Goal: Task Accomplishment & Management: Use online tool/utility

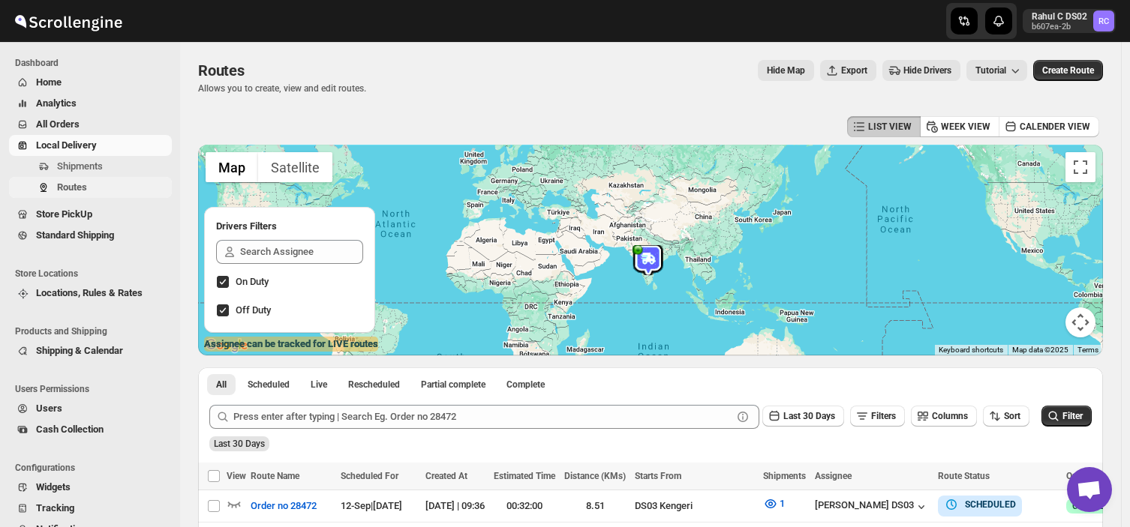
click at [81, 182] on span "Routes" at bounding box center [72, 187] width 30 height 11
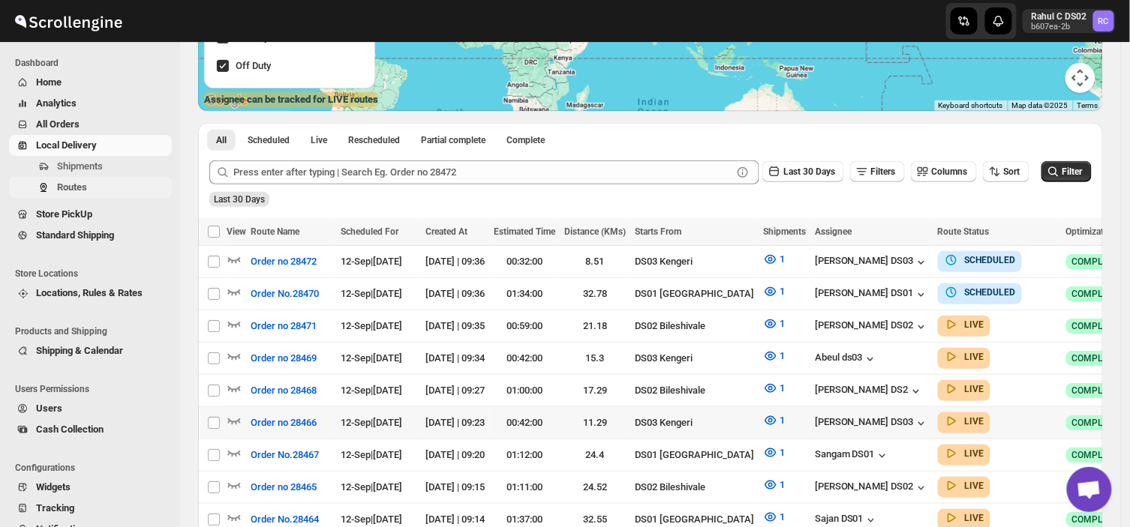
scroll to position [259, 0]
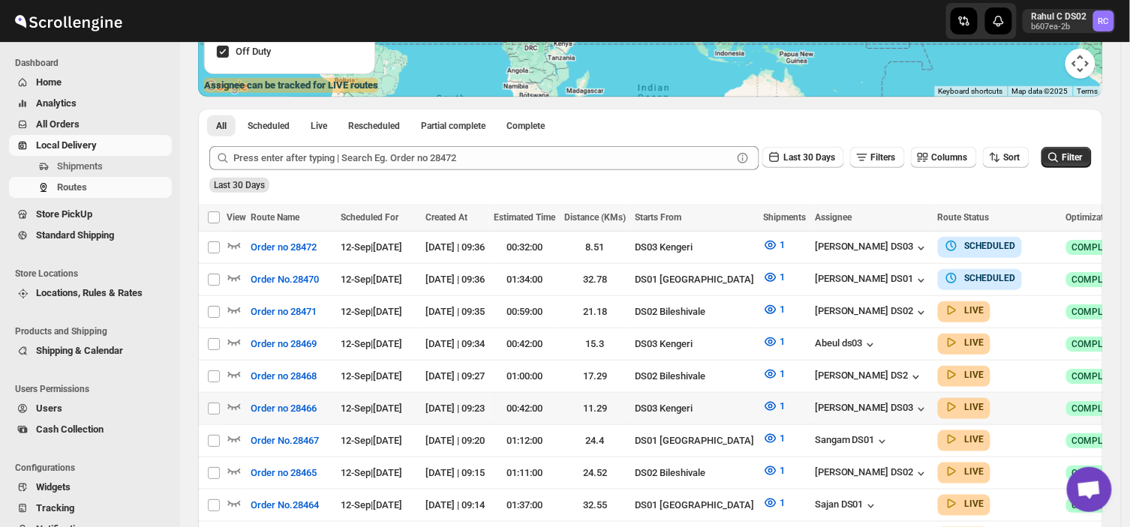
drag, startPoint x: 81, startPoint y: 182, endPoint x: 949, endPoint y: 179, distance: 868.0
click at [949, 179] on div "Last 30 Days" at bounding box center [648, 180] width 885 height 26
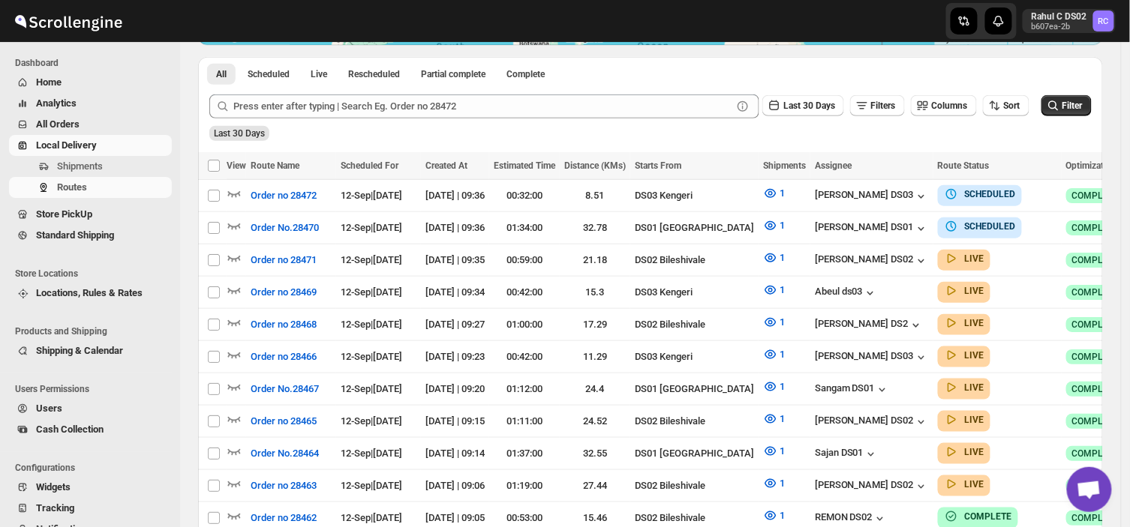
scroll to position [311, 0]
click at [238, 282] on icon "button" at bounding box center [234, 289] width 15 height 15
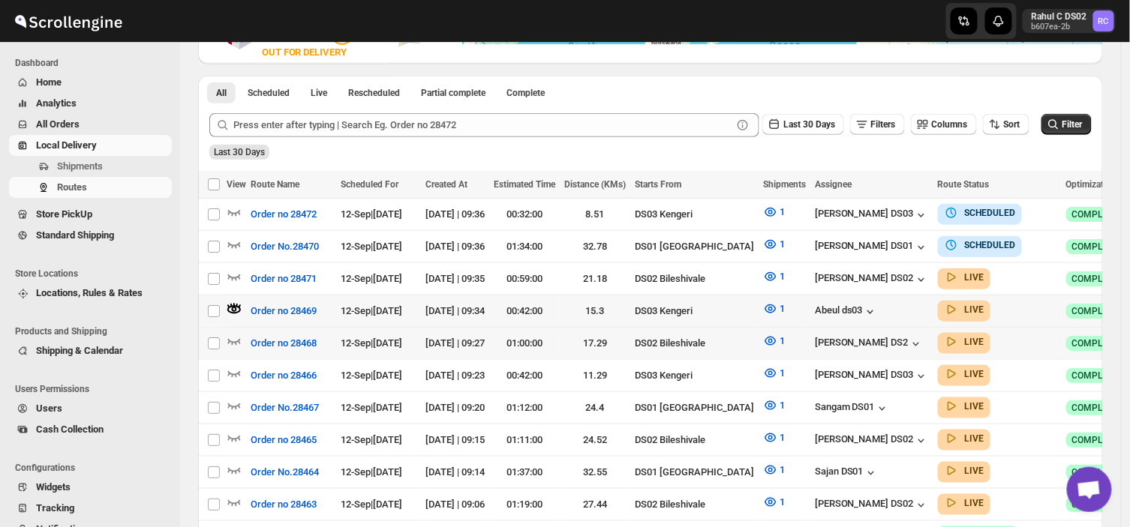
scroll to position [0, 0]
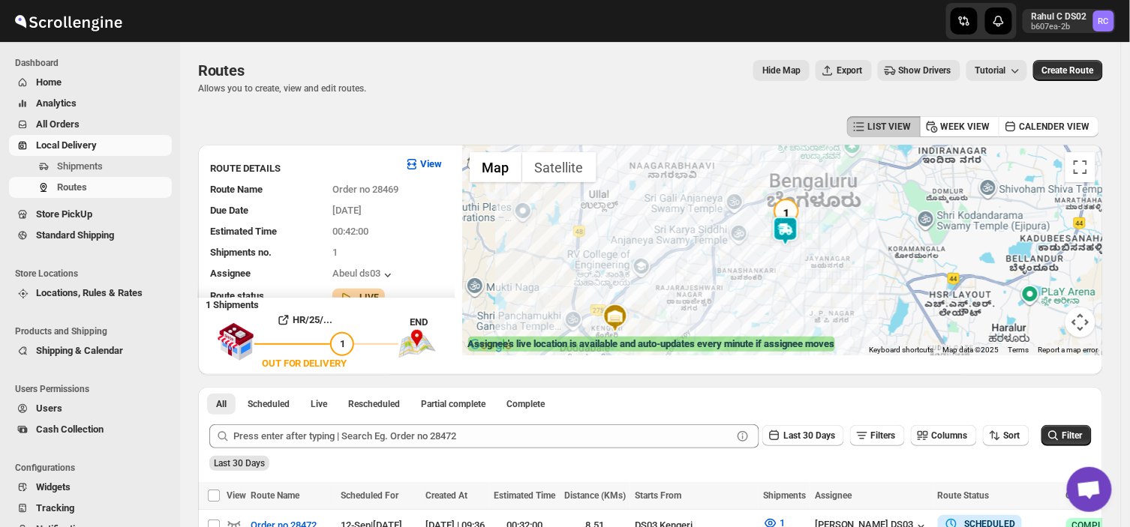
drag, startPoint x: 942, startPoint y: 194, endPoint x: 751, endPoint y: 296, distance: 217.2
click at [751, 296] on div at bounding box center [782, 250] width 641 height 211
click at [788, 224] on img at bounding box center [785, 233] width 30 height 30
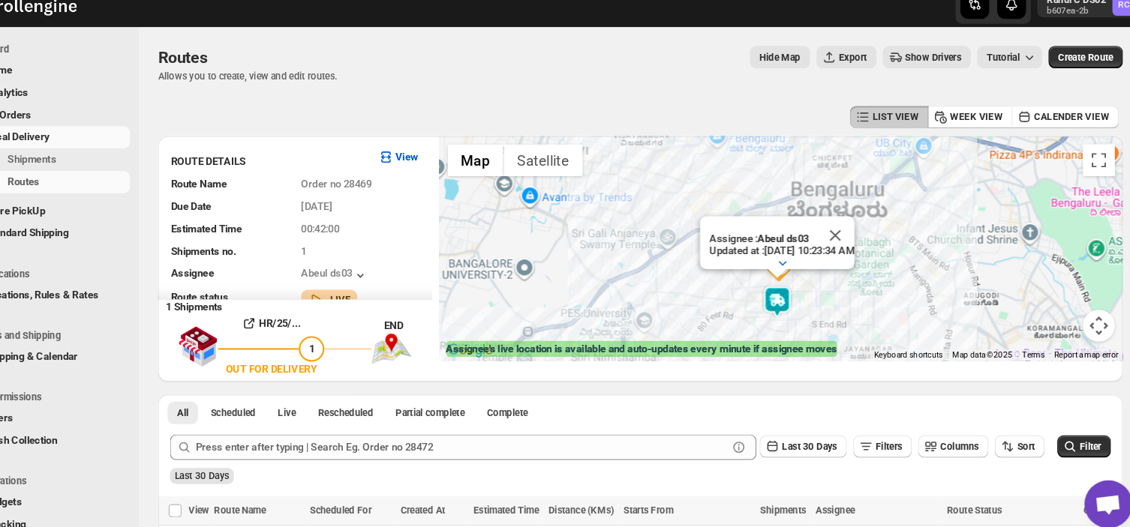
drag, startPoint x: 830, startPoint y: 310, endPoint x: 836, endPoint y: 282, distance: 28.4
click at [836, 282] on div "Assignee : Abeul ds03 Updated at : 9/12/2025, 10:23:34 AM Duty mode Enabled Bat…" at bounding box center [782, 250] width 641 height 211
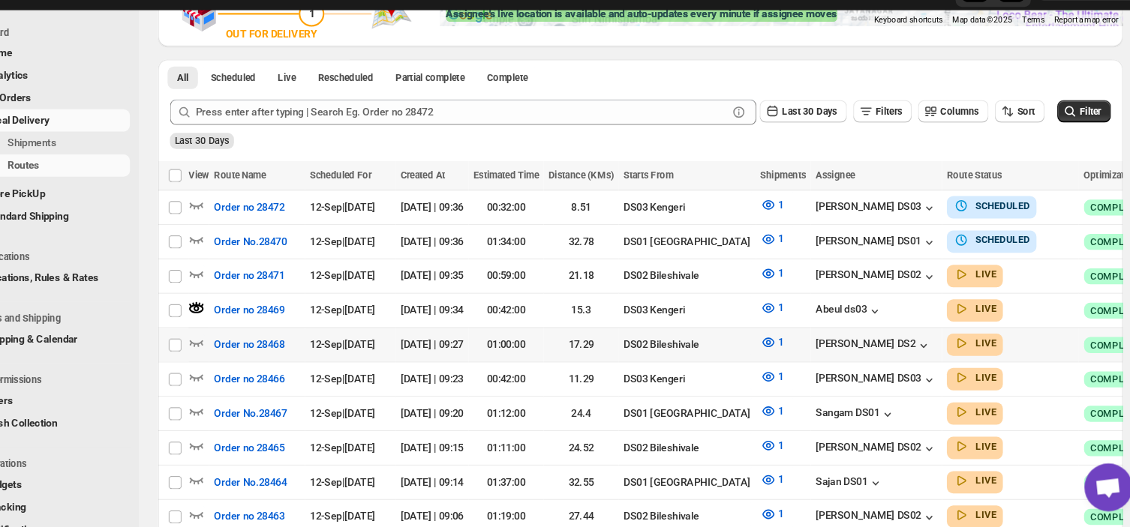
scroll to position [300, 0]
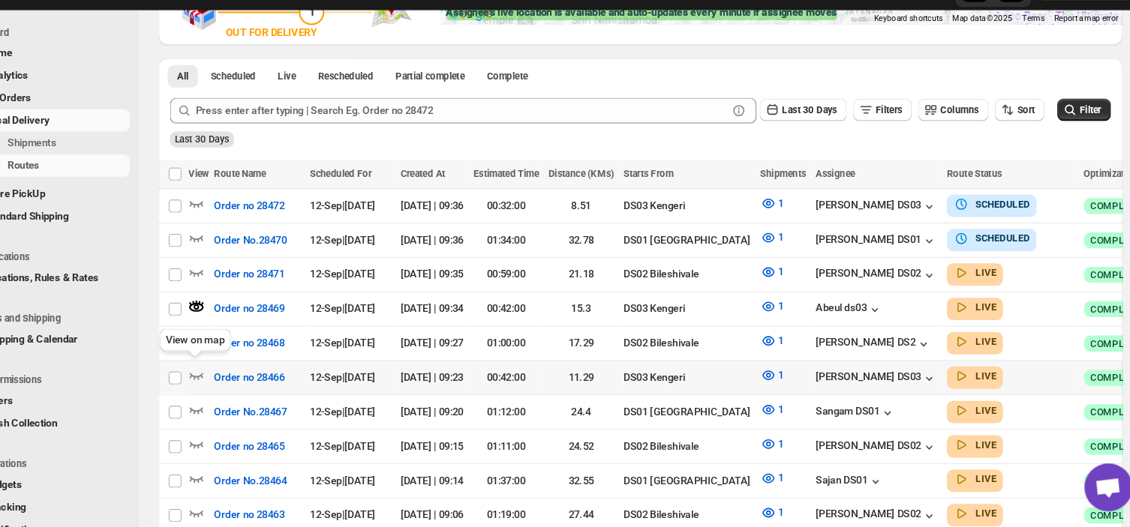
click at [233, 383] on icon "button" at bounding box center [234, 386] width 13 height 6
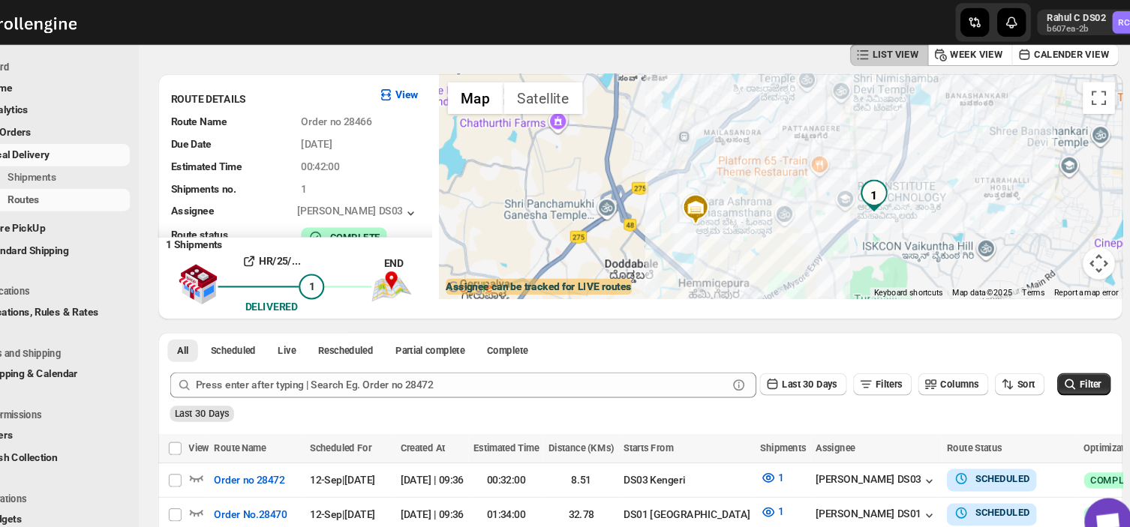
scroll to position [269, 0]
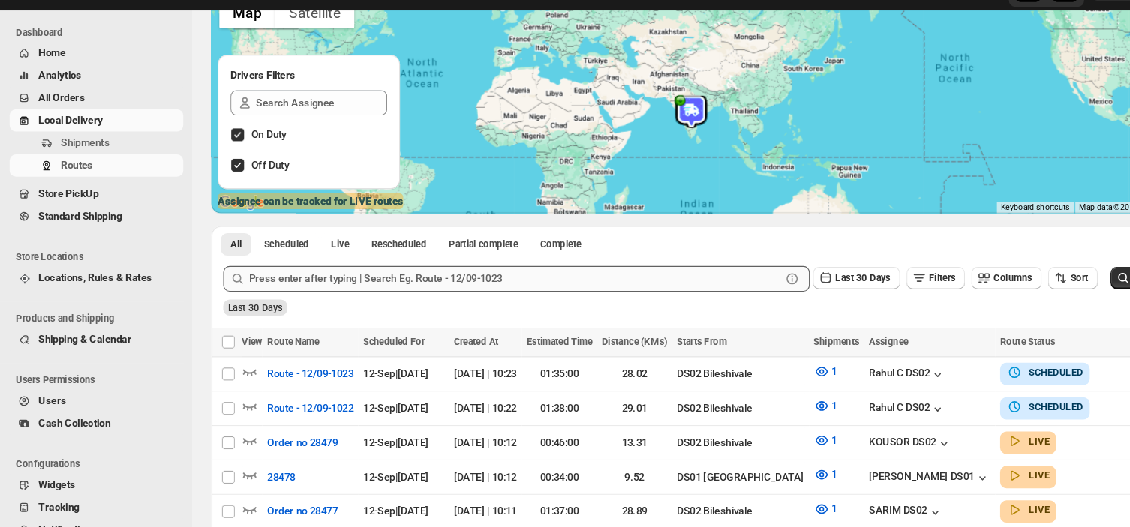
scroll to position [350, 0]
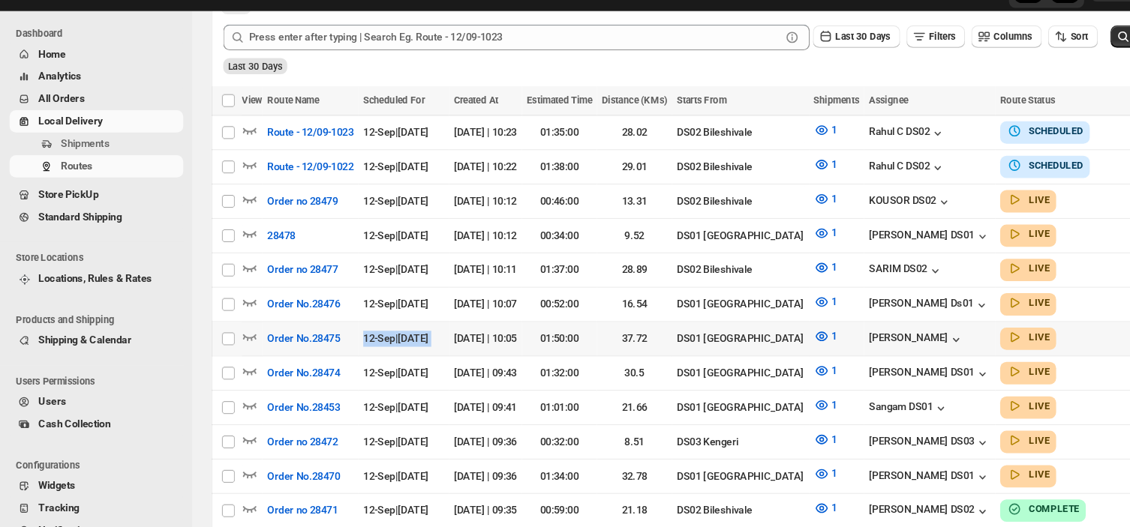
drag, startPoint x: 345, startPoint y: 342, endPoint x: 434, endPoint y: 327, distance: 90.5
click at [434, 334] on tr "Select route Order No.28475 12-Sep | Today 12-Sep-25 | 10:05 01:50:00 37.72 DS0…" at bounding box center [693, 350] width 991 height 32
checkbox input "true"
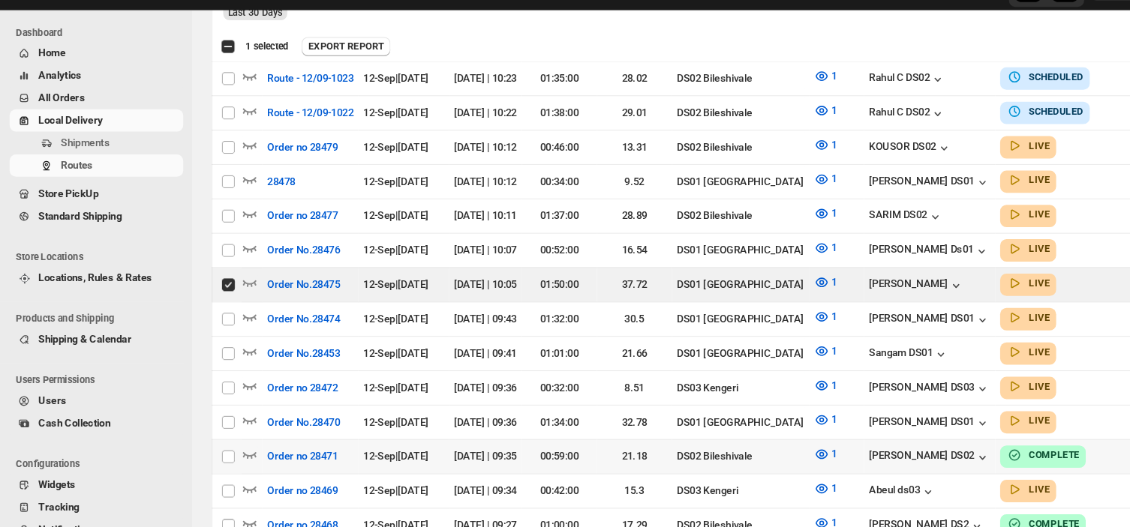
scroll to position [401, 0]
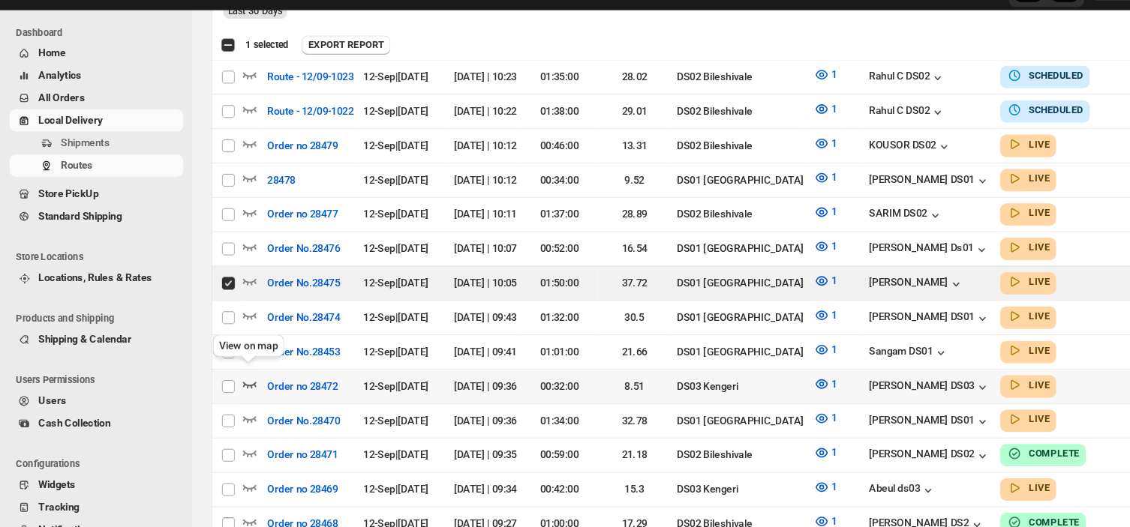
click at [233, 386] on icon "button" at bounding box center [234, 393] width 15 height 15
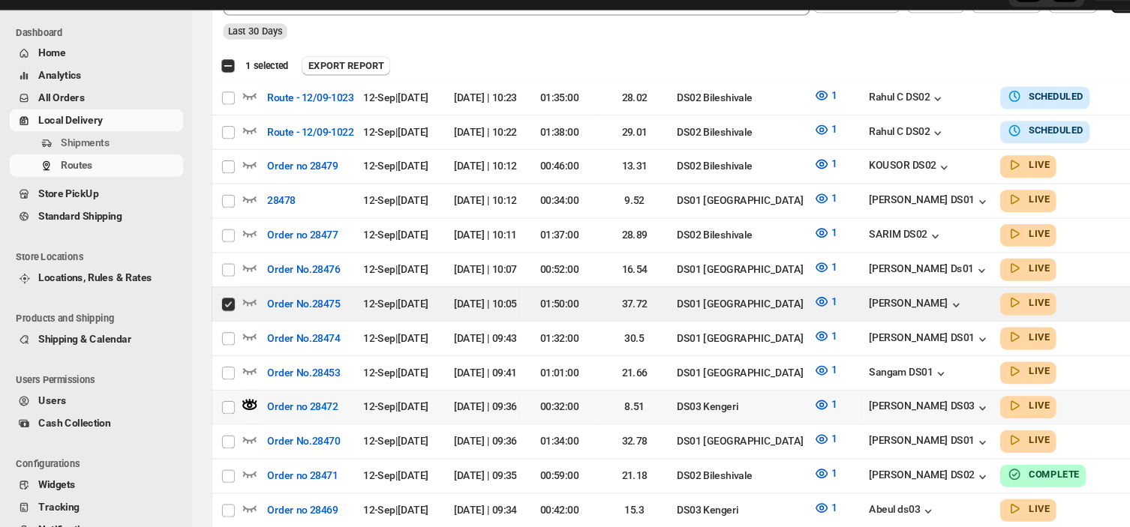
scroll to position [420, 0]
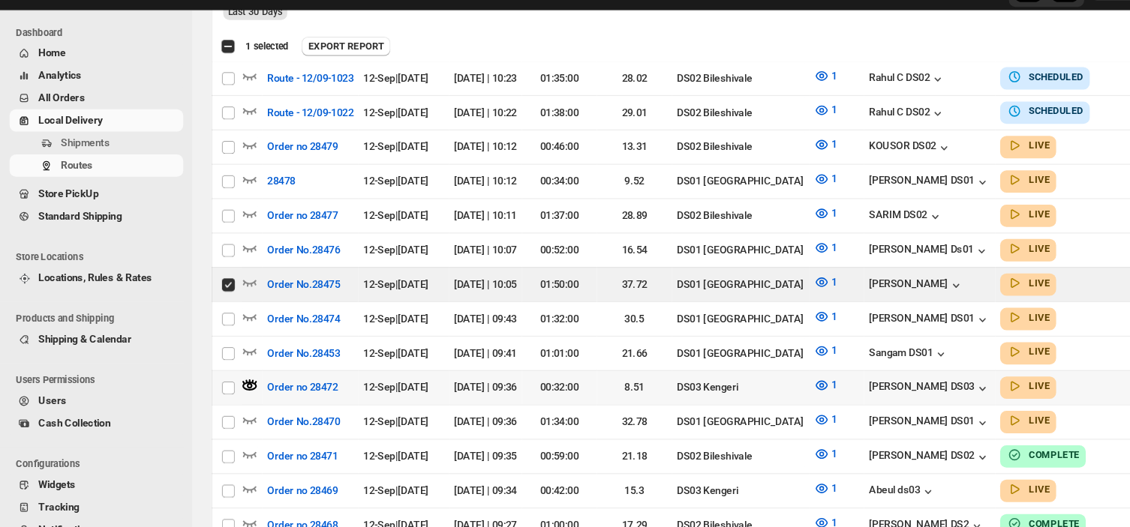
click at [233, 386] on icon "button" at bounding box center [234, 393] width 15 height 15
click at [458, 243] on td "[DATE] | 10:11" at bounding box center [455, 234] width 68 height 32
checkbox input "true"
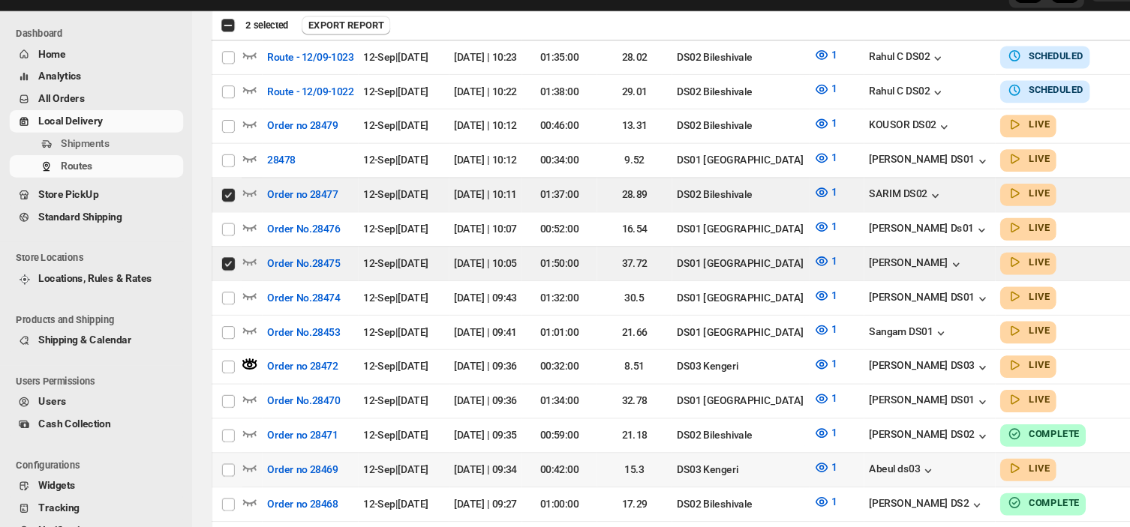
scroll to position [440, 0]
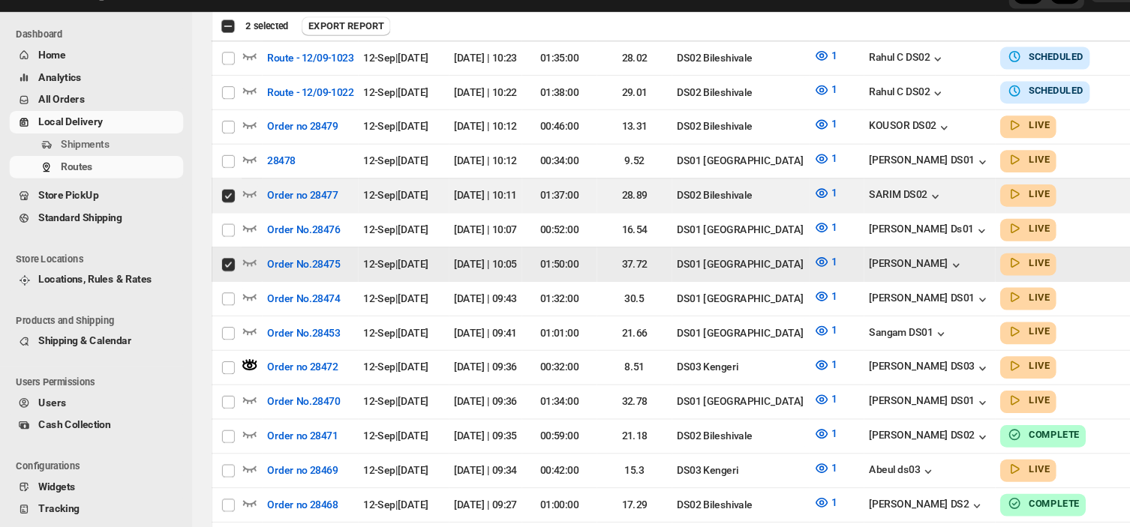
click at [212, 273] on input "Select route" at bounding box center [214, 279] width 12 height 12
checkbox input "false"
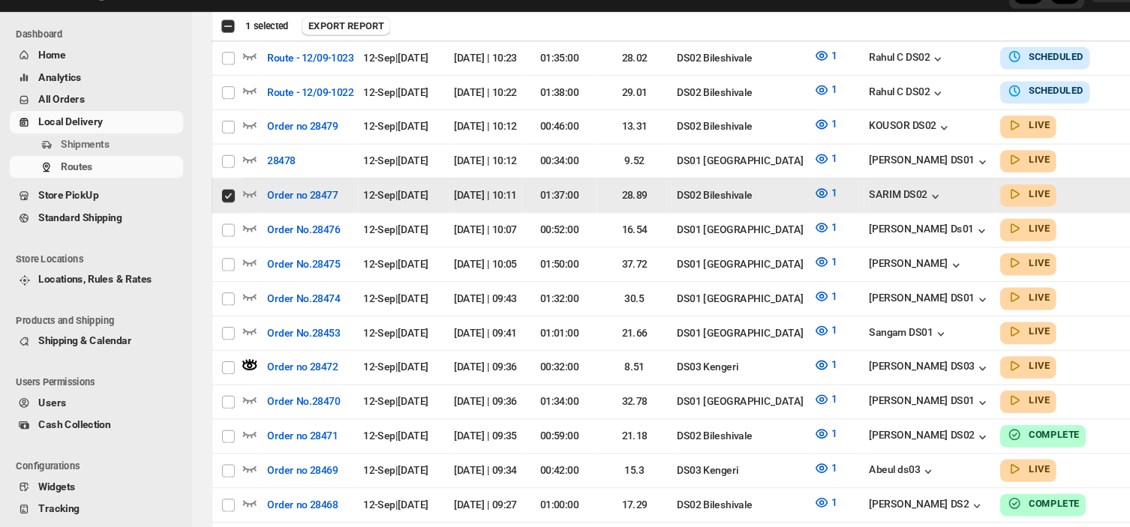
click at [213, 209] on input "Select route" at bounding box center [214, 215] width 12 height 12
checkbox input "false"
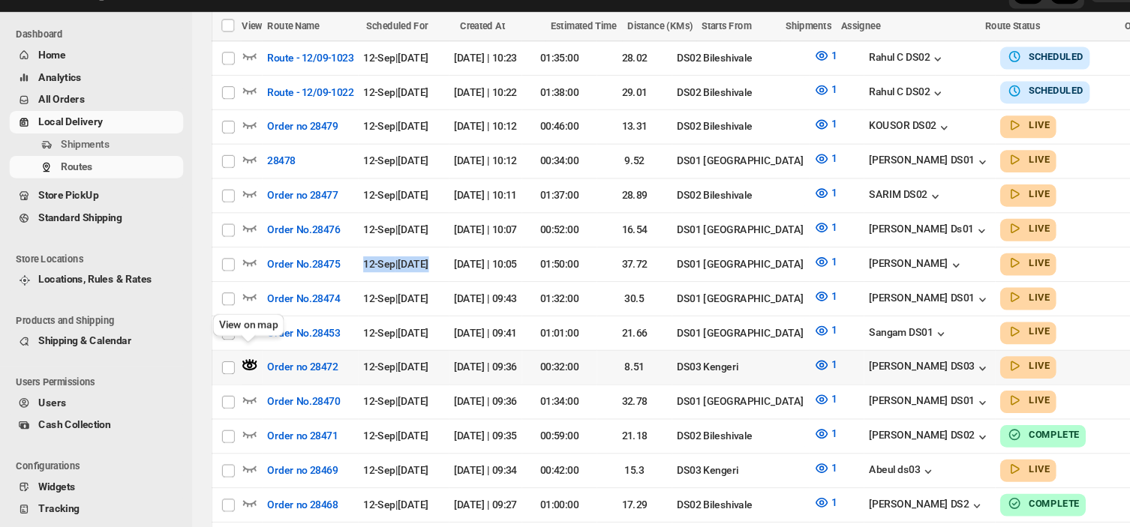
click at [231, 366] on icon "button" at bounding box center [234, 373] width 15 height 15
click at [233, 334] on icon "button" at bounding box center [234, 341] width 15 height 15
click at [234, 369] on icon "button" at bounding box center [234, 373] width 15 height 15
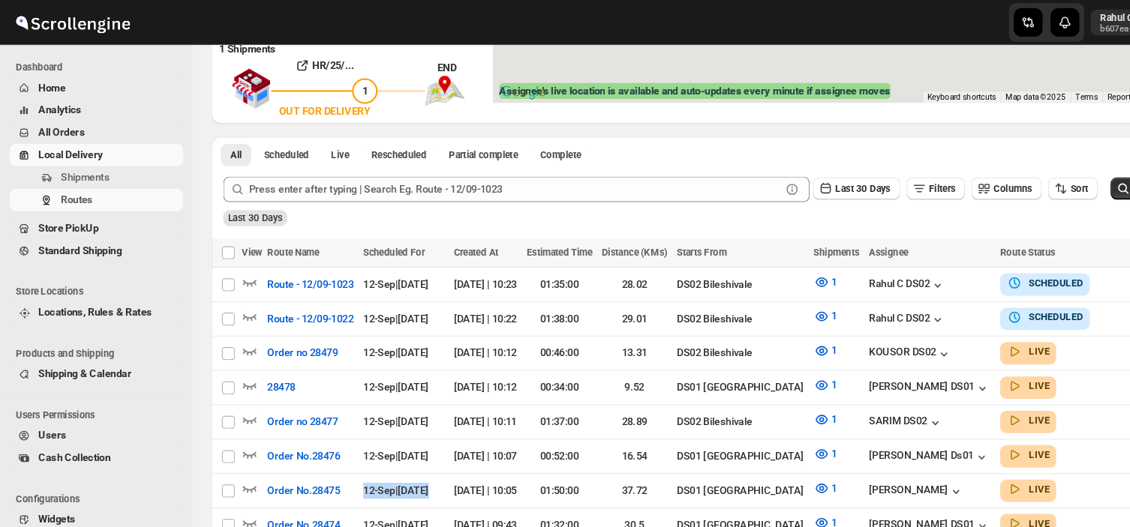
scroll to position [0, 0]
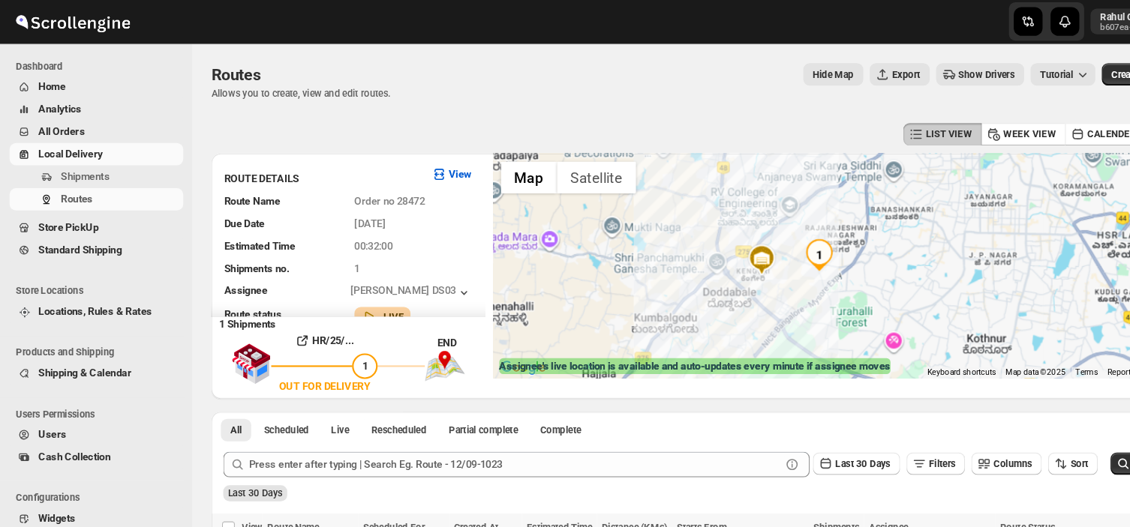
drag, startPoint x: 905, startPoint y: 248, endPoint x: 755, endPoint y: 286, distance: 153.9
click at [755, 286] on div at bounding box center [782, 250] width 641 height 211
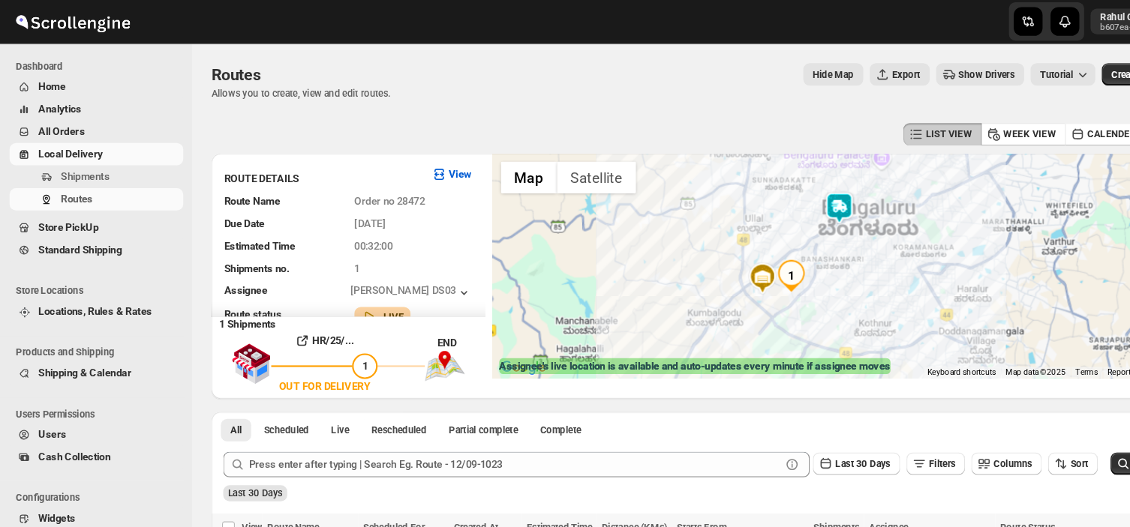
click at [791, 194] on img at bounding box center [787, 196] width 30 height 30
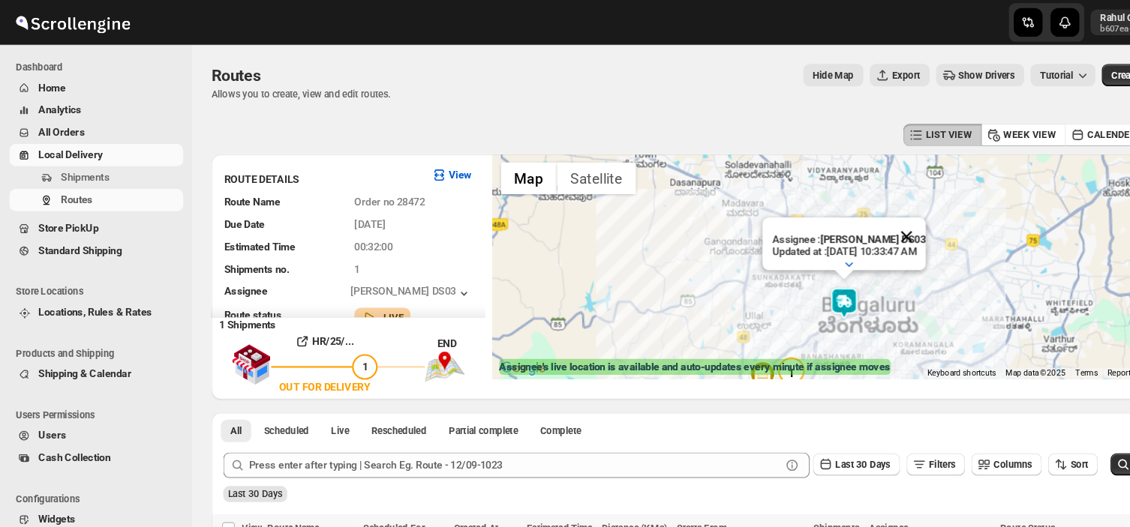
click at [868, 205] on button "Close" at bounding box center [850, 222] width 36 height 36
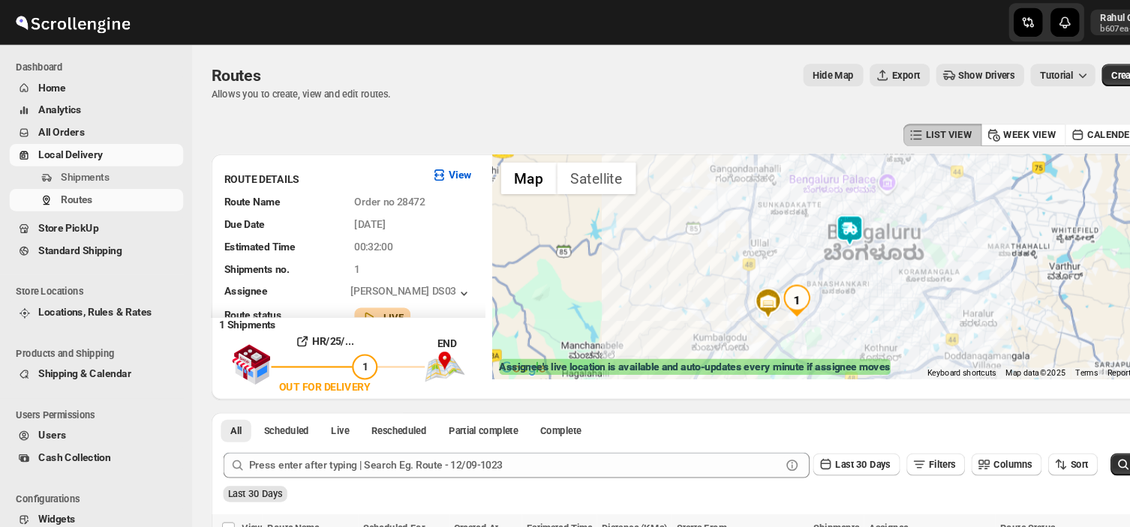
drag, startPoint x: 674, startPoint y: 298, endPoint x: 679, endPoint y: 224, distance: 73.7
click at [679, 224] on div at bounding box center [782, 250] width 641 height 211
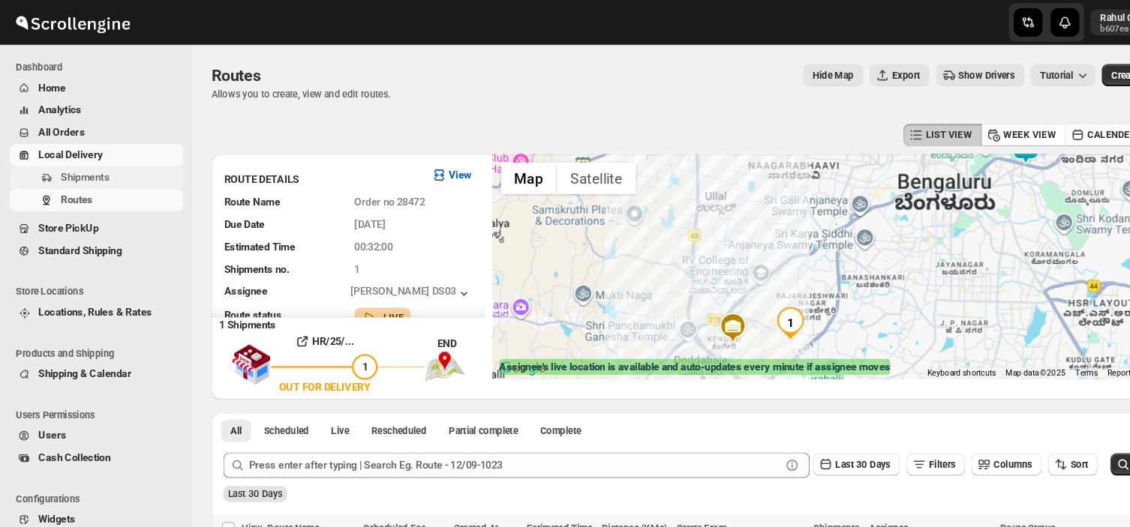
click at [113, 168] on span "Shipments" at bounding box center [113, 166] width 112 height 15
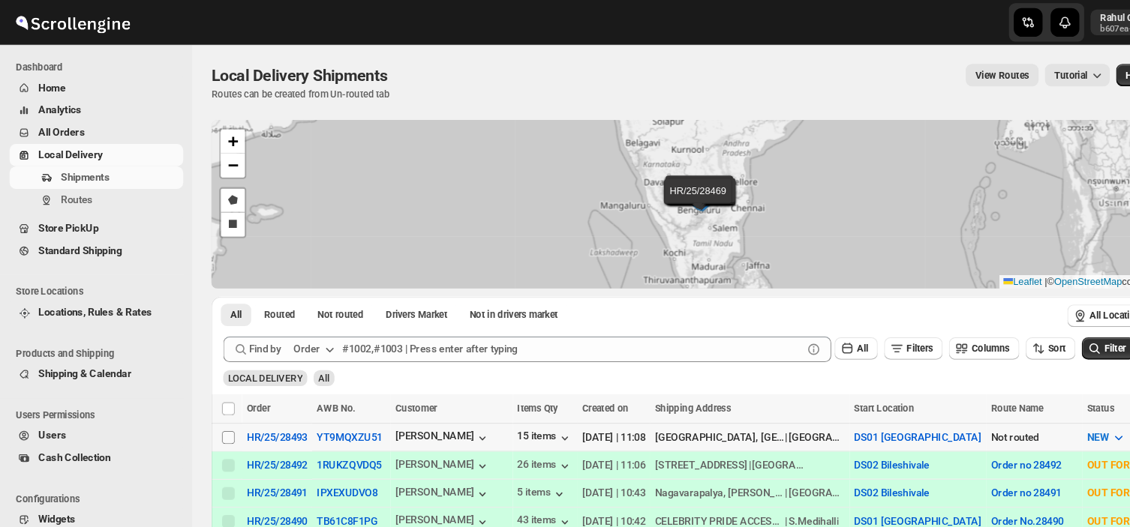
click at [212, 407] on input "Select shipment" at bounding box center [214, 410] width 12 height 12
checkbox input "true"
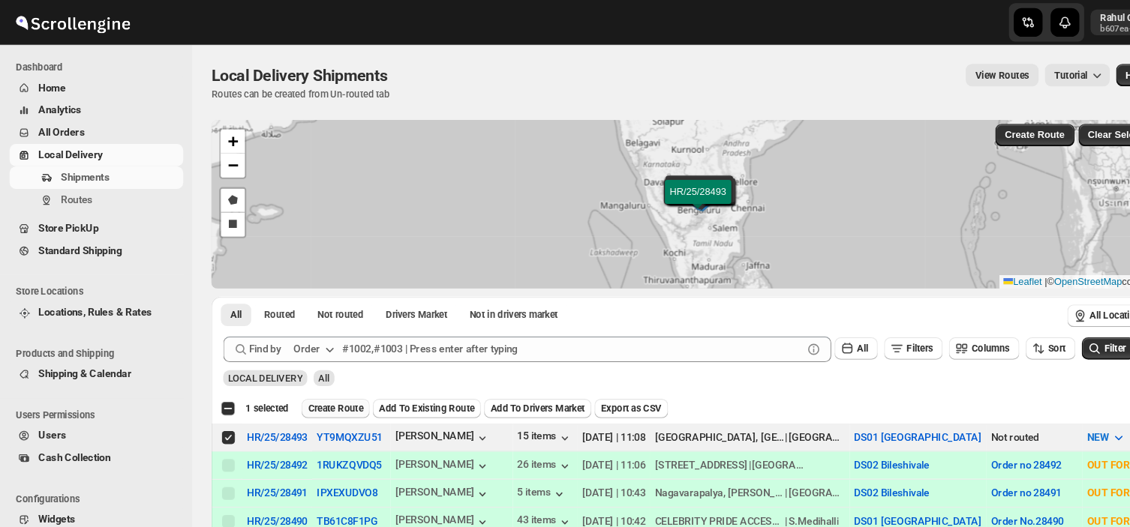
click at [329, 384] on span "Create Route" at bounding box center [315, 383] width 52 height 12
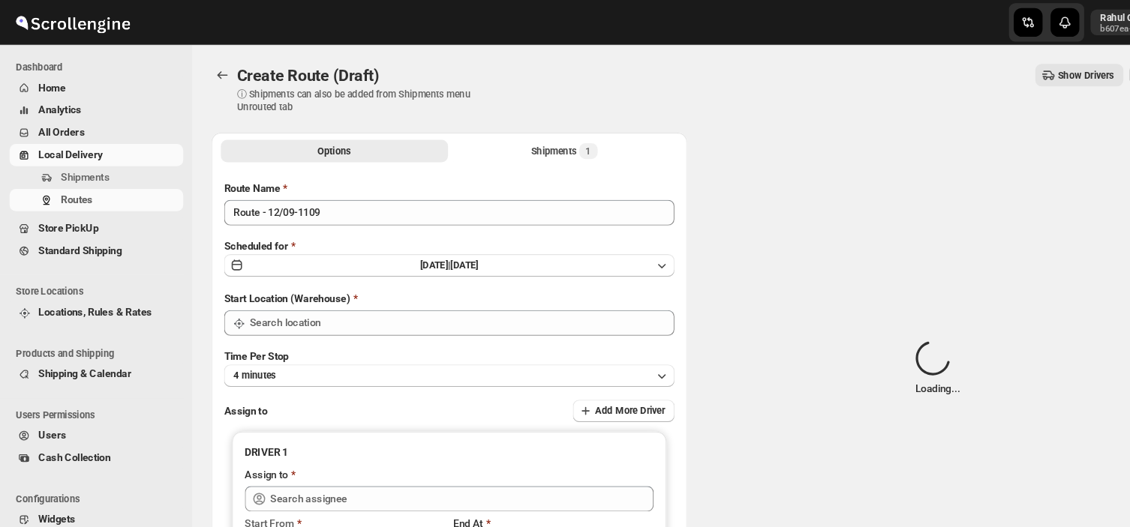
type input "DS01 [GEOGRAPHIC_DATA]"
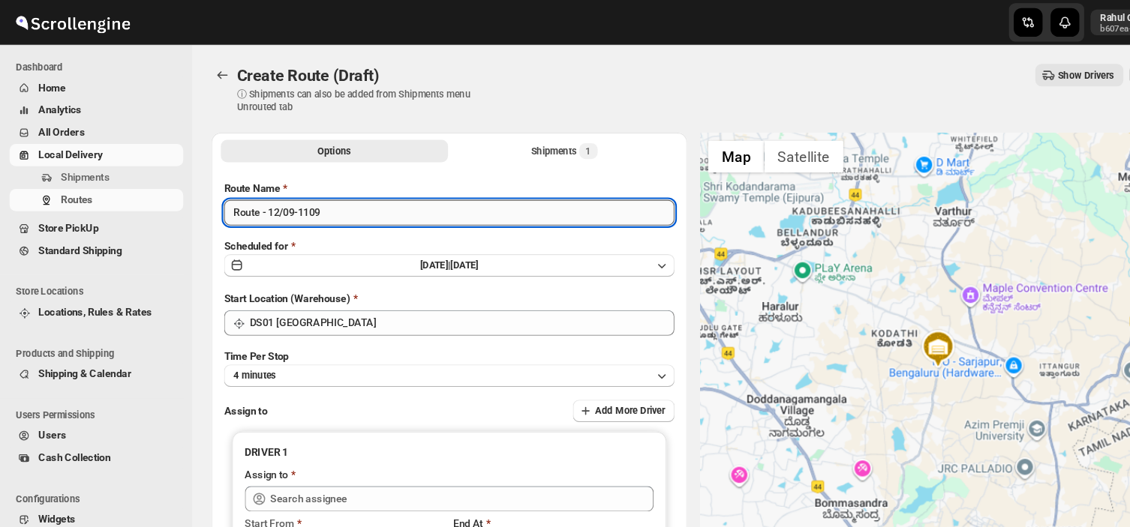
click at [312, 201] on input "Route - 12/09-1109" at bounding box center [421, 200] width 422 height 24
type input "R"
type input "Order no 28493"
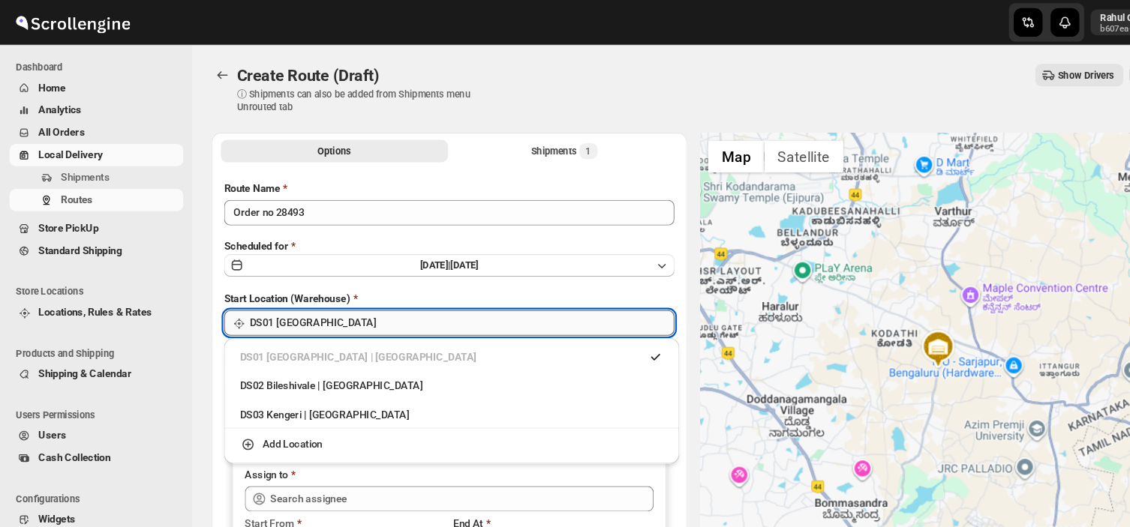
click at [342, 303] on input "DS01 [GEOGRAPHIC_DATA]" at bounding box center [433, 303] width 398 height 24
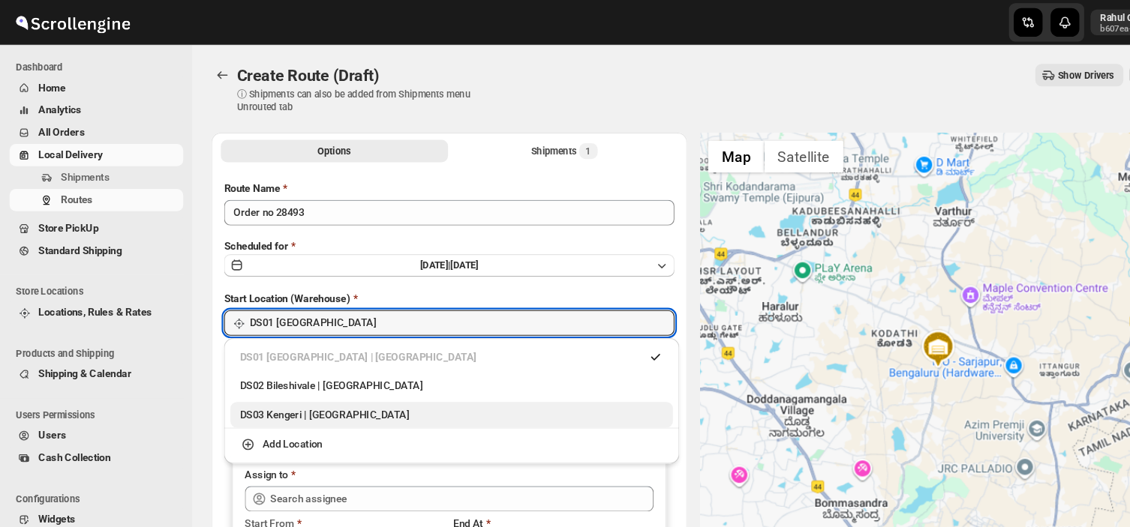
click at [263, 391] on div "DS03 Kengeri | Bengaluru" at bounding box center [423, 389] width 397 height 15
type input "DS03 Kengeri"
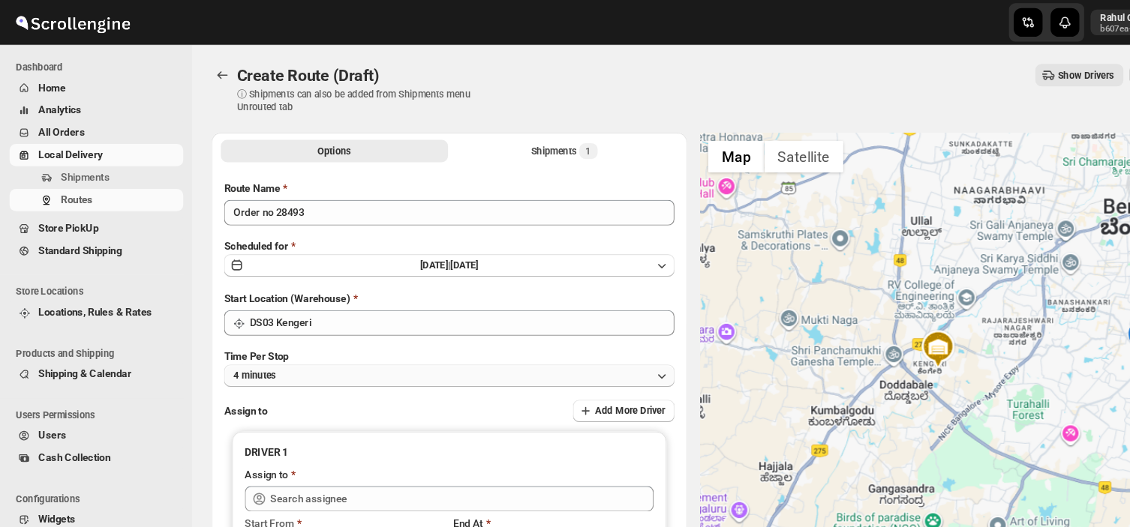
click at [281, 350] on button "4 minutes" at bounding box center [421, 352] width 422 height 21
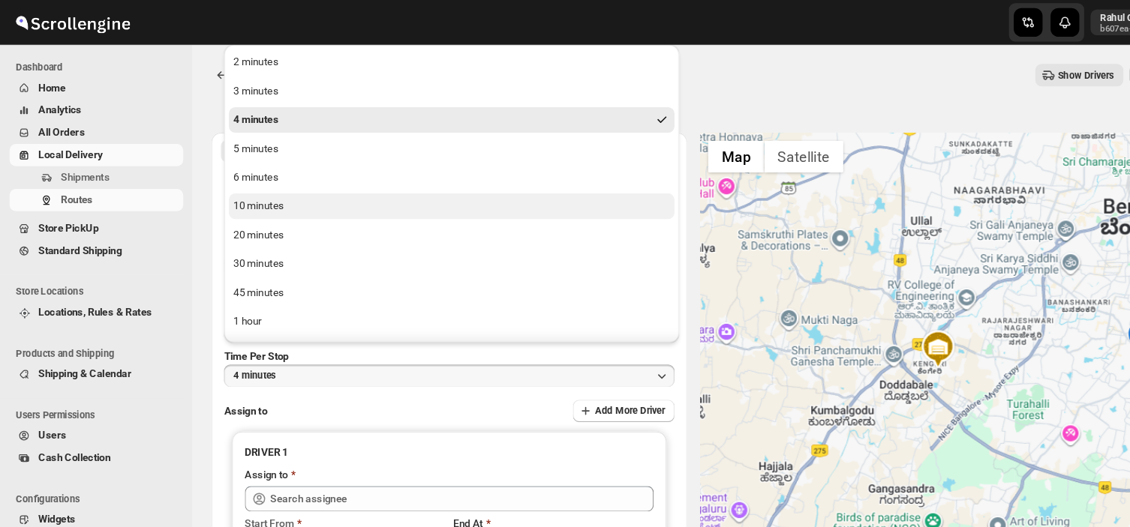
click at [254, 190] on div "10 minutes" at bounding box center [242, 193] width 47 height 15
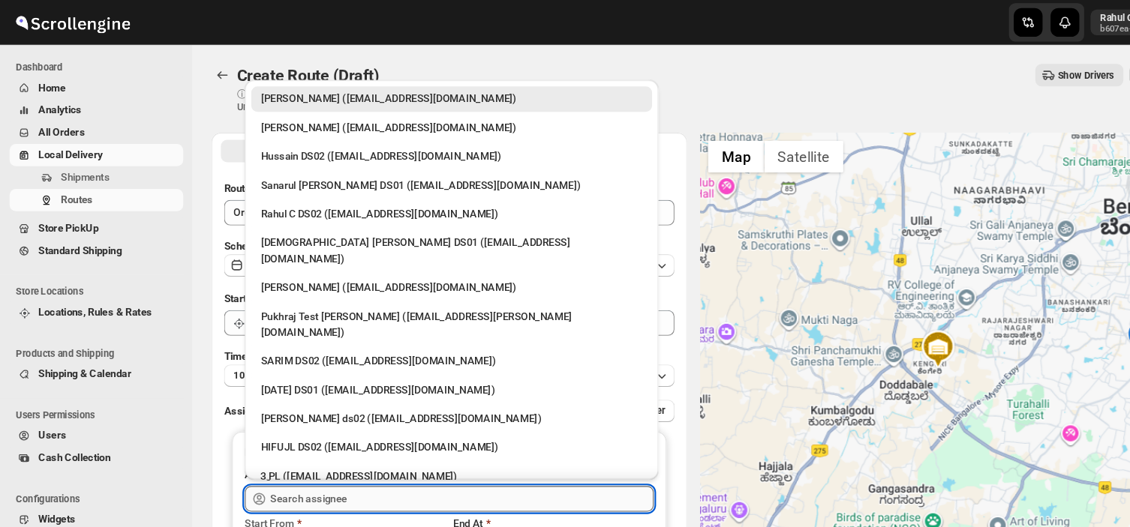
click at [341, 473] on input "text" at bounding box center [433, 468] width 359 height 24
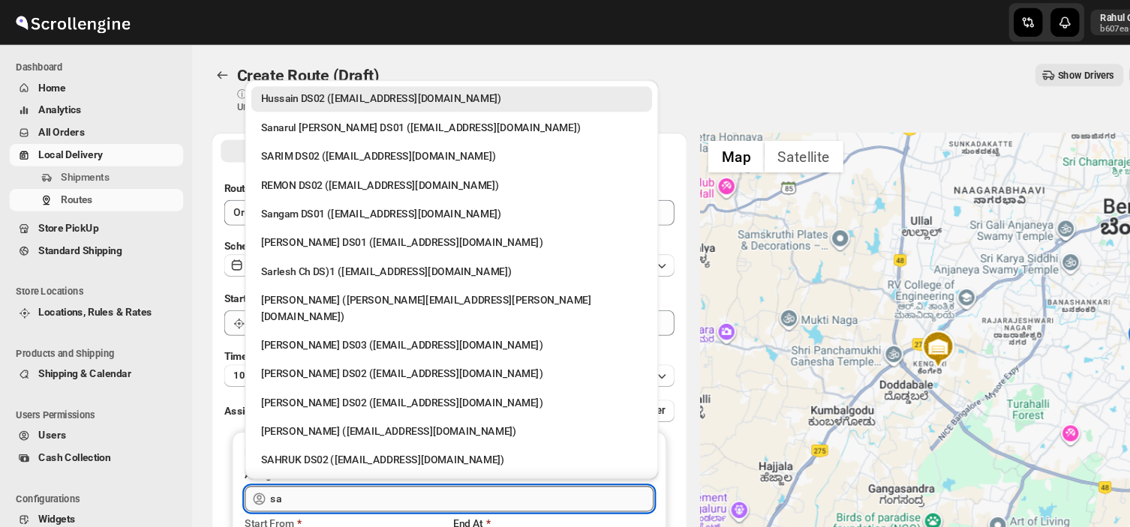
type input "s"
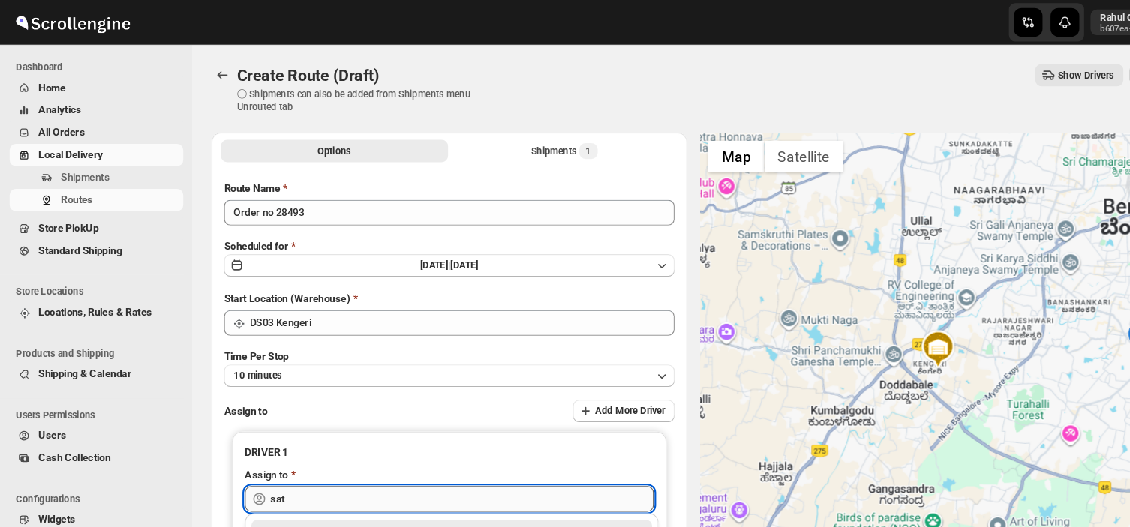
click at [289, 462] on input "sat" at bounding box center [433, 468] width 359 height 24
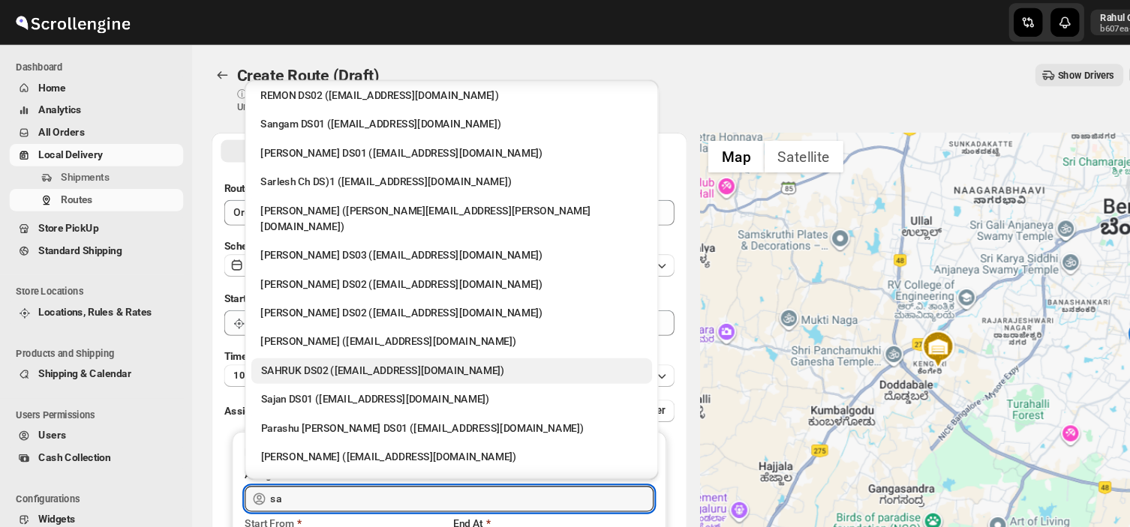
scroll to position [86, 0]
click at [308, 420] on div "Satish kumar veera (tehaxi9762@chaublog.com)" at bounding box center [424, 427] width 358 height 15
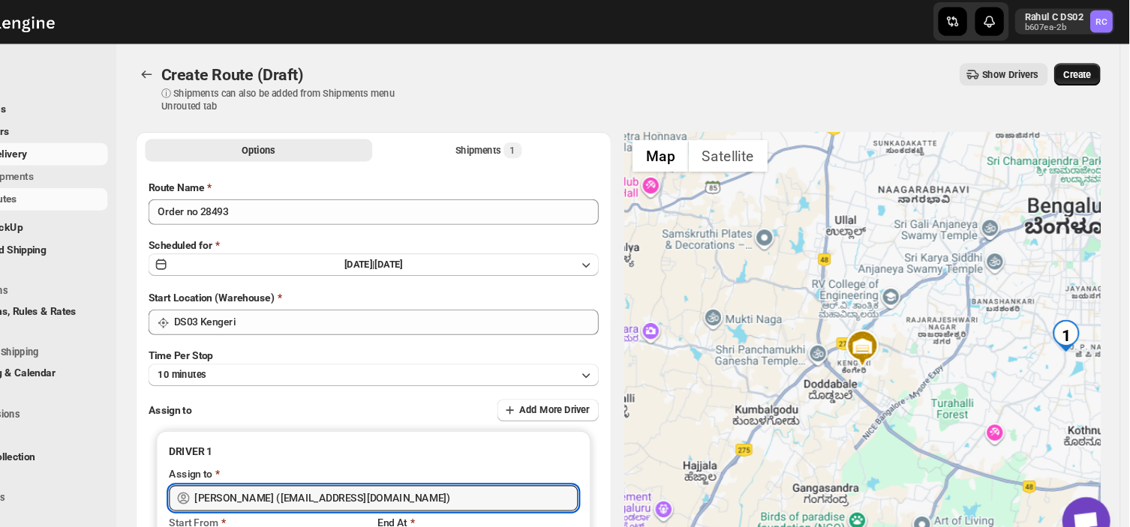
type input "Satish kumar veera (tehaxi9762@chaublog.com)"
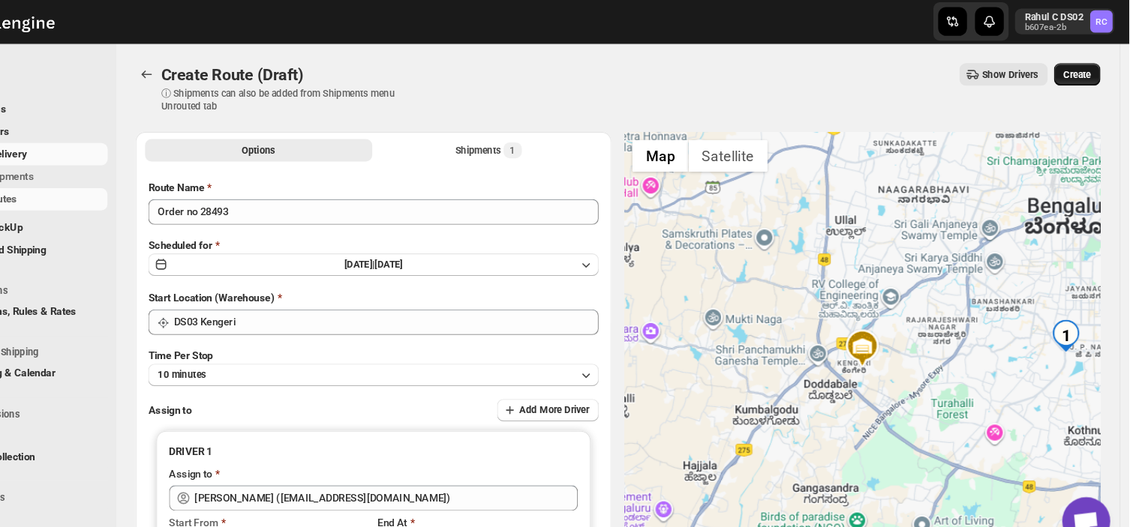
click at [1090, 65] on span "Create" at bounding box center [1081, 71] width 26 height 12
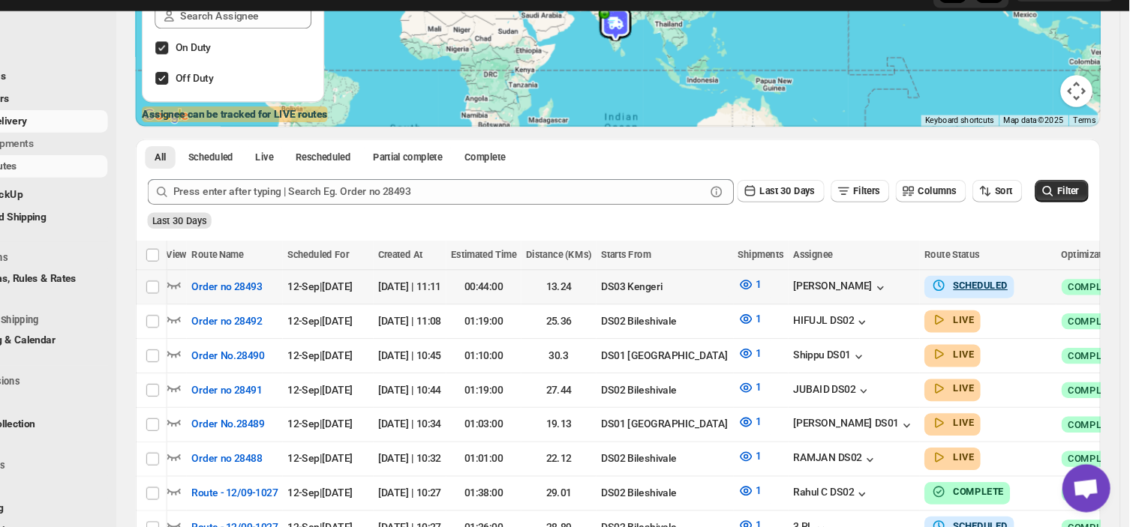
scroll to position [0, 53]
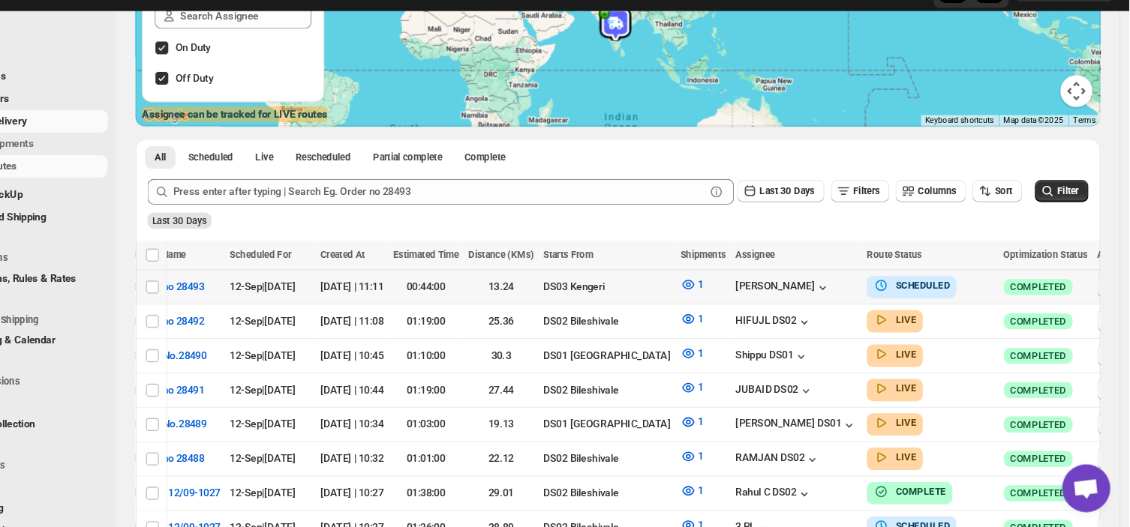
click at [1103, 299] on icon "button" at bounding box center [1110, 300] width 15 height 15
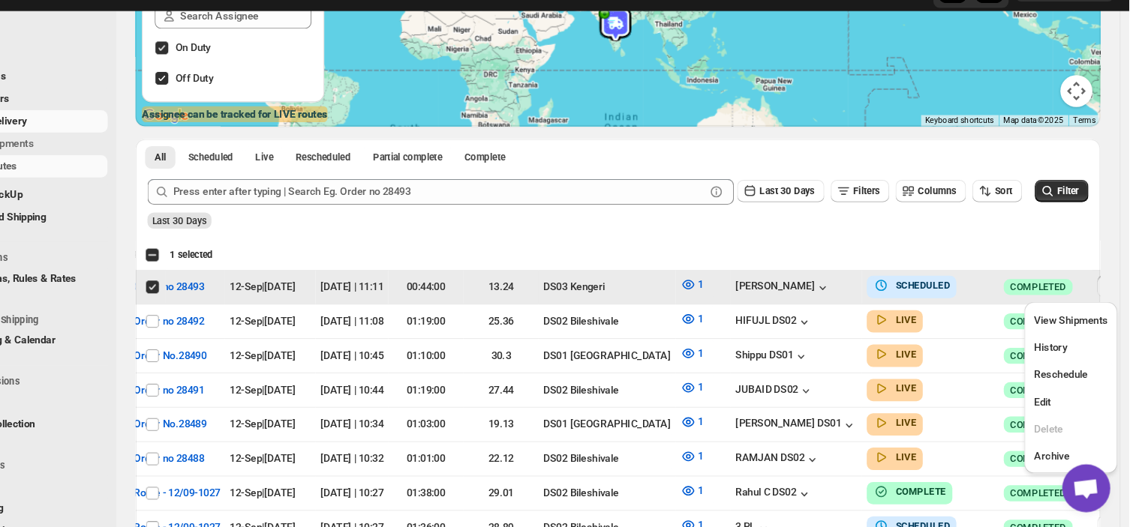
scroll to position [0, 0]
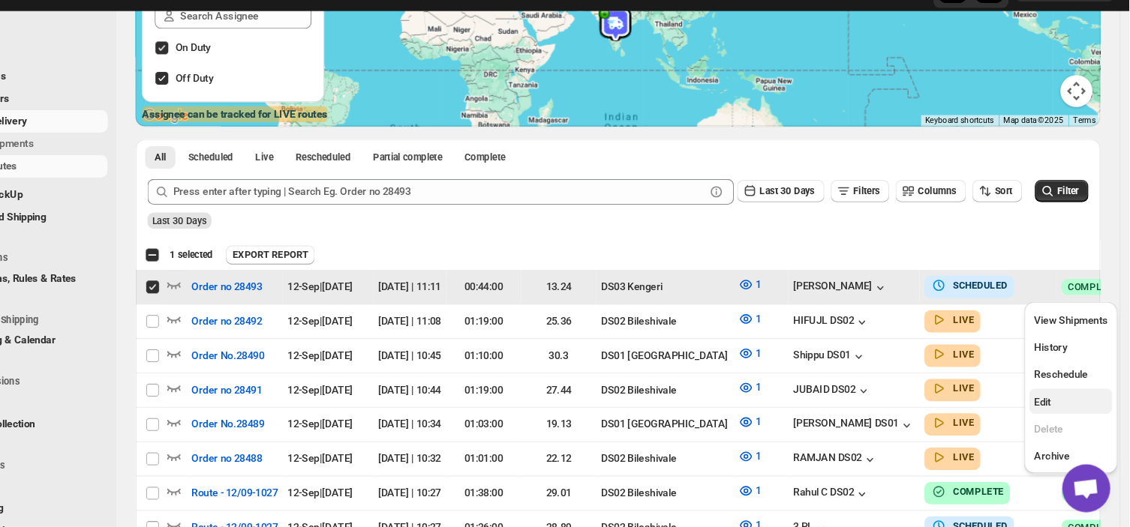
click at [1048, 408] on span "Edit" at bounding box center [1048, 408] width 16 height 11
checkbox input "false"
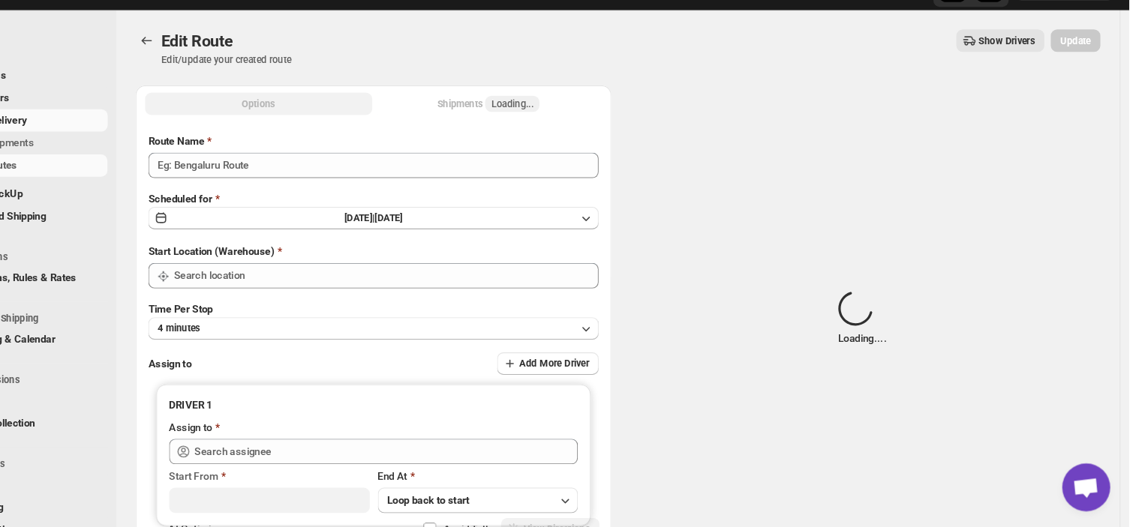
type input "Order no 28493"
type input "DS03 Kengeri"
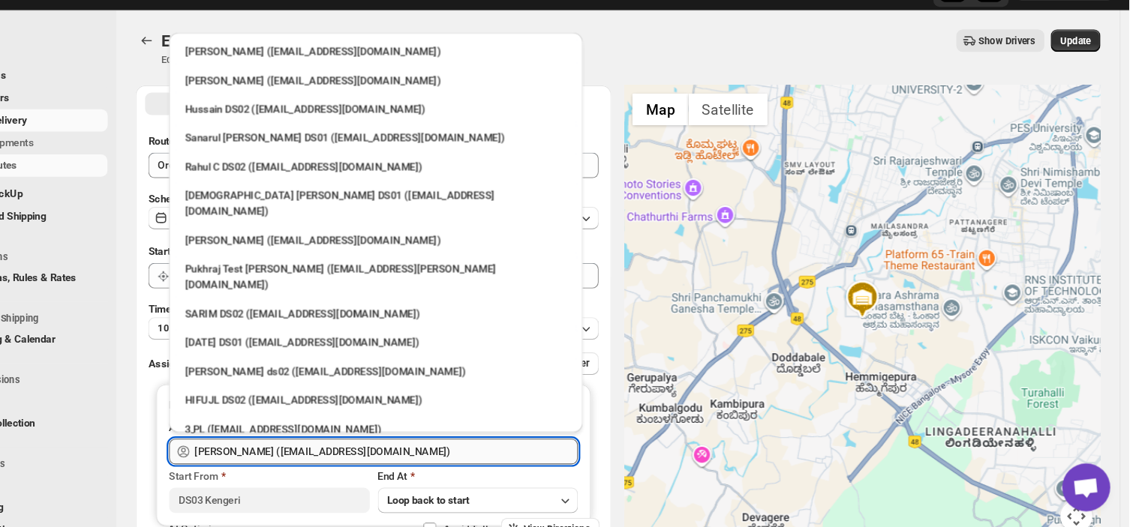
click at [464, 454] on input "Satish kumar veera (tehaxi9762@chaublog.com)" at bounding box center [433, 456] width 359 height 24
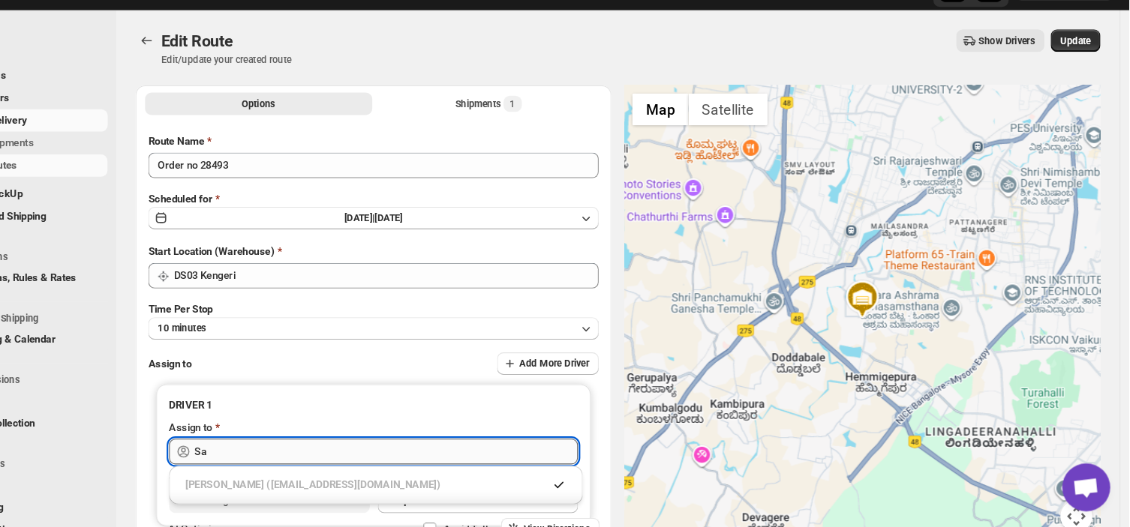
type input "S"
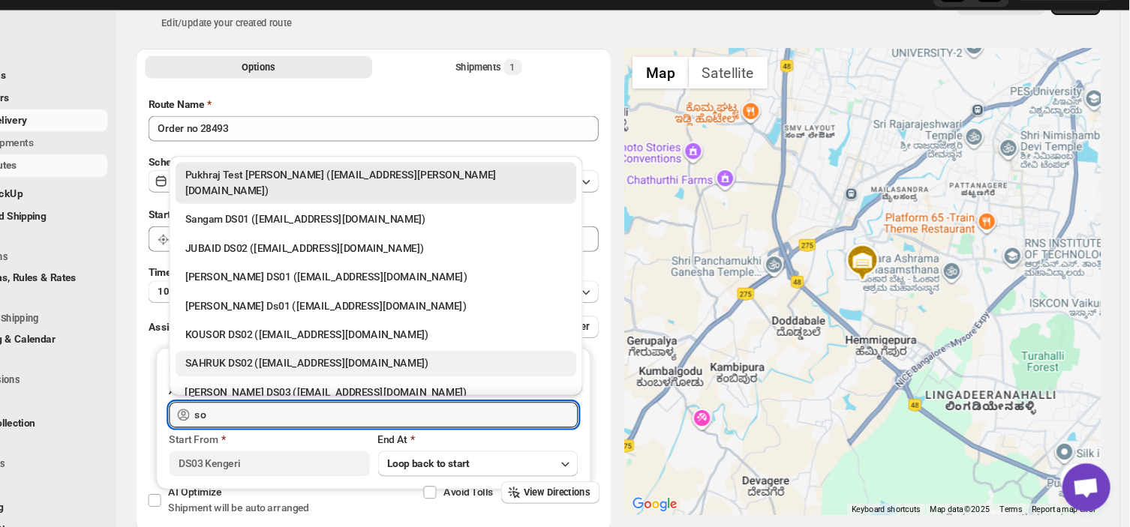
scroll to position [45, 0]
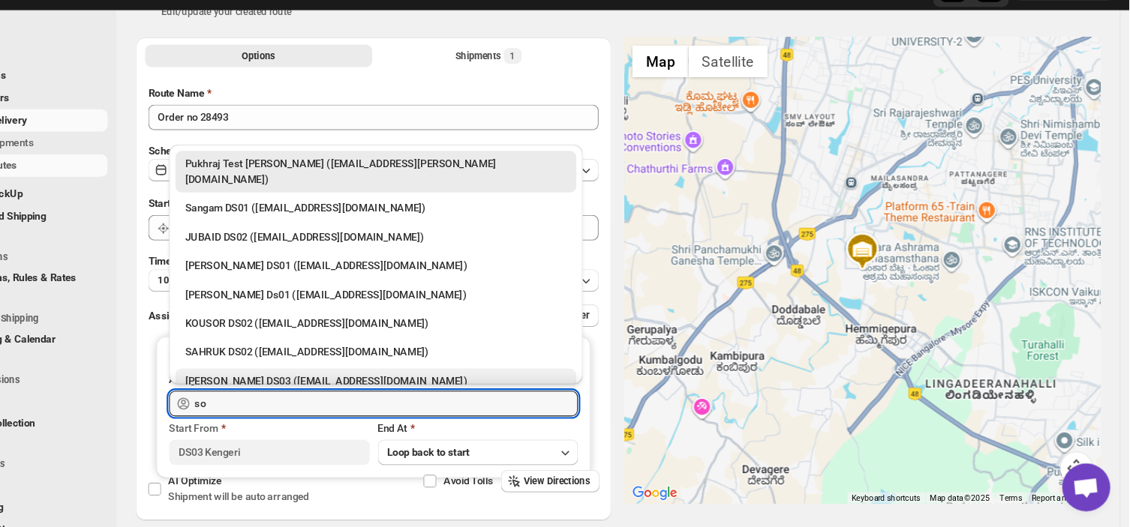
click at [331, 383] on div "Sourav DS03 (pofir49959@dextrago.com)" at bounding box center [424, 390] width 358 height 15
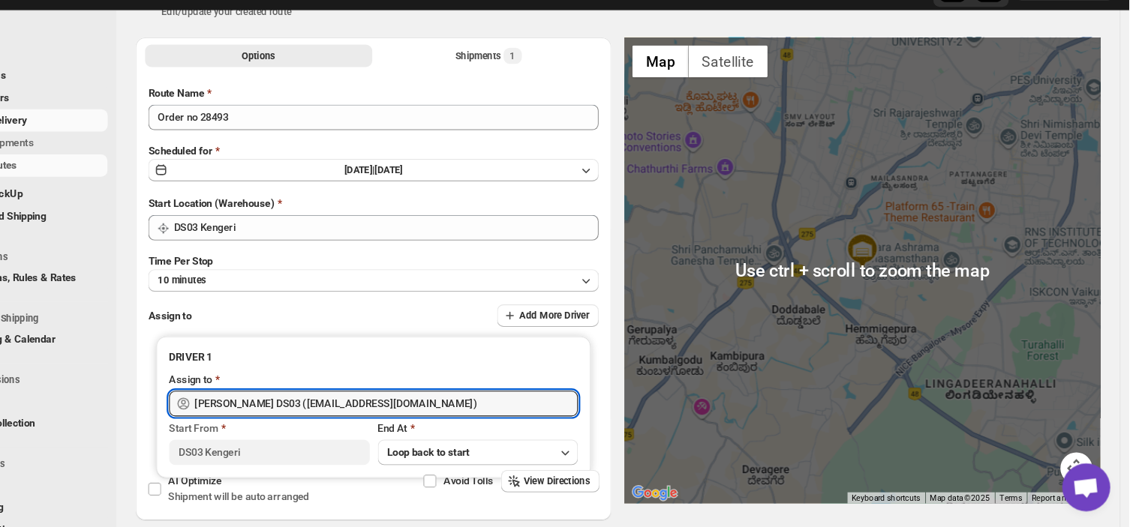
scroll to position [0, 0]
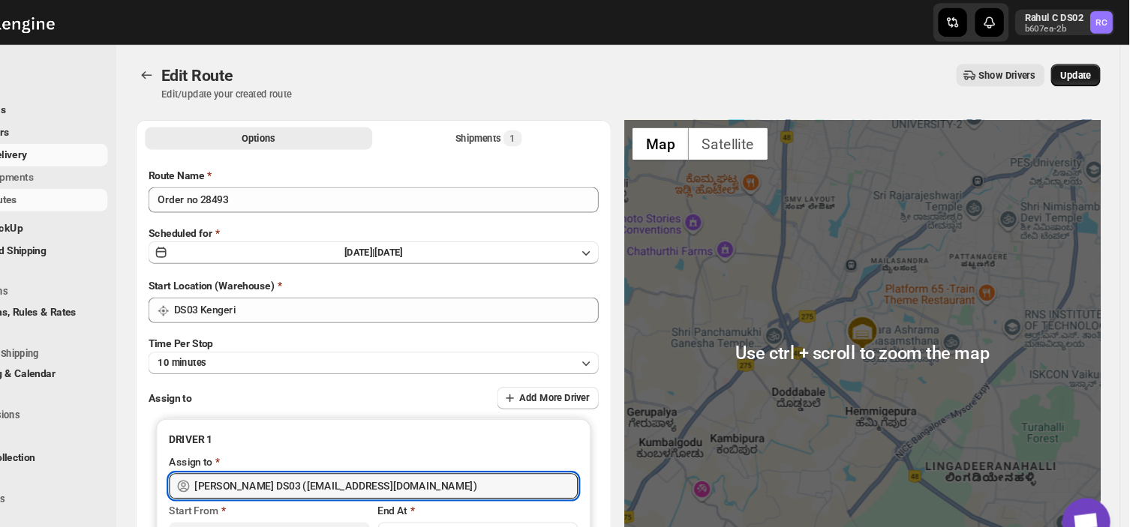
type input "Sourav DS03 (pofir49959@dextrago.com)"
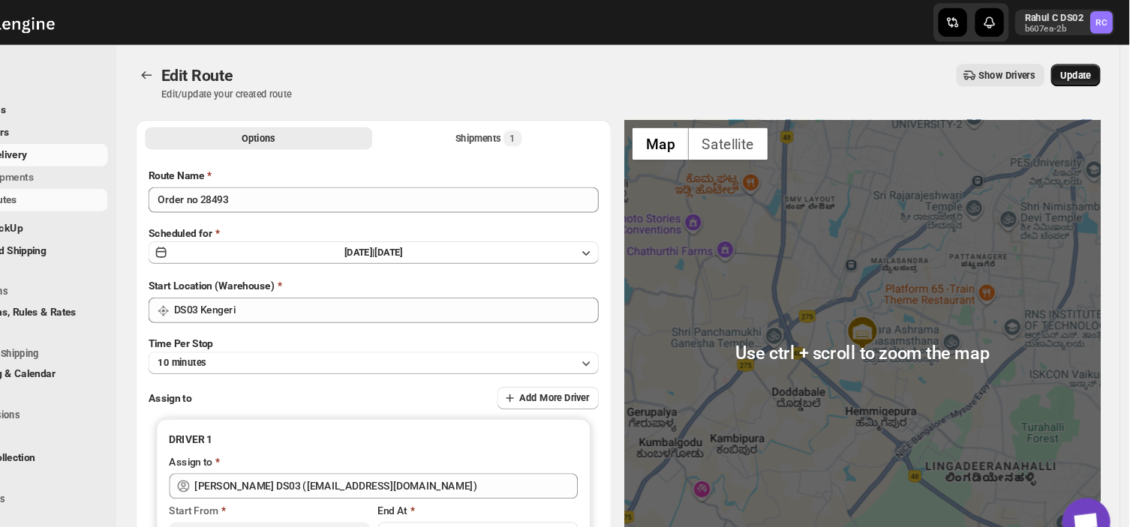
click at [1086, 61] on button "Update" at bounding box center [1079, 70] width 47 height 21
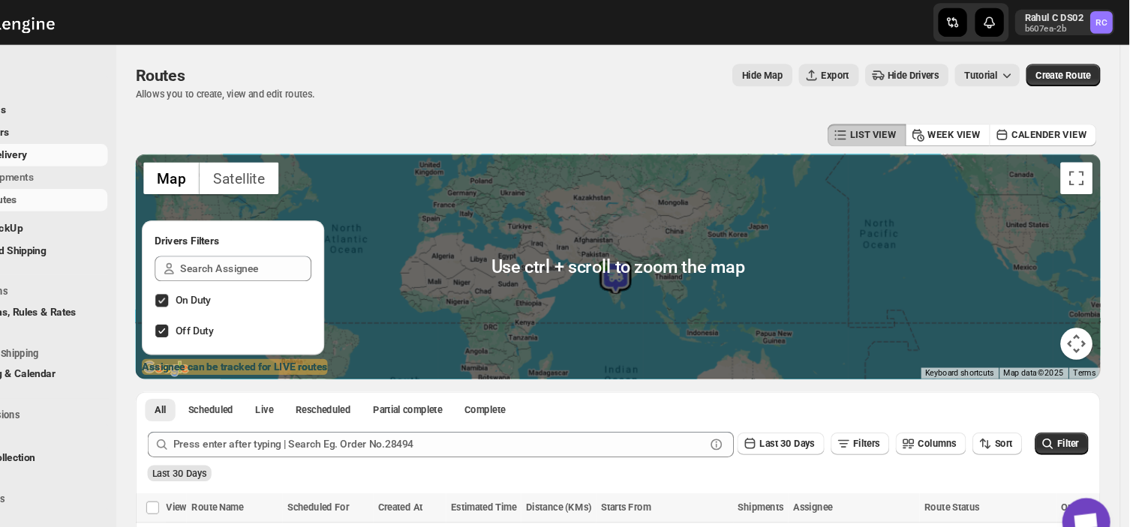
scroll to position [111, 0]
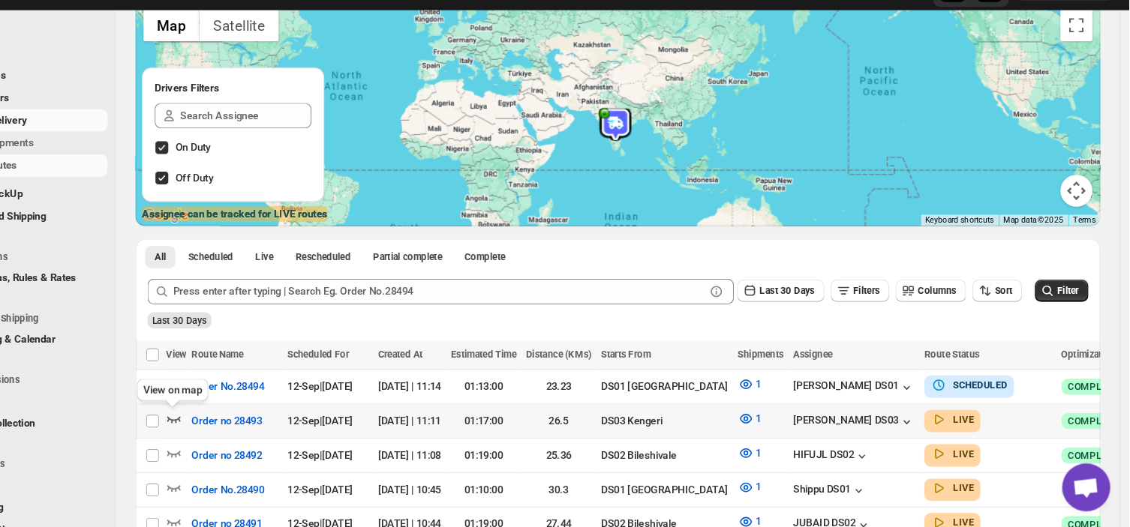
click at [234, 420] on icon "button" at bounding box center [234, 425] width 15 height 15
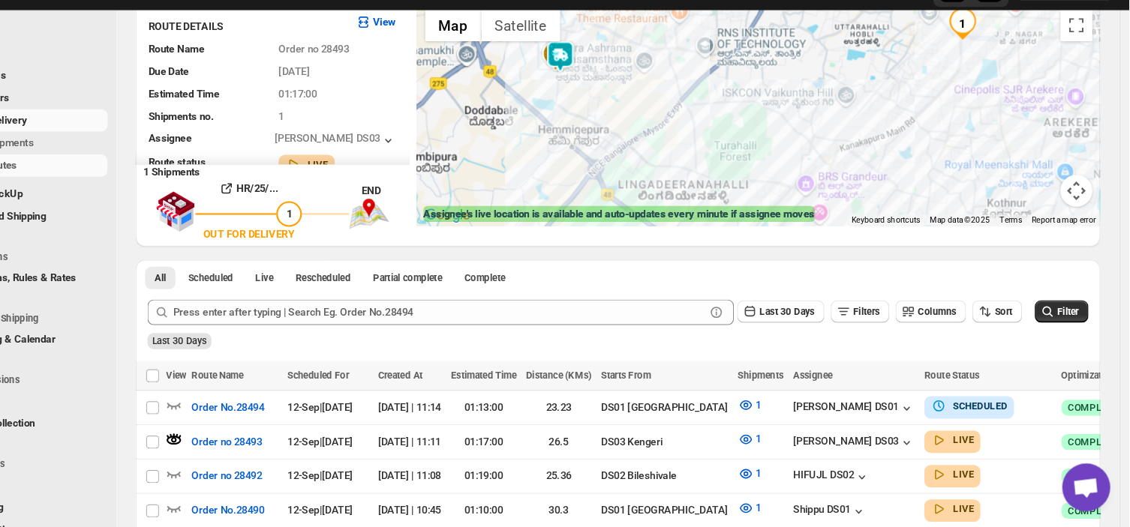
click at [779, 128] on div at bounding box center [782, 139] width 641 height 211
click at [596, 80] on img at bounding box center [597, 86] width 30 height 30
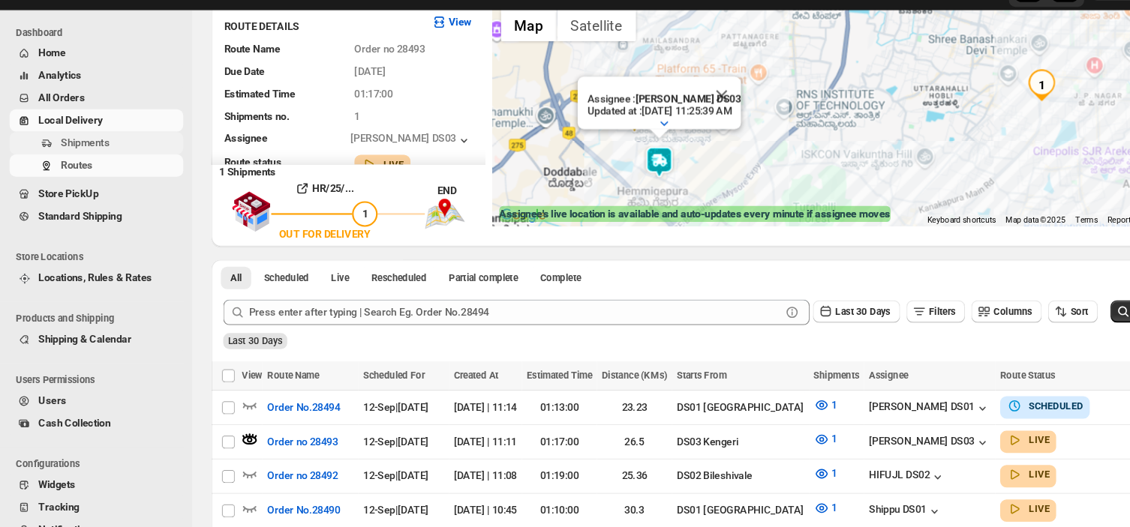
click at [80, 168] on span "Shipments" at bounding box center [80, 166] width 46 height 11
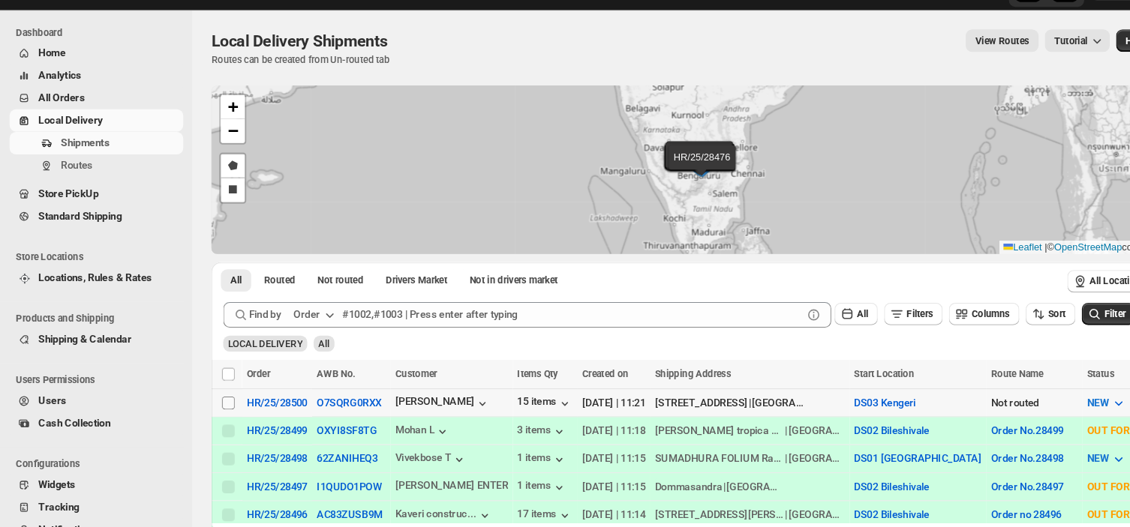
click at [214, 413] on input "Select shipment" at bounding box center [214, 410] width 12 height 12
checkbox input "true"
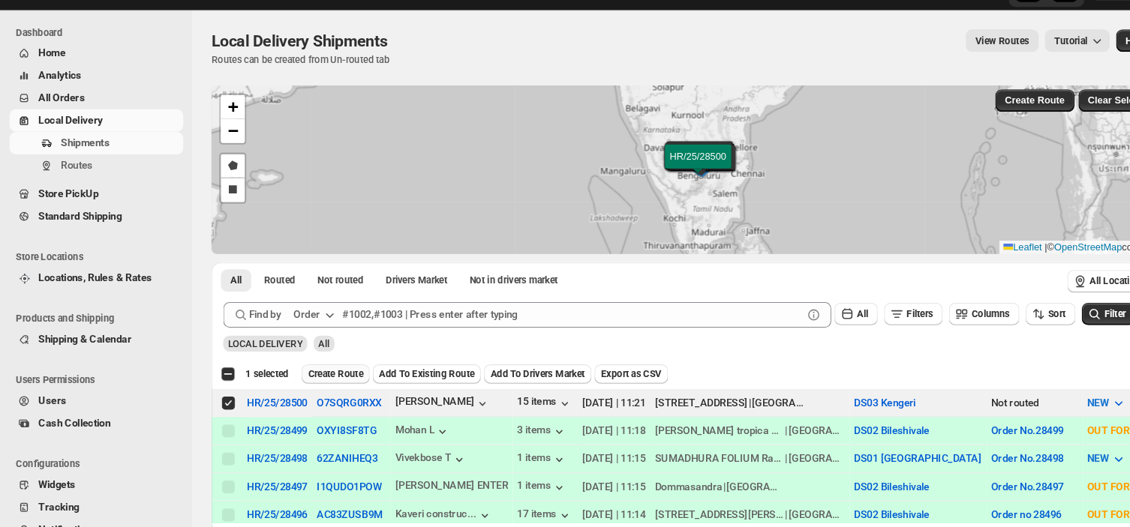
click at [323, 381] on span "Create Route" at bounding box center [315, 383] width 52 height 12
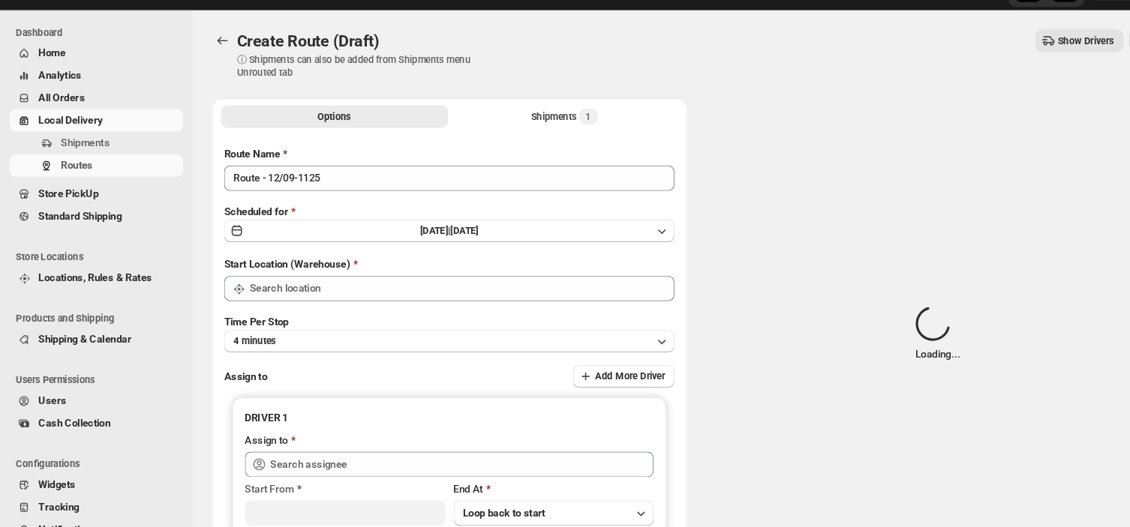
type input "DS03 Kengeri"
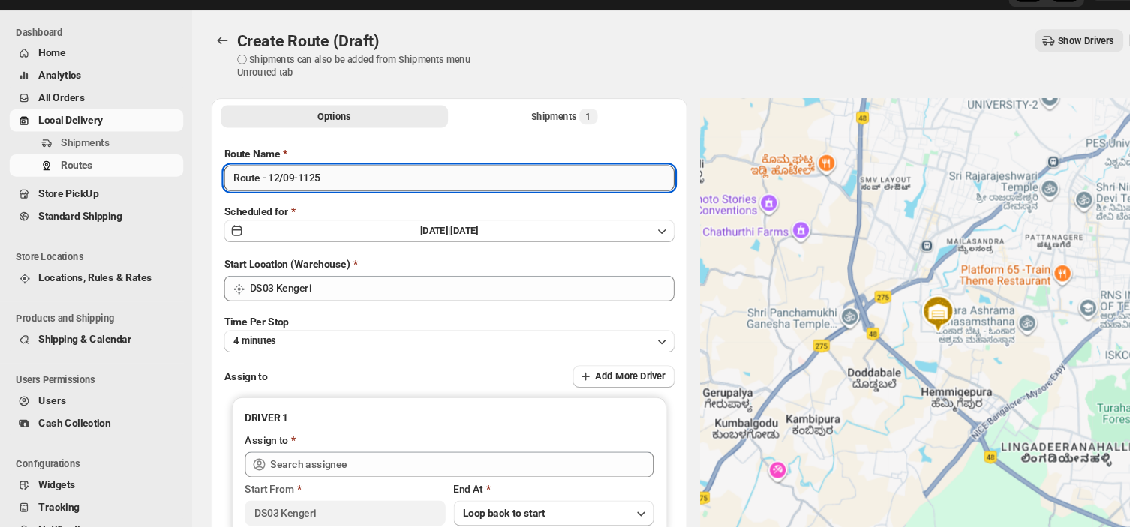
click at [305, 206] on input "Route - 12/09-1125" at bounding box center [421, 200] width 422 height 24
type input "R"
type input "Order no 28500"
click at [278, 350] on button "4 minutes" at bounding box center [421, 352] width 422 height 21
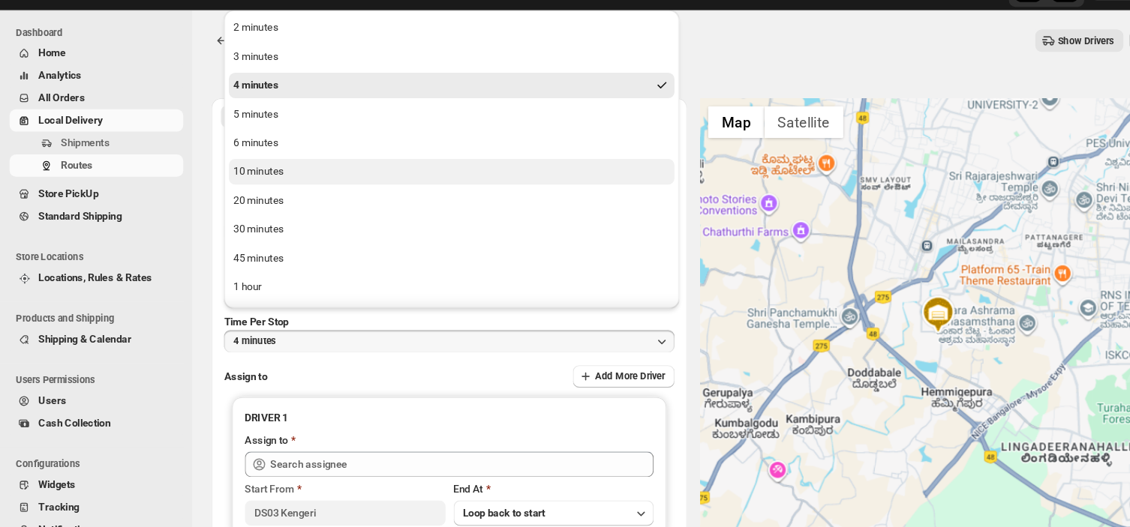
click at [253, 193] on div "10 minutes" at bounding box center [242, 193] width 47 height 15
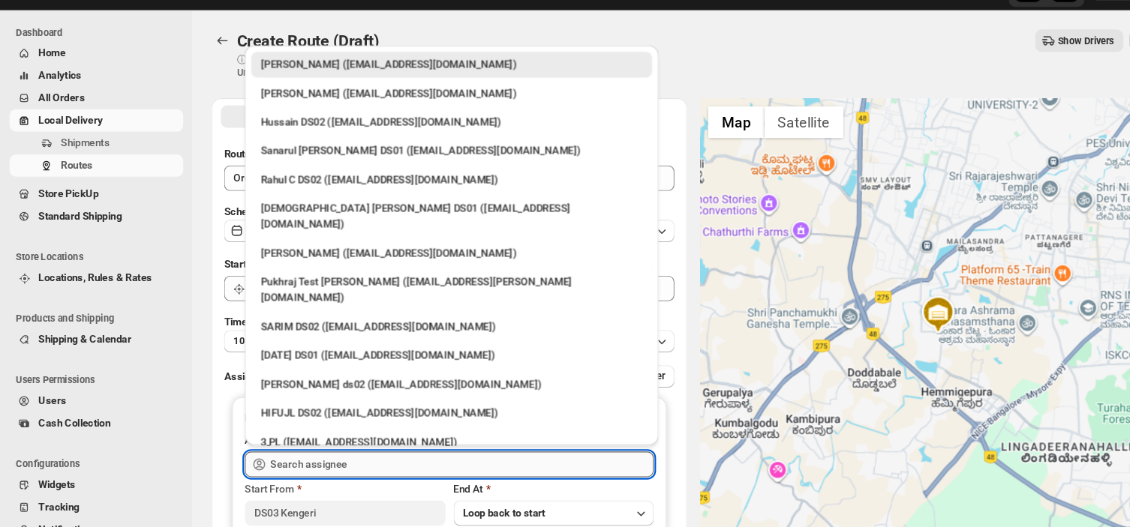
click at [331, 464] on input "text" at bounding box center [433, 468] width 359 height 24
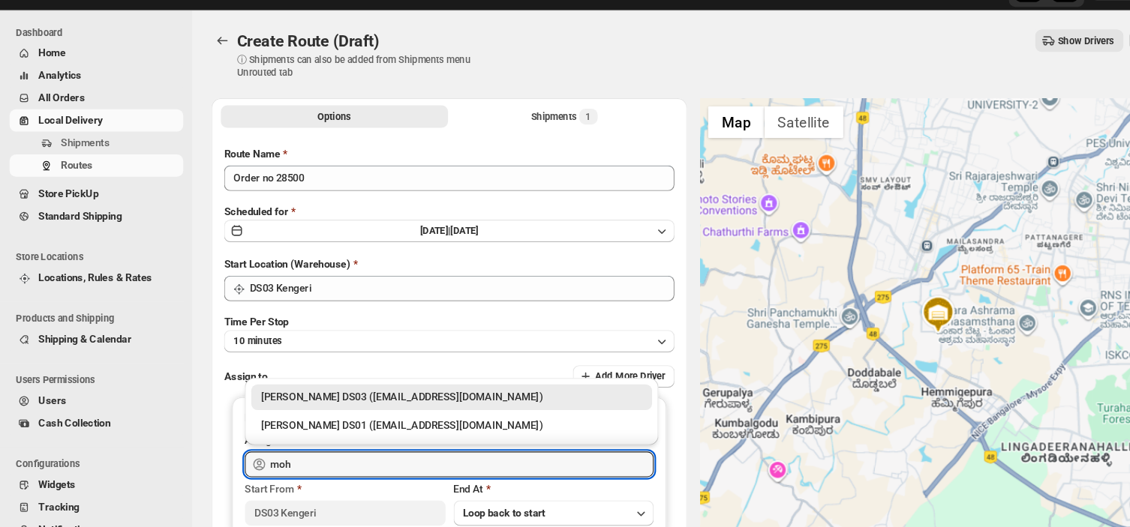
click at [379, 407] on div "[PERSON_NAME] DS03 ([EMAIL_ADDRESS][DOMAIN_NAME])" at bounding box center [424, 405] width 358 height 15
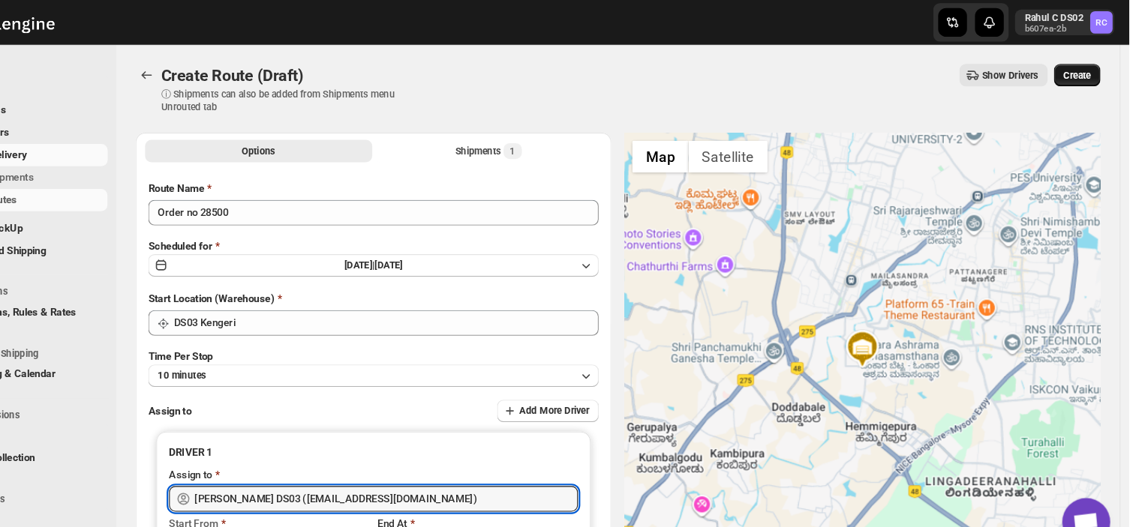
type input "[PERSON_NAME] DS03 ([EMAIL_ADDRESS][DOMAIN_NAME])"
click at [1089, 62] on button "Create" at bounding box center [1081, 70] width 44 height 21
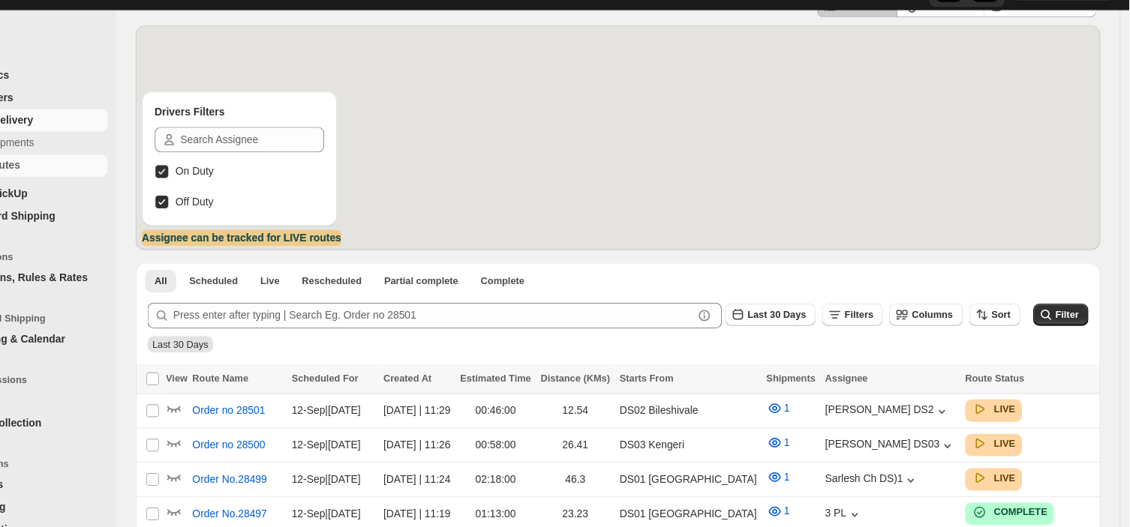
scroll to position [89, 0]
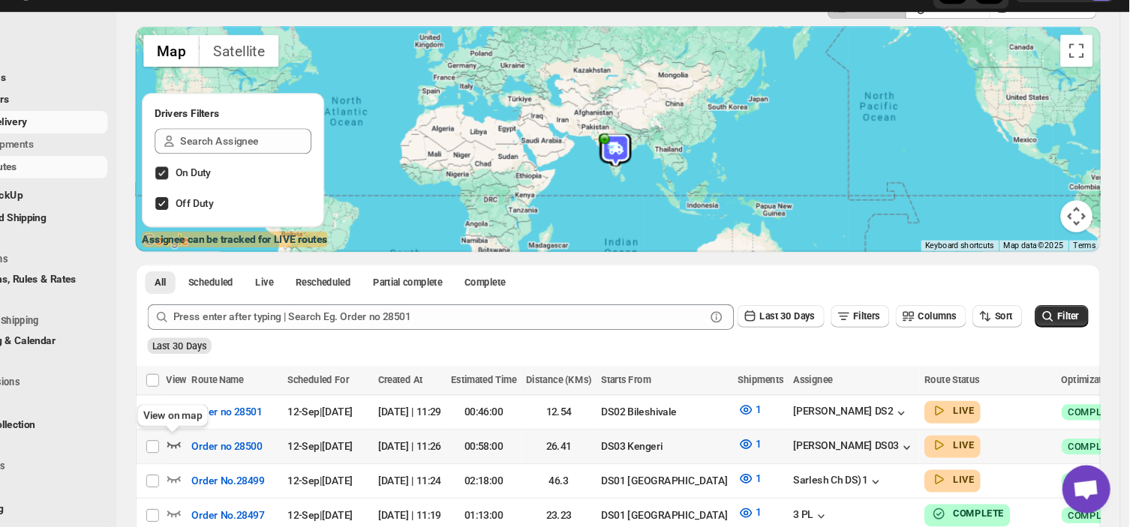
drag, startPoint x: 212, startPoint y: 446, endPoint x: 231, endPoint y: 448, distance: 19.6
click at [231, 448] on tr "Select route Order no 28500 12-Sep | [DATE] [DATE] | 11:26 00:58:00 26.41 DS03 …" at bounding box center [693, 450] width 991 height 32
click at [231, 448] on icon "button" at bounding box center [234, 449] width 13 height 6
checkbox input "true"
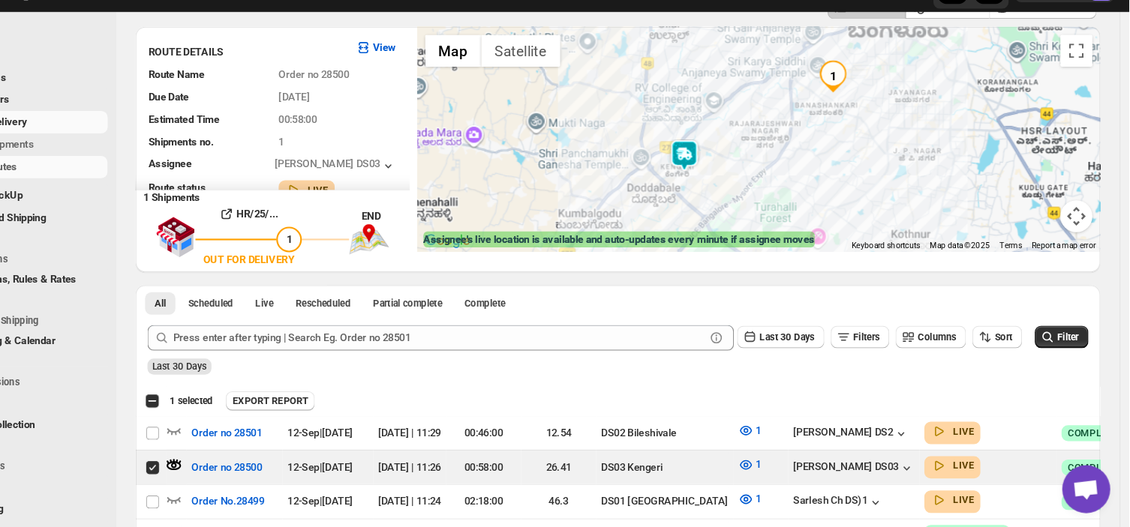
click at [717, 176] on img at bounding box center [713, 177] width 30 height 30
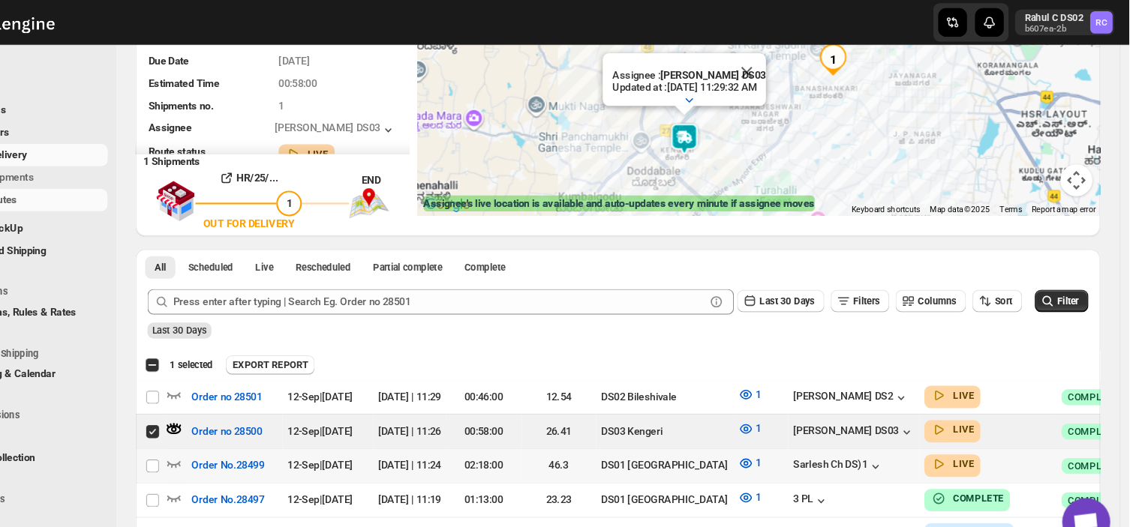
scroll to position [0, 0]
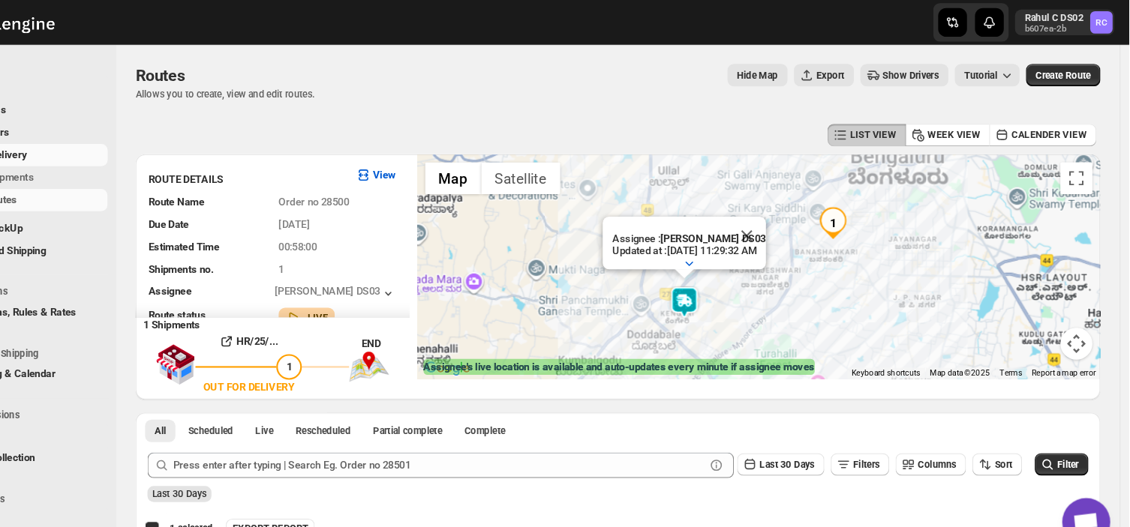
click at [719, 289] on img at bounding box center [713, 284] width 30 height 30
click at [714, 278] on img at bounding box center [713, 284] width 30 height 30
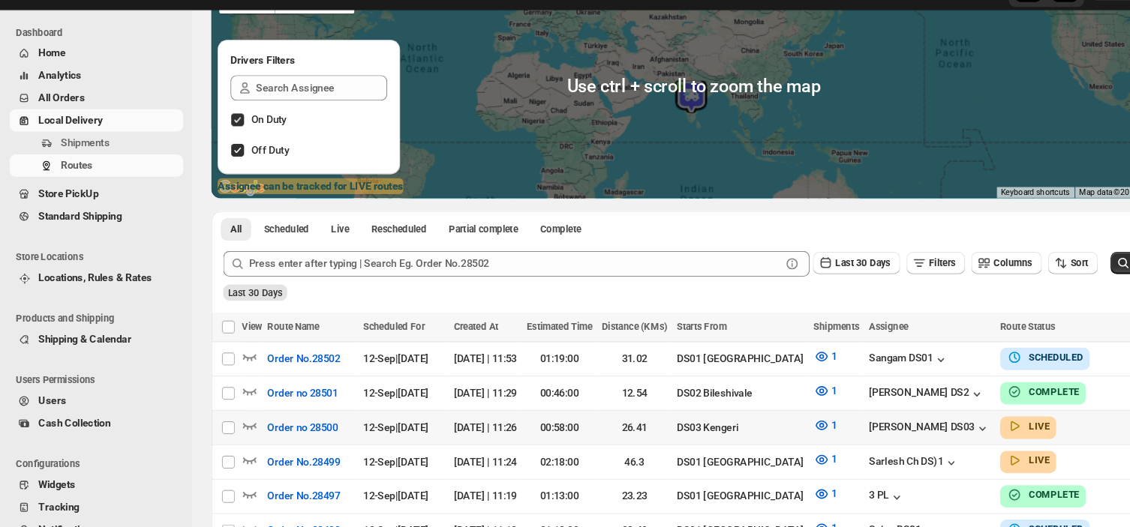
scroll to position [173, 0]
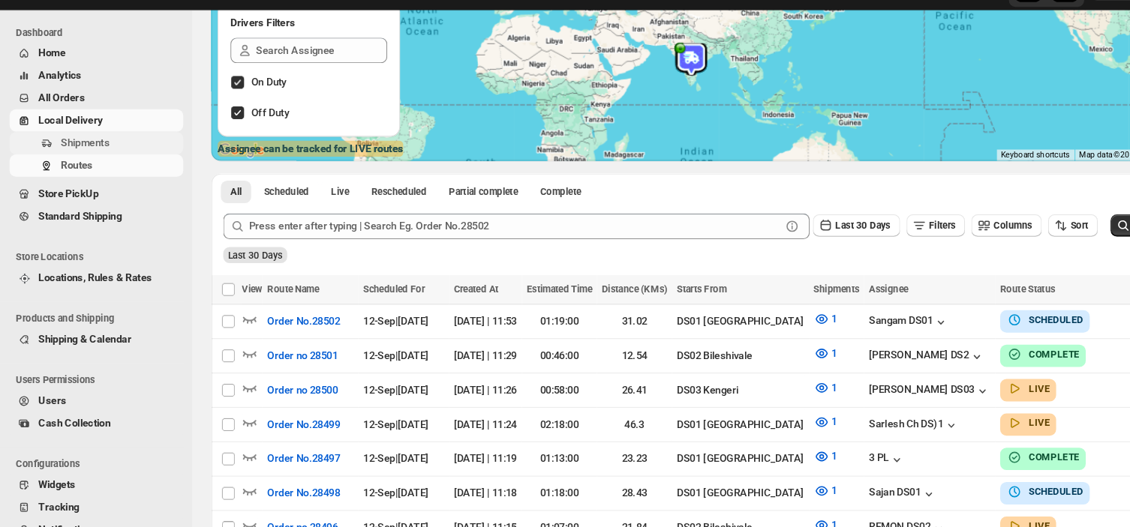
click at [101, 167] on span "Shipments" at bounding box center [80, 166] width 46 height 11
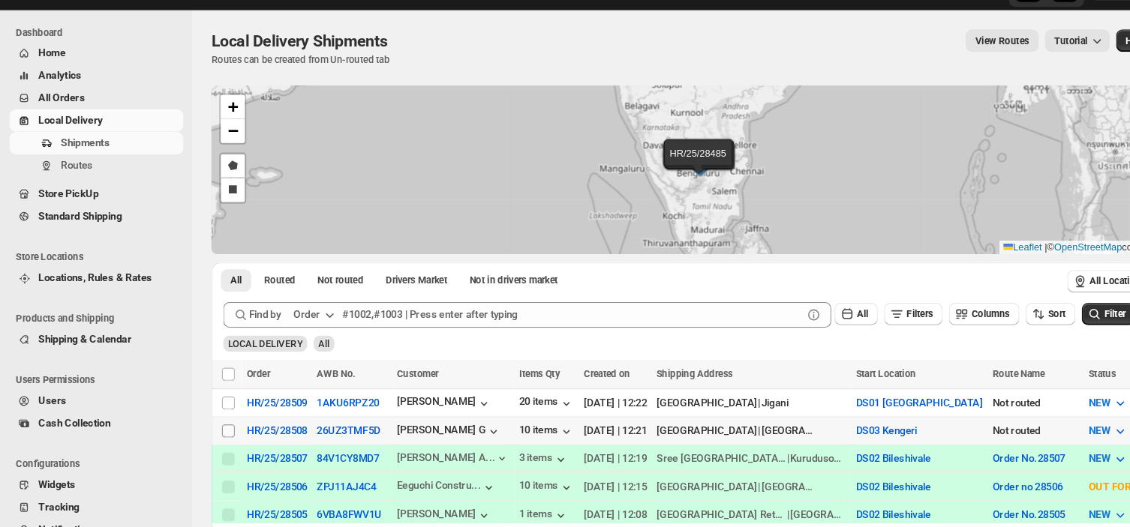
click at [212, 431] on input "Select shipment" at bounding box center [214, 437] width 12 height 12
checkbox input "true"
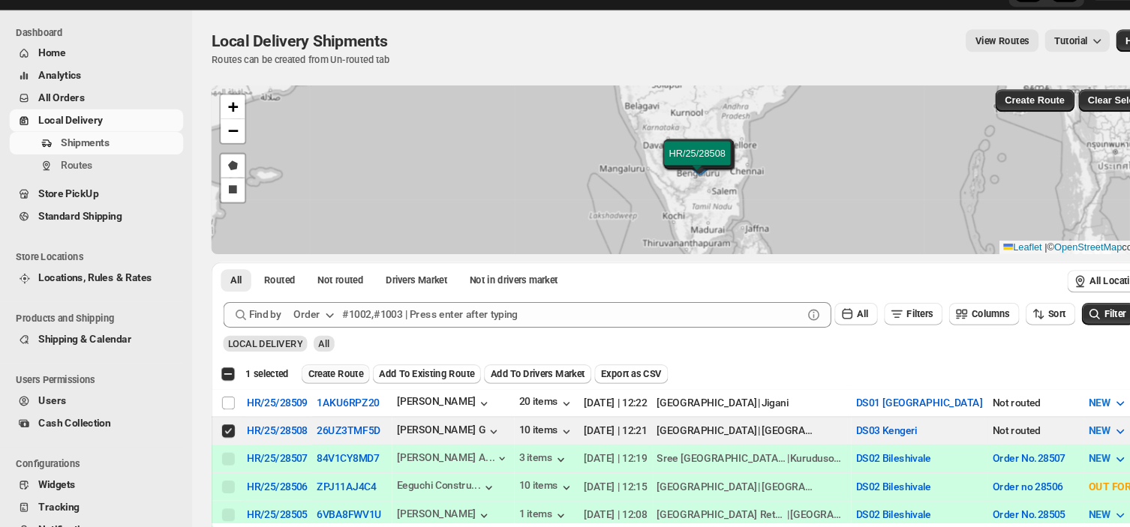
click at [318, 382] on span "Create Route" at bounding box center [315, 383] width 52 height 12
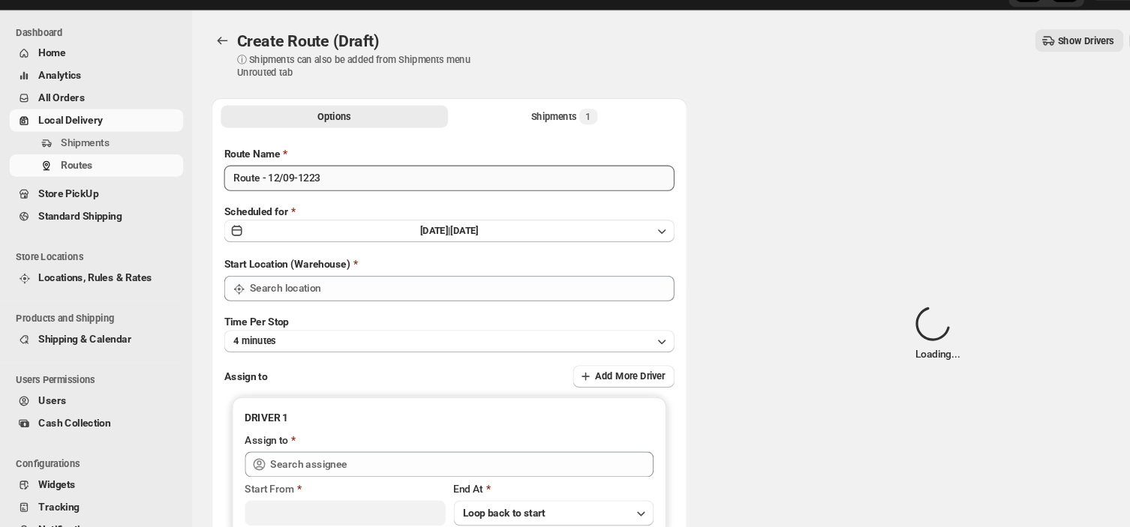
type input "DS03 Kengeri"
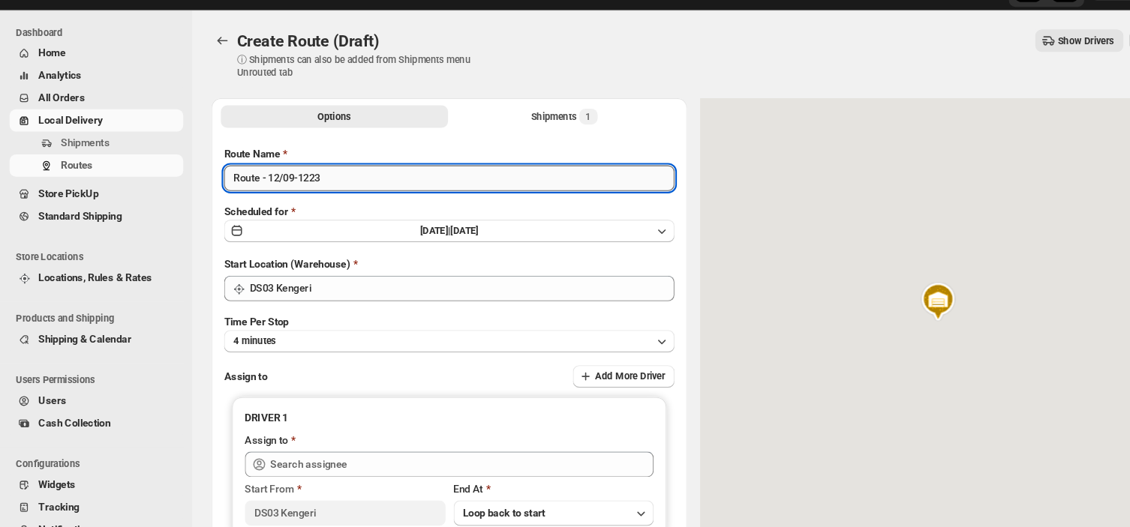
click at [321, 203] on input "Route - 12/09-1223" at bounding box center [421, 200] width 422 height 24
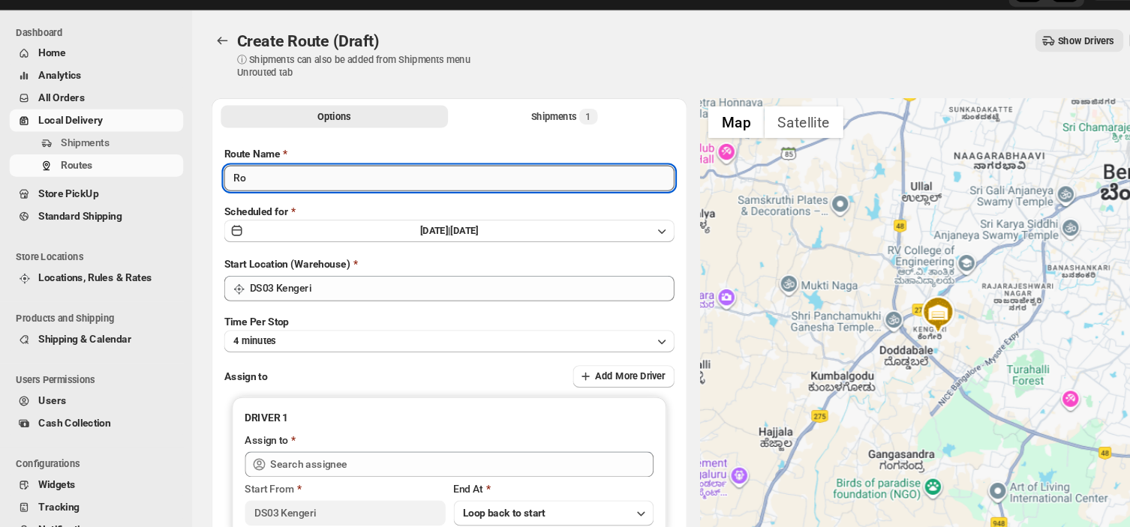
type input "R"
type input "Order no 28508"
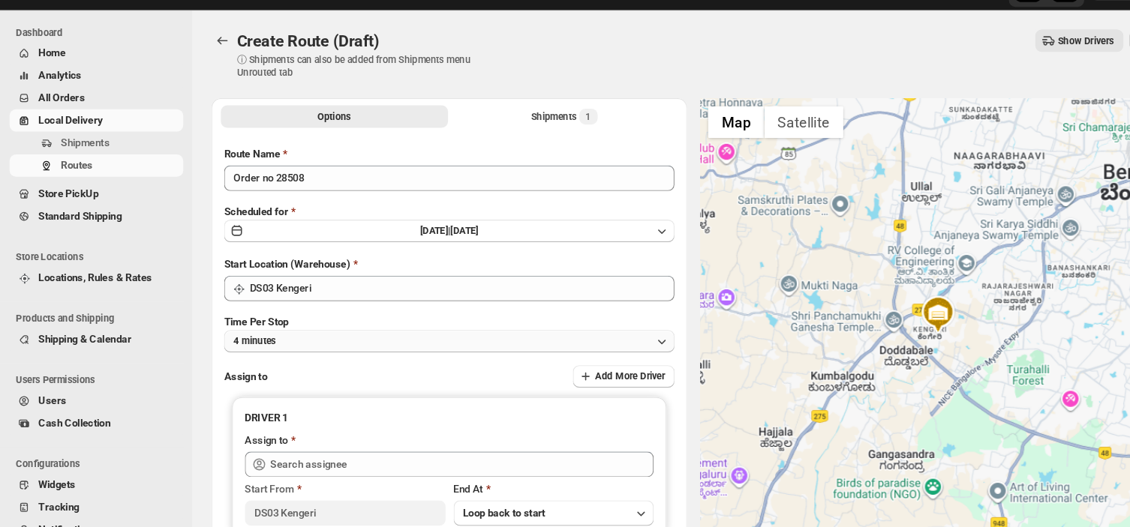
click at [298, 351] on button "4 minutes" at bounding box center [421, 352] width 422 height 21
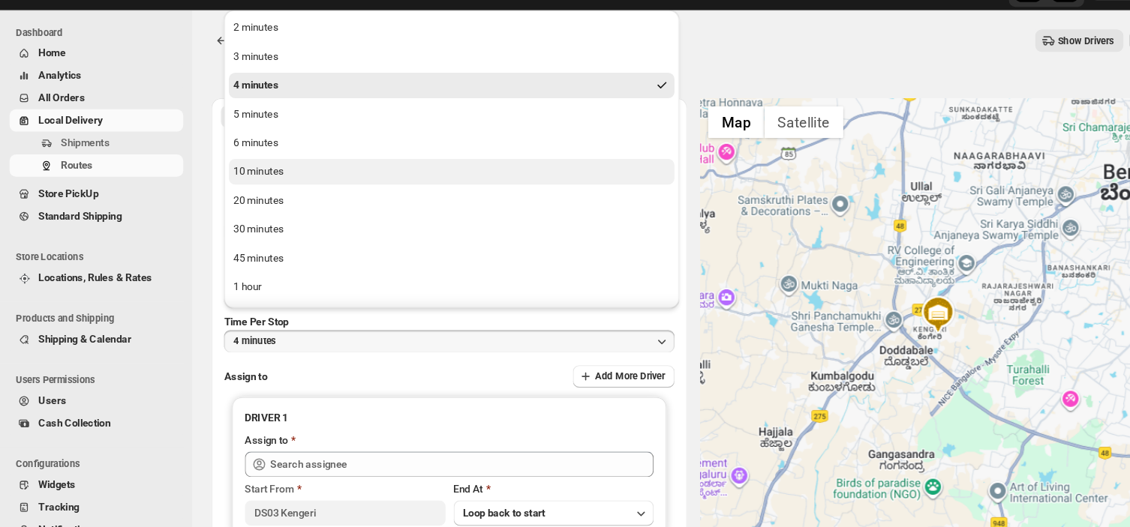
click at [291, 198] on button "10 minutes" at bounding box center [424, 194] width 418 height 24
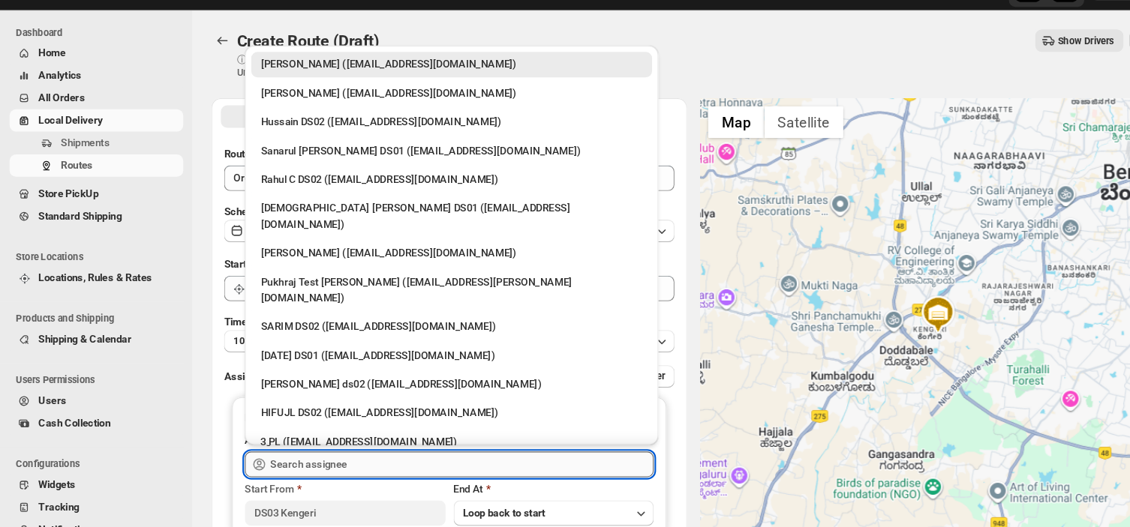
click at [346, 467] on input "text" at bounding box center [433, 468] width 359 height 24
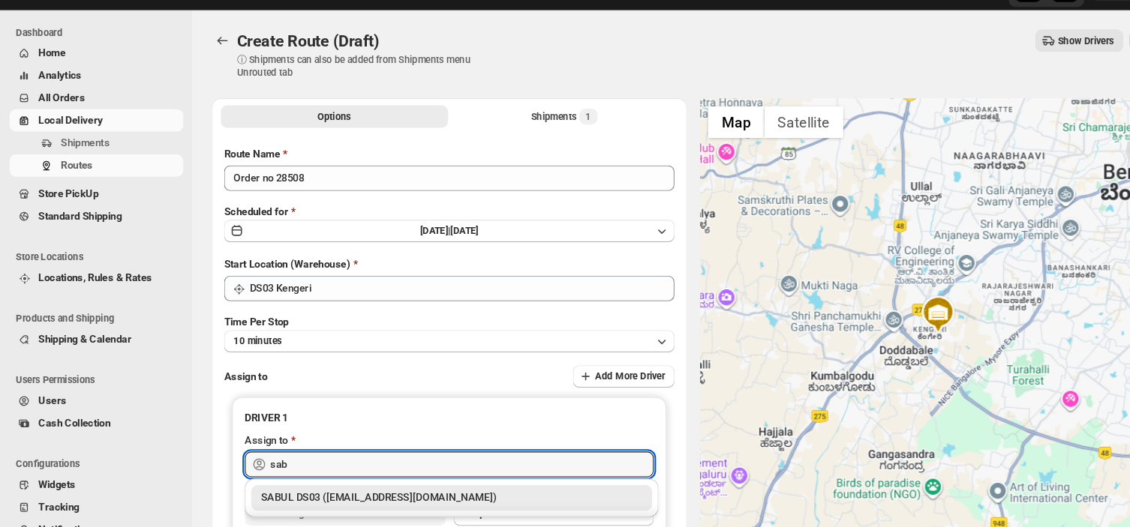
click at [303, 500] on div "SABUL DS03 (pokogin390@dextrago.com)" at bounding box center [424, 499] width 358 height 15
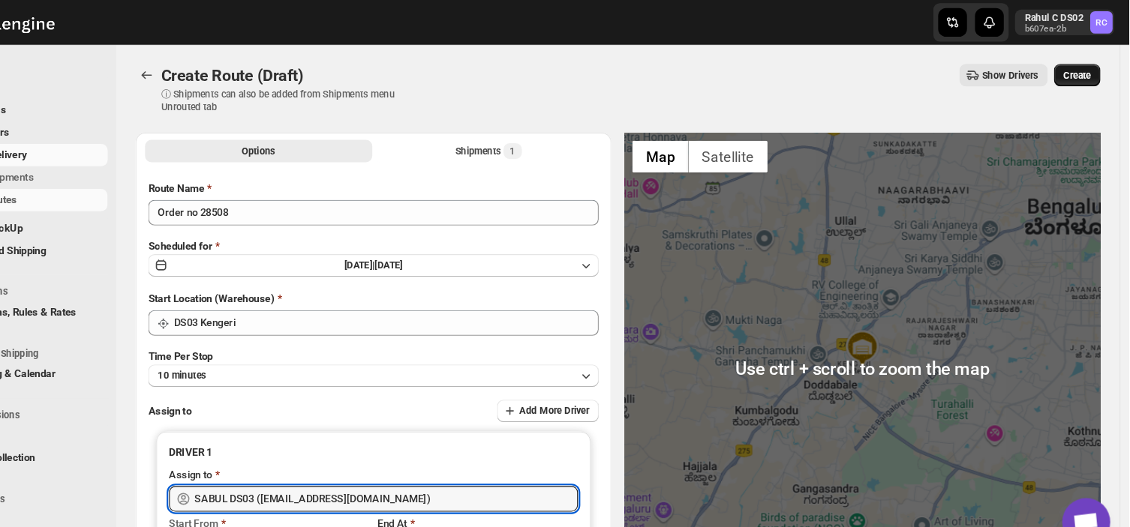
type input "SABUL DS03 (pokogin390@dextrago.com)"
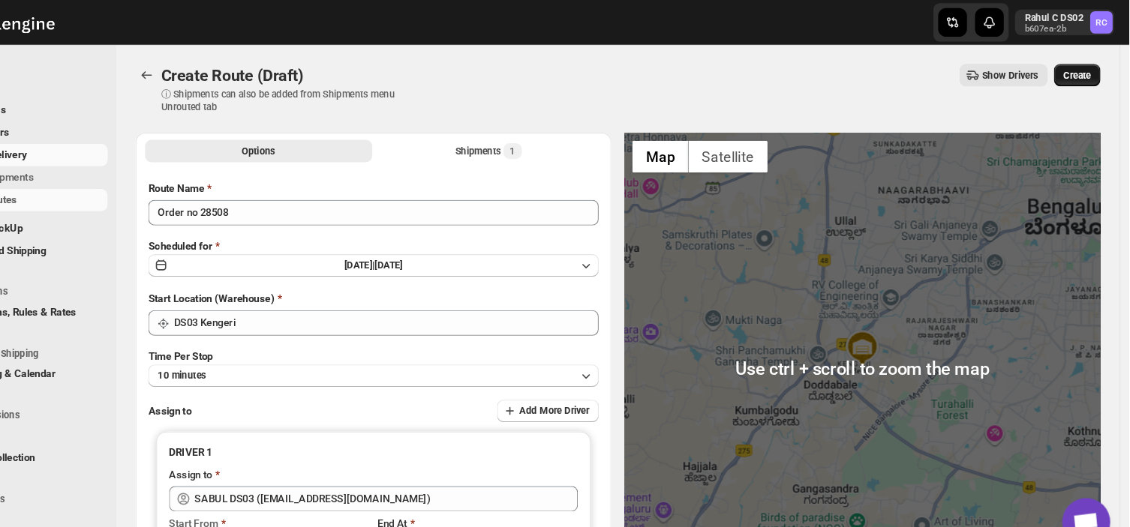
click at [1085, 63] on button "Create" at bounding box center [1081, 70] width 44 height 21
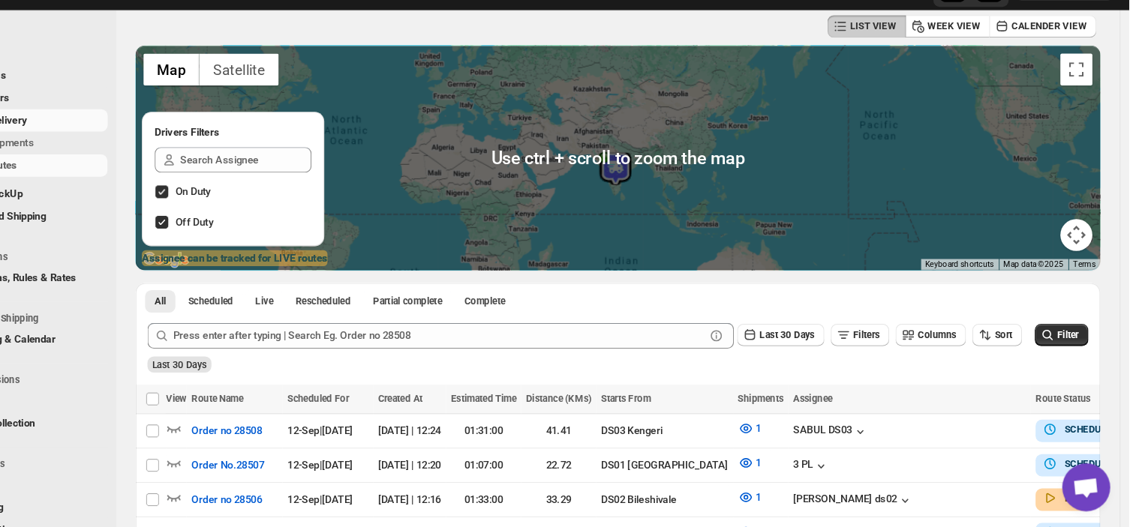
scroll to position [83, 0]
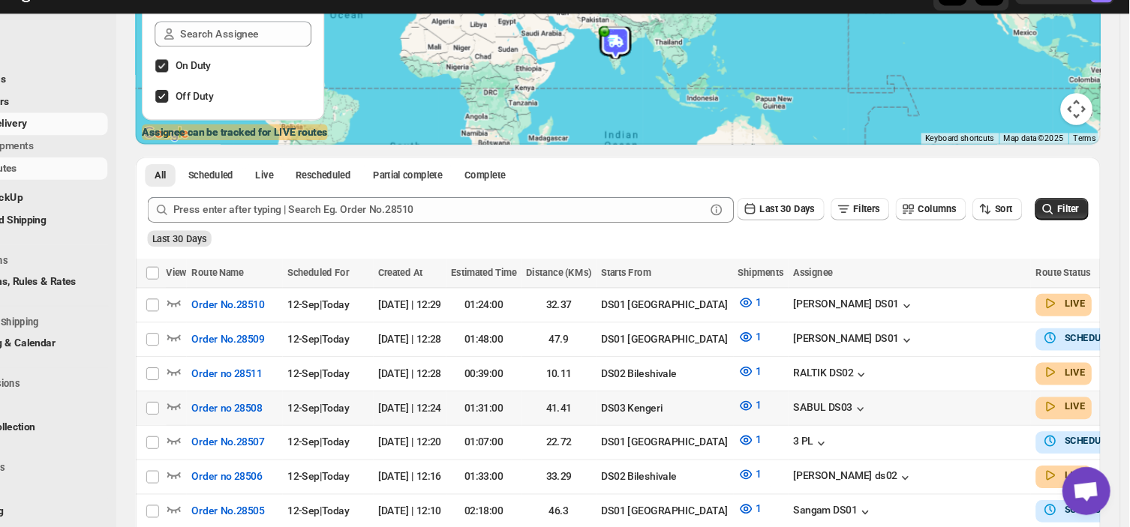
scroll to position [191, 0]
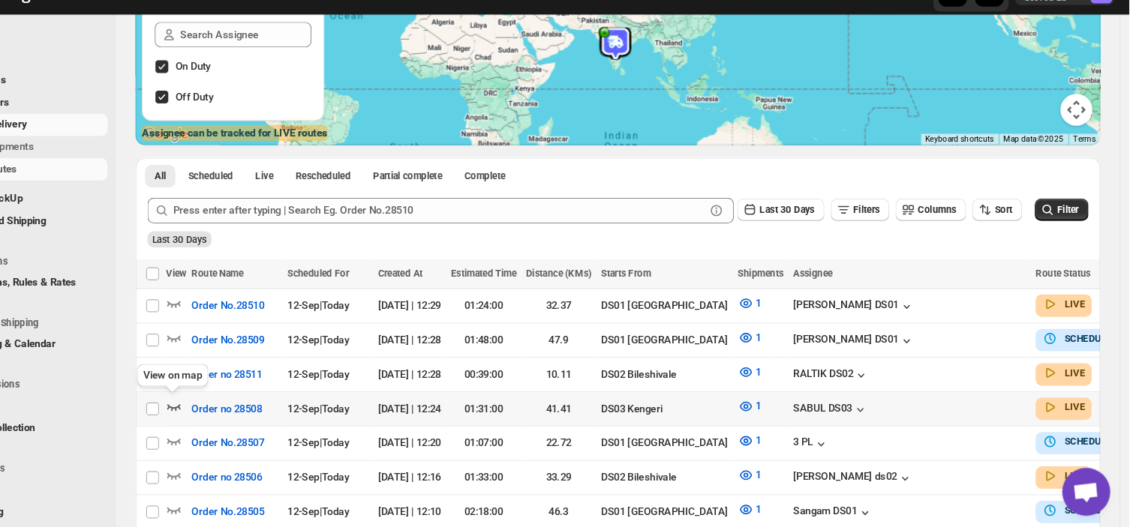
click at [230, 407] on icon "button" at bounding box center [234, 410] width 13 height 6
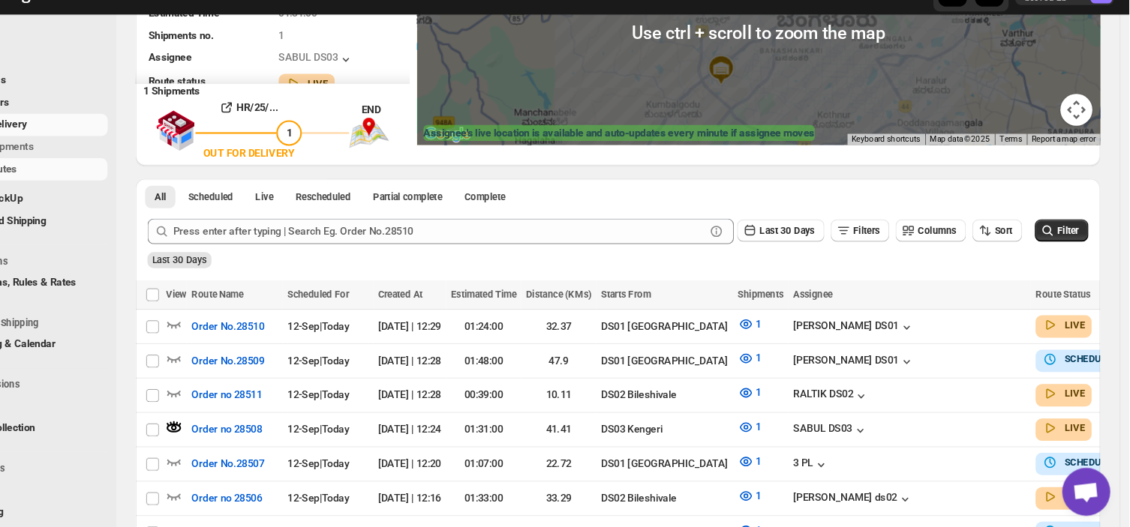
scroll to position [0, 0]
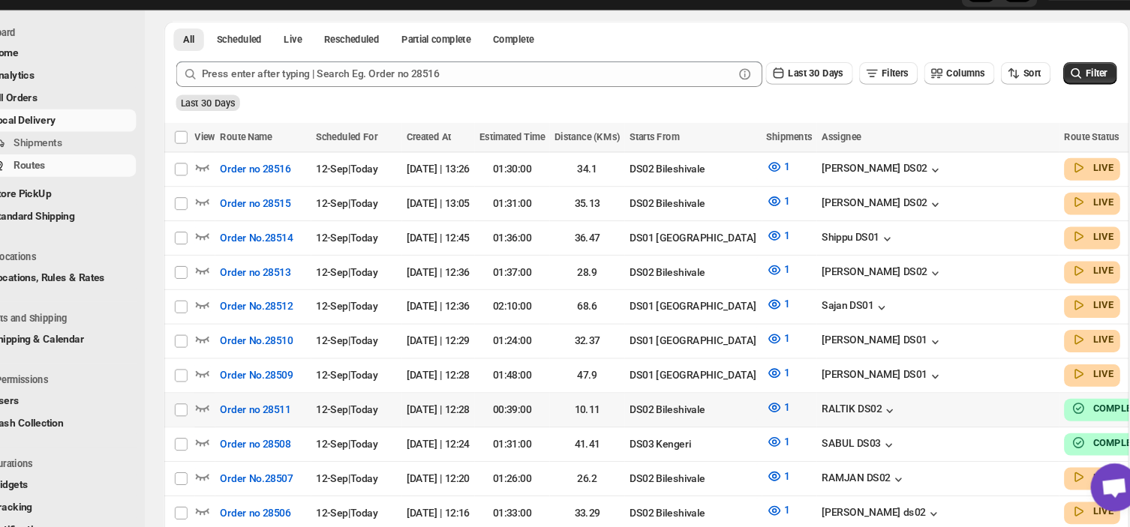
scroll to position [321, 0]
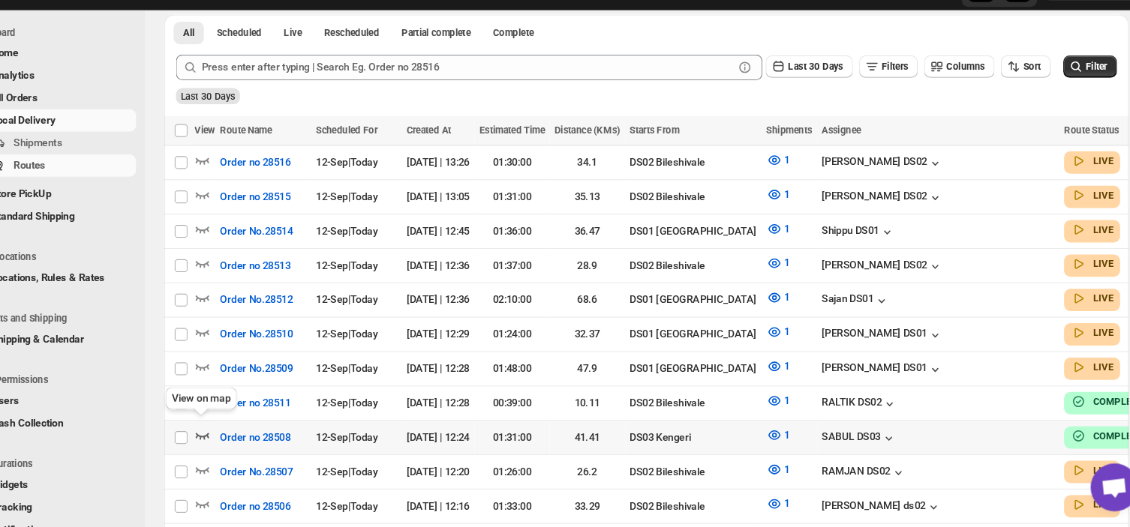
click at [228, 439] on icon "button" at bounding box center [234, 442] width 13 height 6
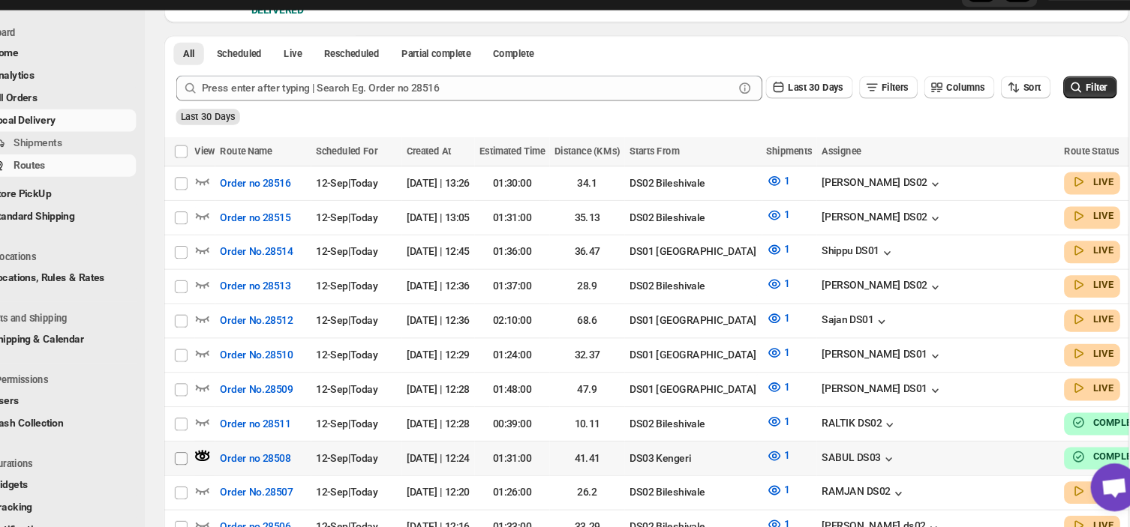
click at [209, 457] on input "Select route" at bounding box center [214, 463] width 12 height 12
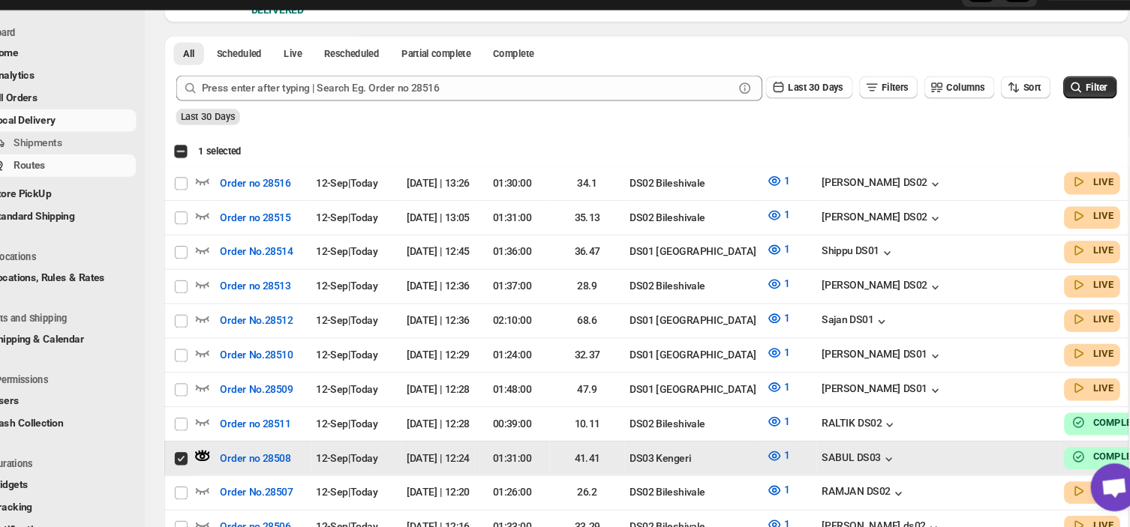
click at [209, 457] on input "Select route" at bounding box center [214, 463] width 12 height 12
checkbox input "true"
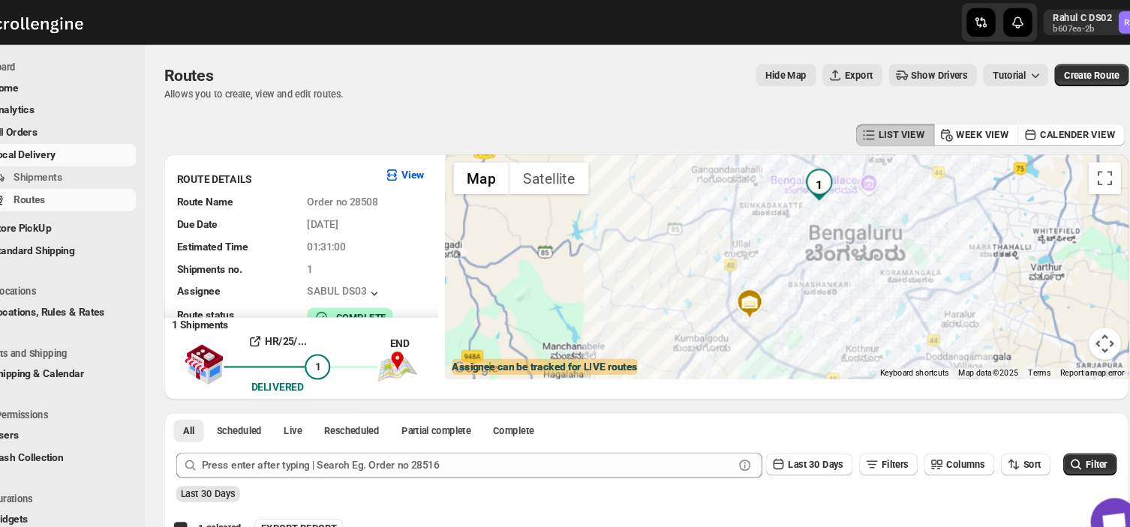
click at [755, 277] on img at bounding box center [747, 285] width 30 height 30
click at [101, 162] on span "Shipments" at bounding box center [80, 166] width 46 height 11
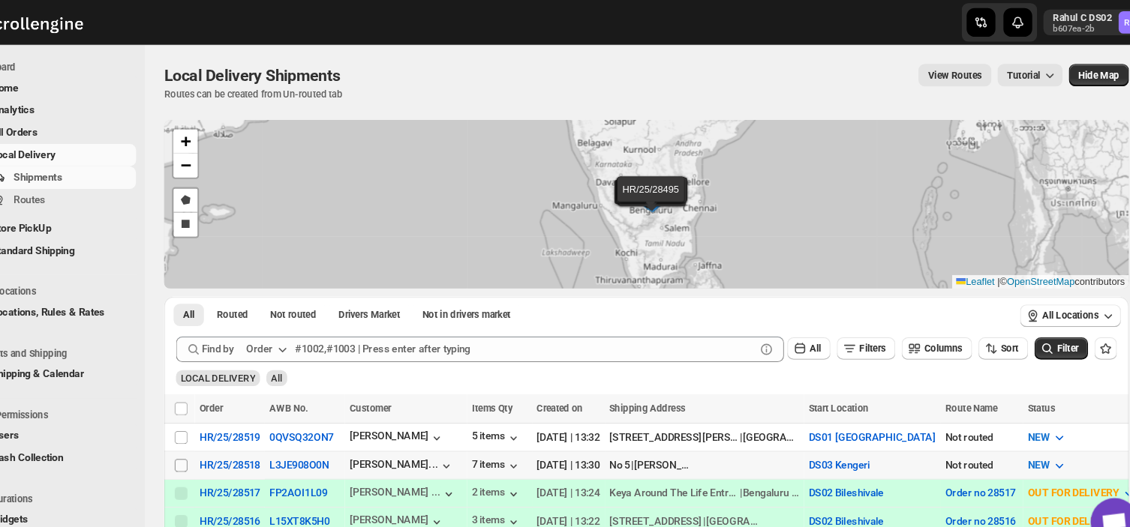
click at [213, 436] on input "Select shipment" at bounding box center [214, 437] width 12 height 12
checkbox input "true"
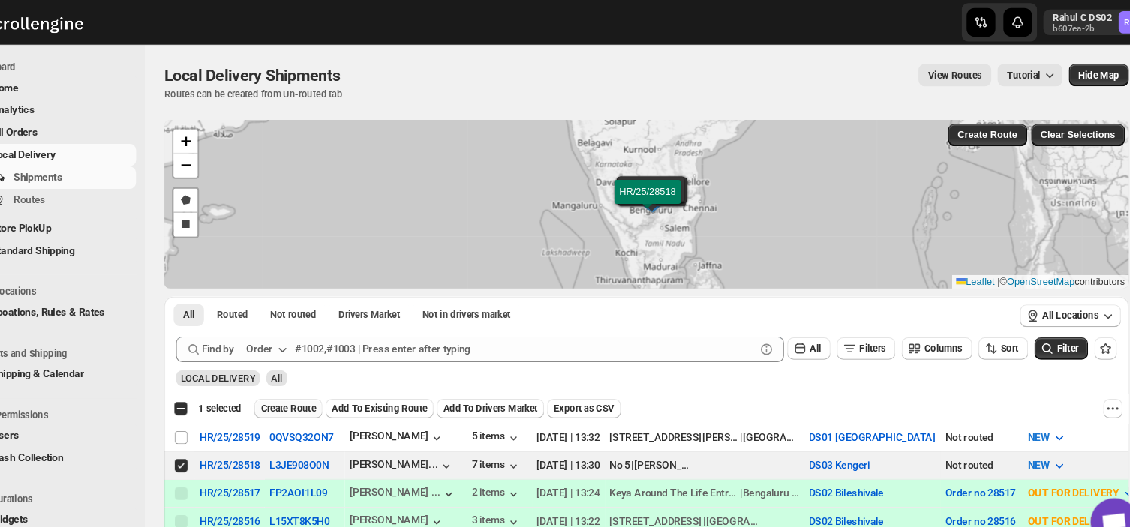
click at [318, 382] on span "Create Route" at bounding box center [315, 383] width 52 height 12
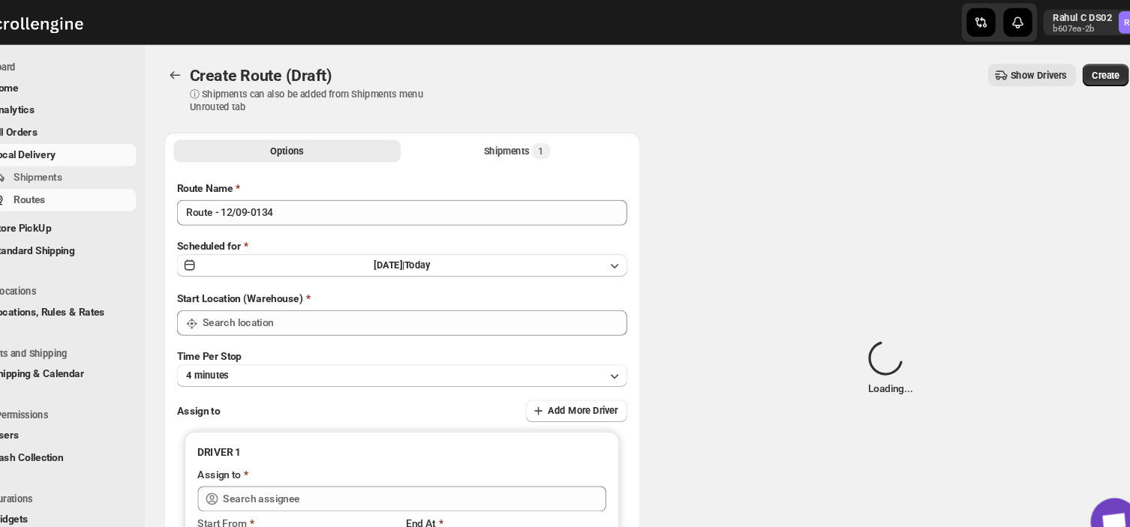
type input "DS03 Kengeri"
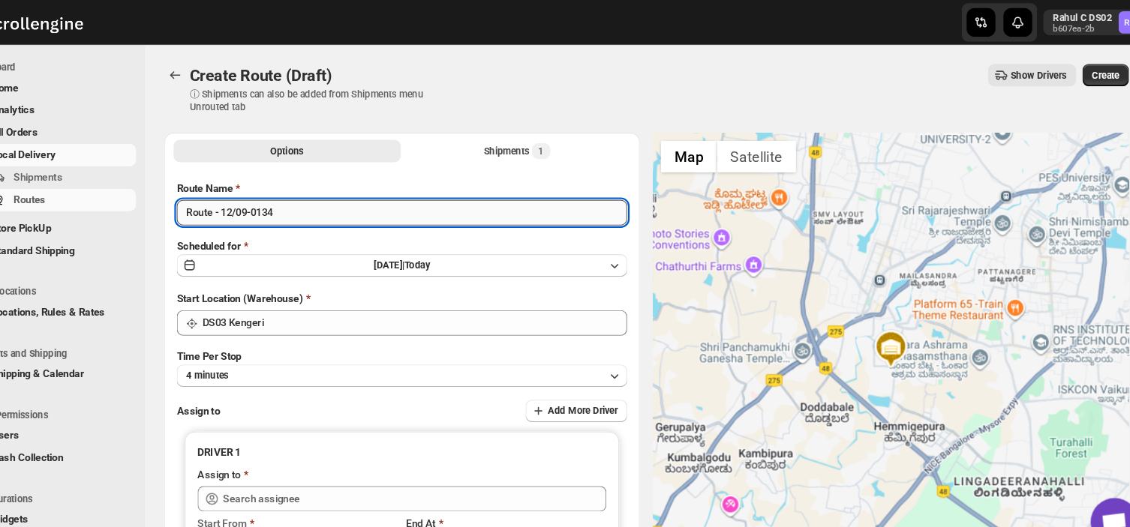
click at [310, 200] on input "Route - 12/09-0134" at bounding box center [421, 200] width 422 height 24
type input "R"
type input "Order no 28518"
click at [272, 347] on button "4 minutes" at bounding box center [421, 352] width 422 height 21
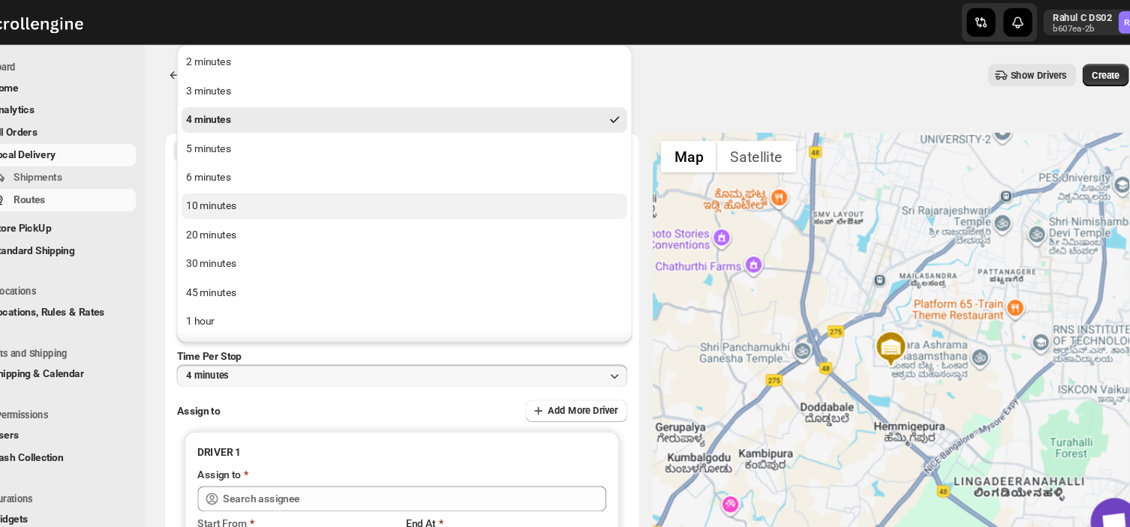
click at [261, 195] on div "10 minutes" at bounding box center [242, 193] width 47 height 15
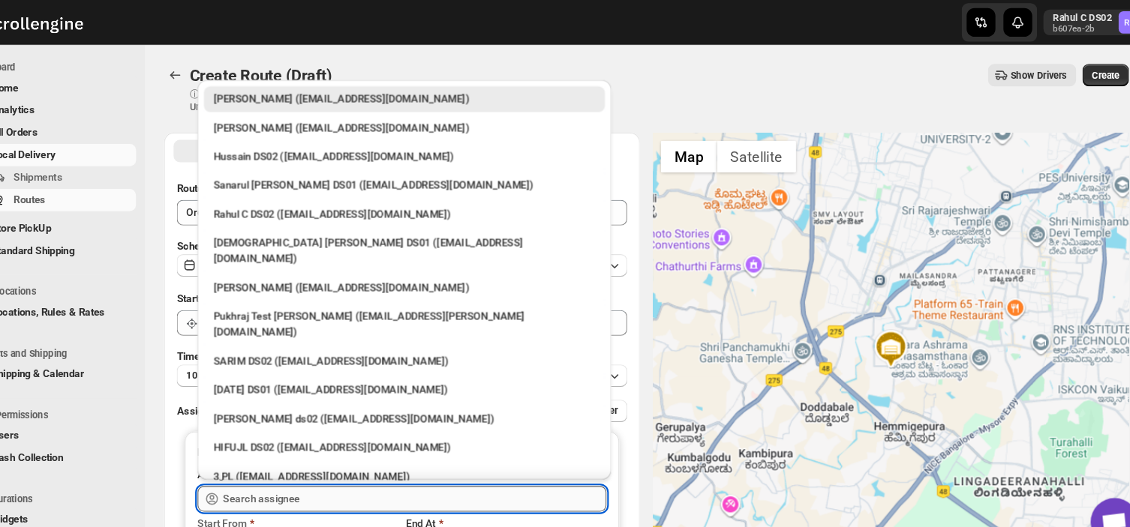
click at [351, 473] on input "text" at bounding box center [433, 468] width 359 height 24
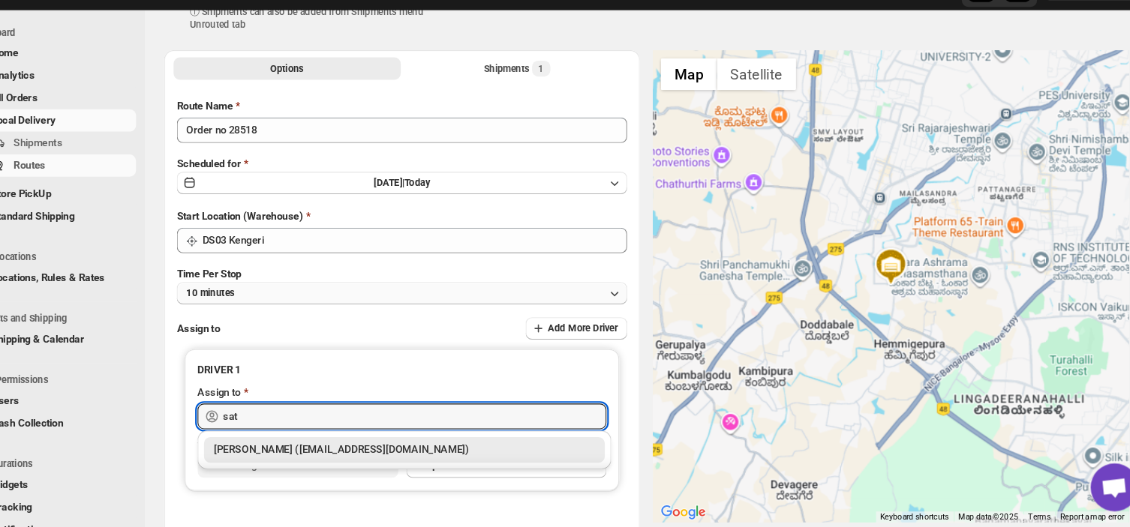
scroll to position [46, 0]
click at [310, 455] on div "[PERSON_NAME] ([EMAIL_ADDRESS][DOMAIN_NAME])" at bounding box center [424, 453] width 358 height 15
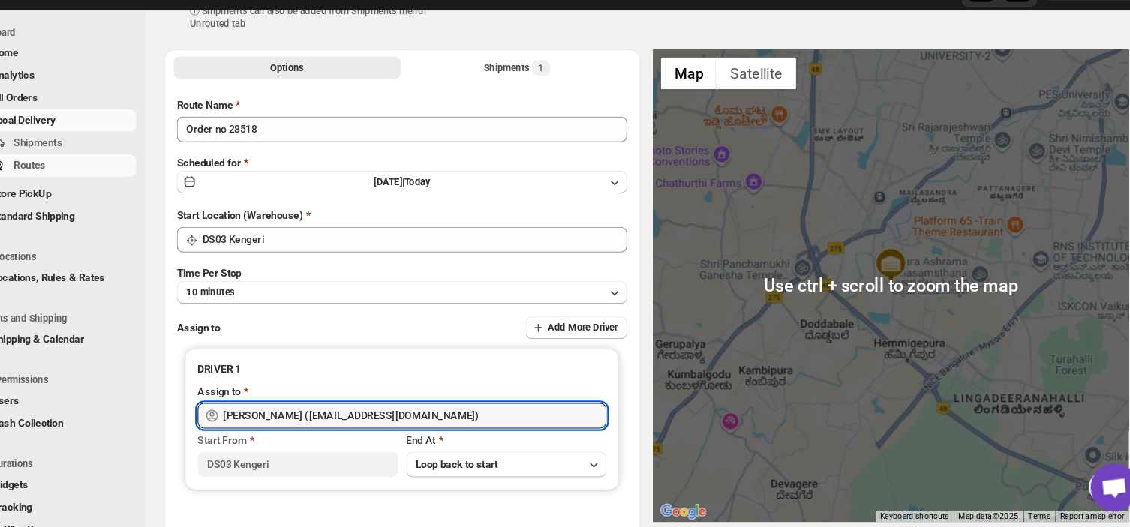
scroll to position [0, 0]
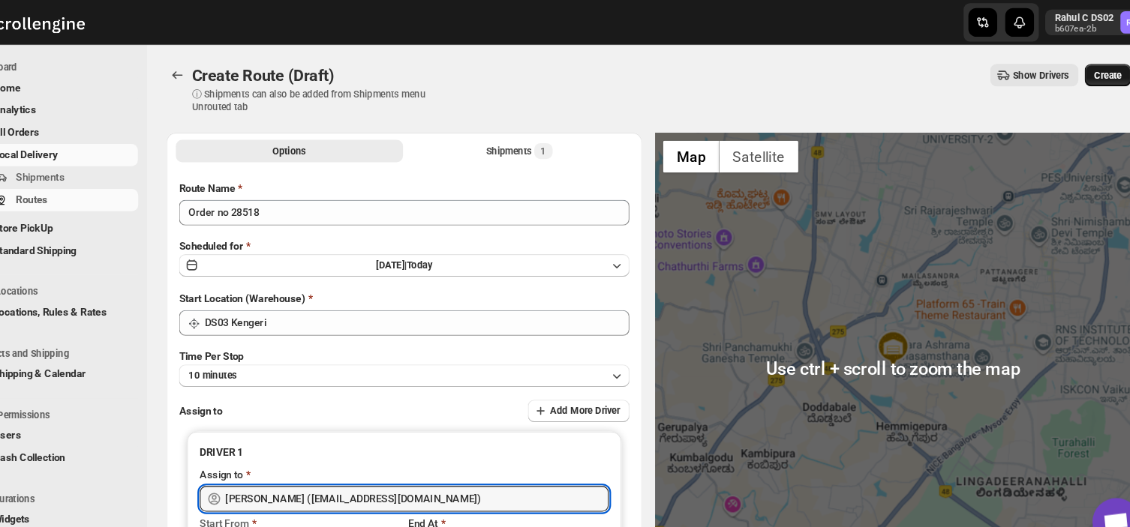
type input "[PERSON_NAME] ([EMAIL_ADDRESS][DOMAIN_NAME])"
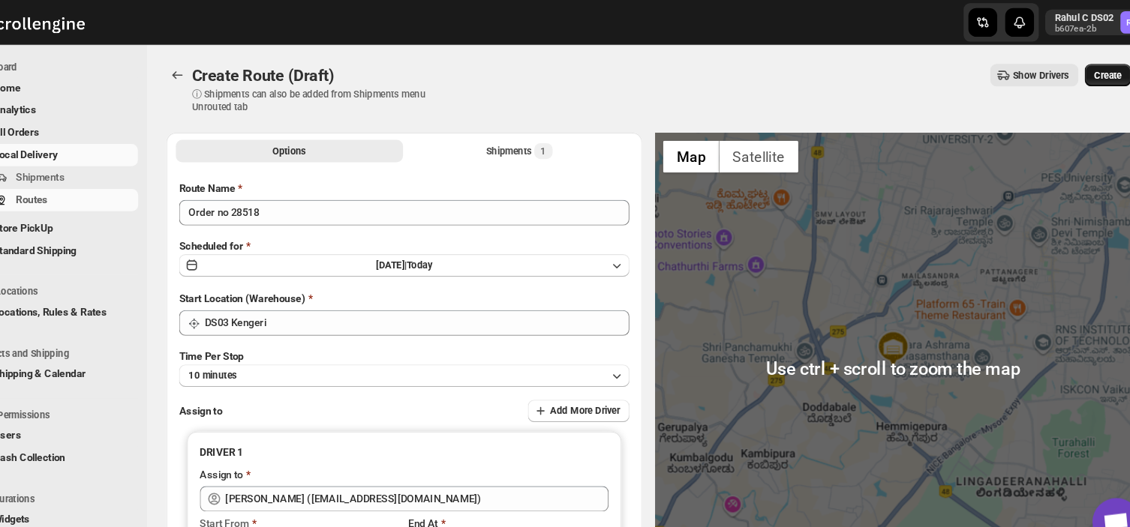
click at [1085, 65] on span "Create" at bounding box center [1081, 71] width 26 height 12
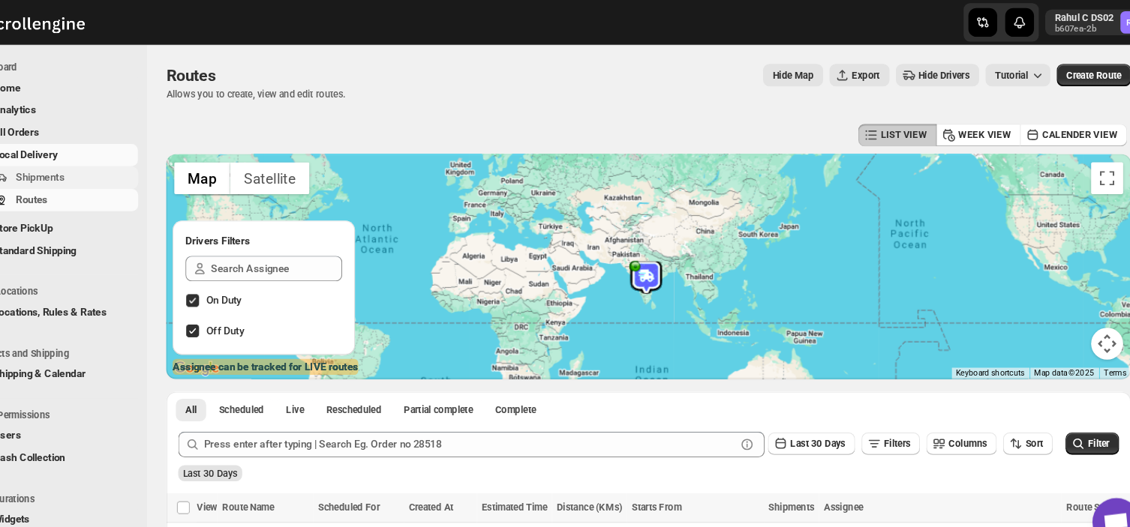
click at [109, 164] on span "Shipments" at bounding box center [113, 166] width 112 height 15
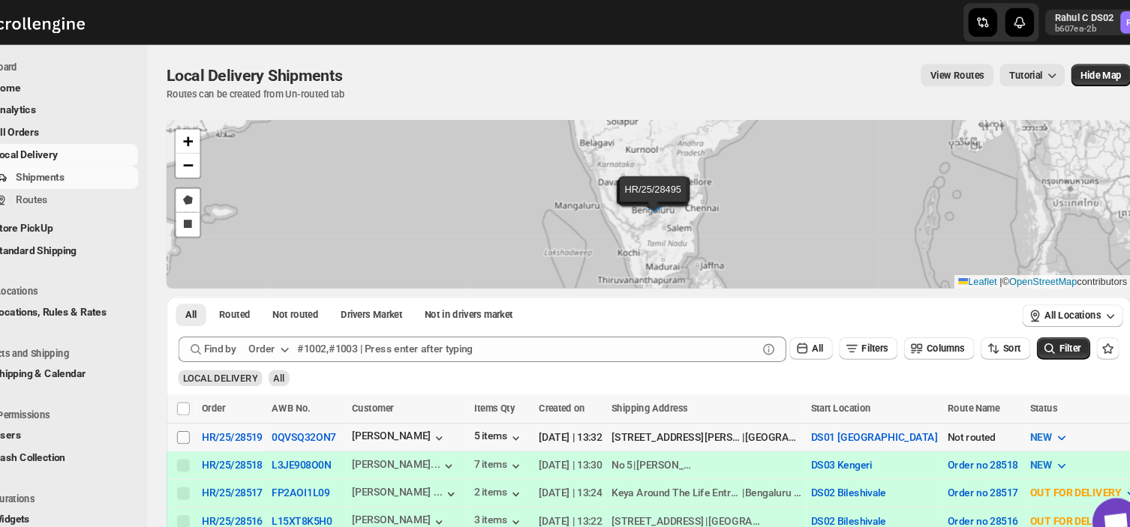
click at [215, 410] on input "Select shipment" at bounding box center [214, 410] width 12 height 12
checkbox input "true"
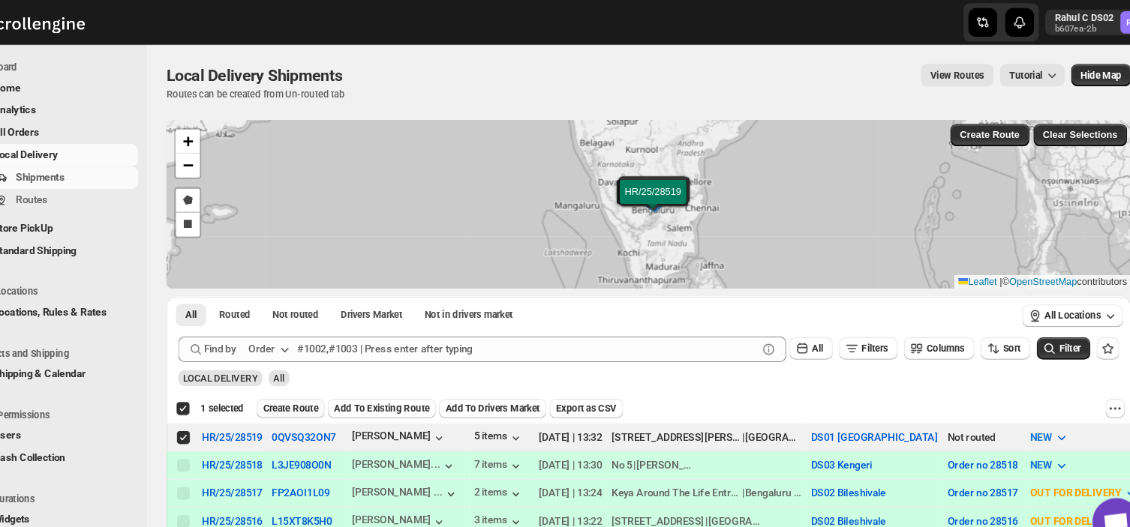
click at [310, 383] on span "Create Route" at bounding box center [315, 383] width 52 height 12
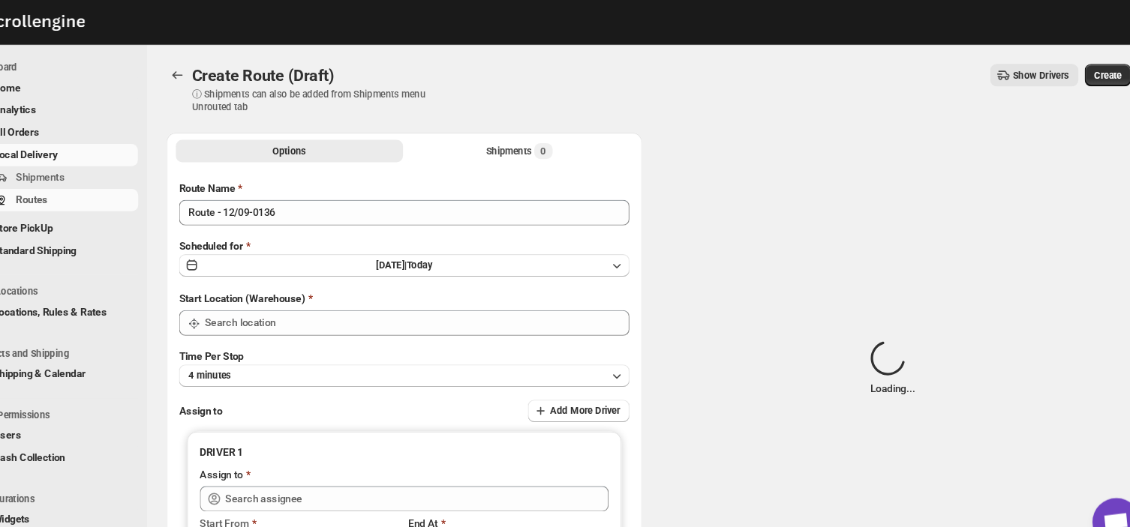
type input "DS01 [GEOGRAPHIC_DATA]"
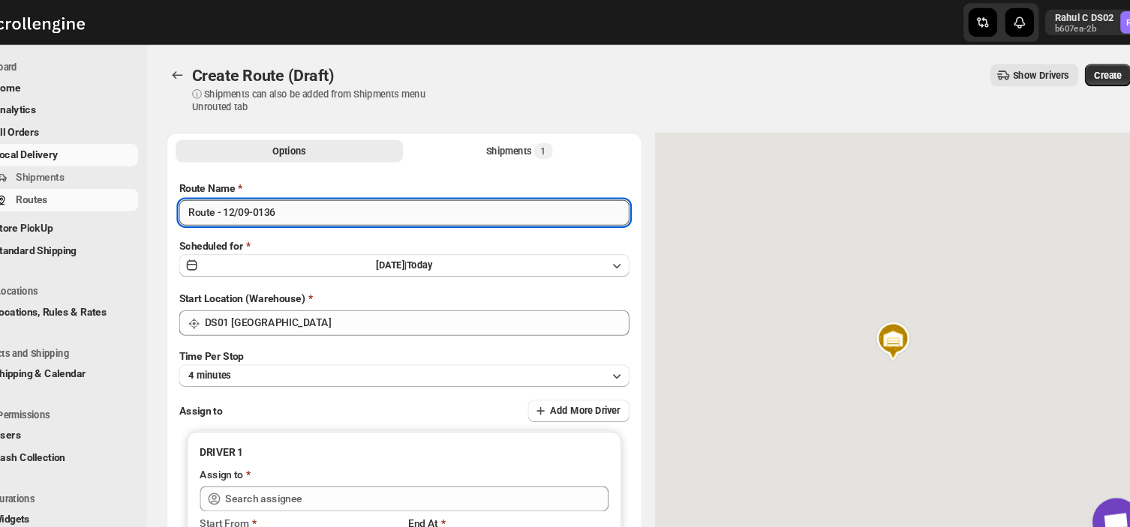
click at [311, 202] on input "Route - 12/09-0136" at bounding box center [421, 200] width 422 height 24
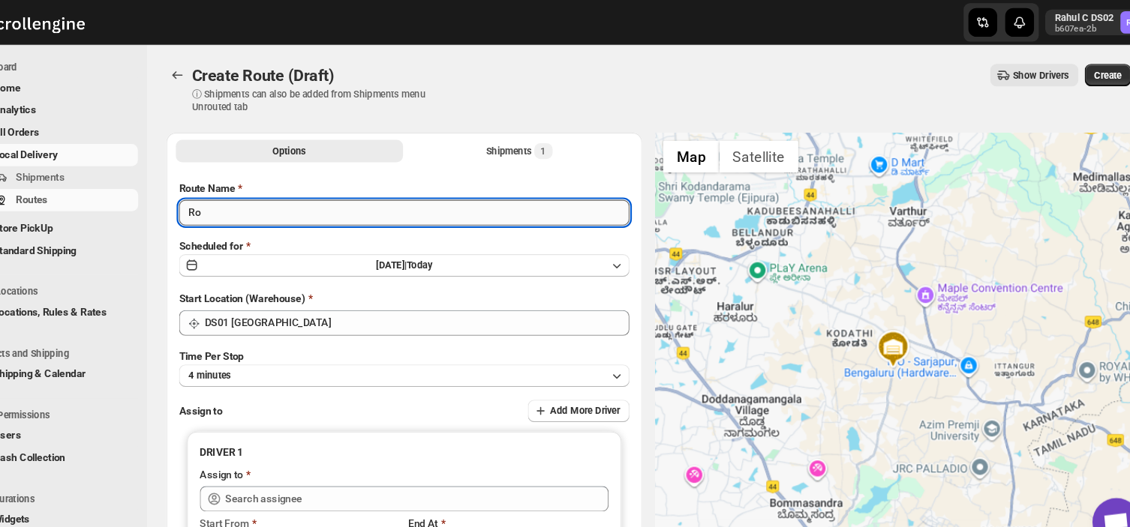
type input "R"
type input "Order no 28519"
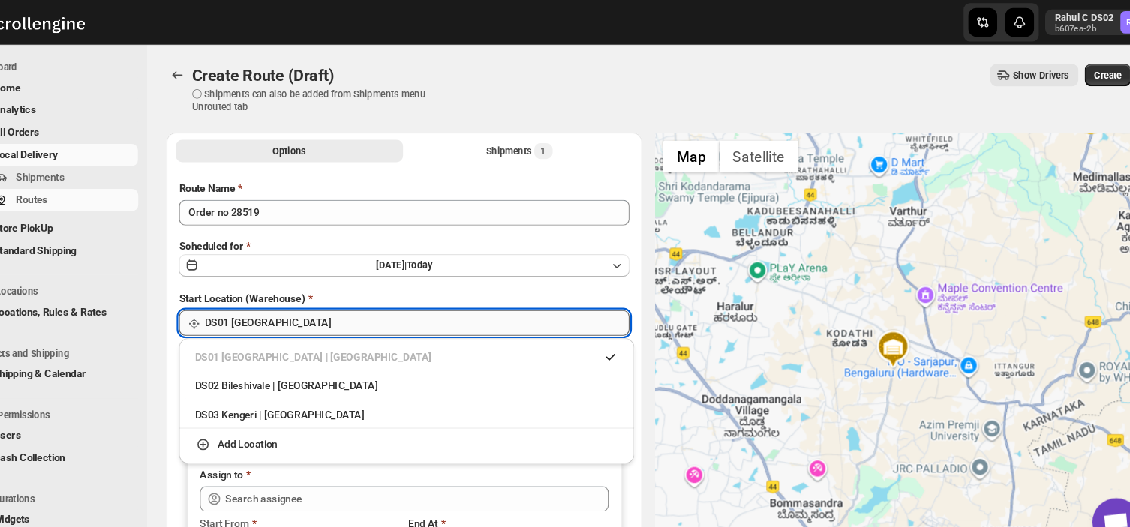
click at [317, 298] on input "DS01 [GEOGRAPHIC_DATA]" at bounding box center [433, 303] width 398 height 24
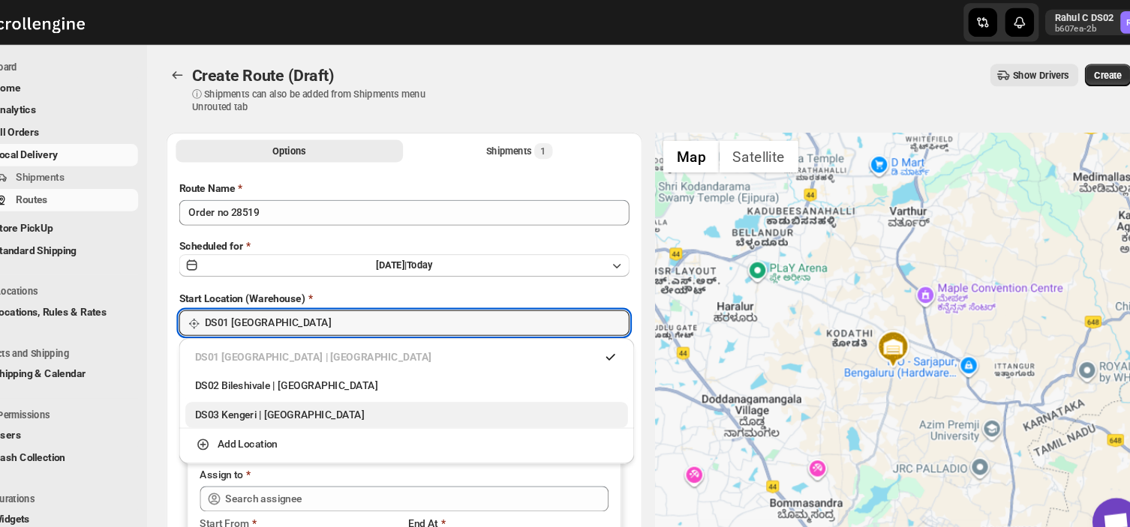
click at [241, 386] on div "DS03 Kengeri | [GEOGRAPHIC_DATA]" at bounding box center [423, 389] width 397 height 15
type input "DS03 Kengeri"
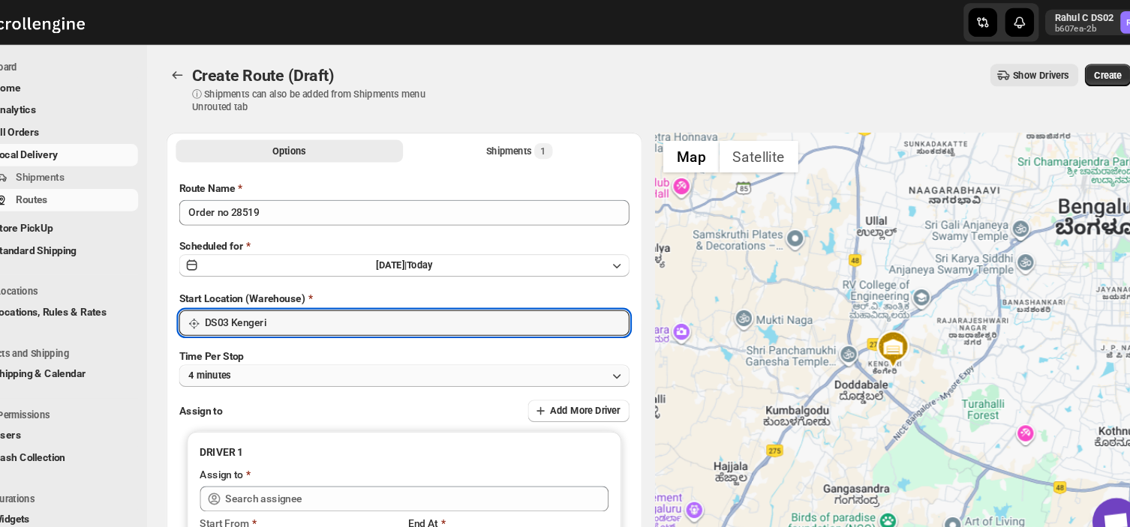
click at [284, 350] on button "4 minutes" at bounding box center [421, 352] width 422 height 21
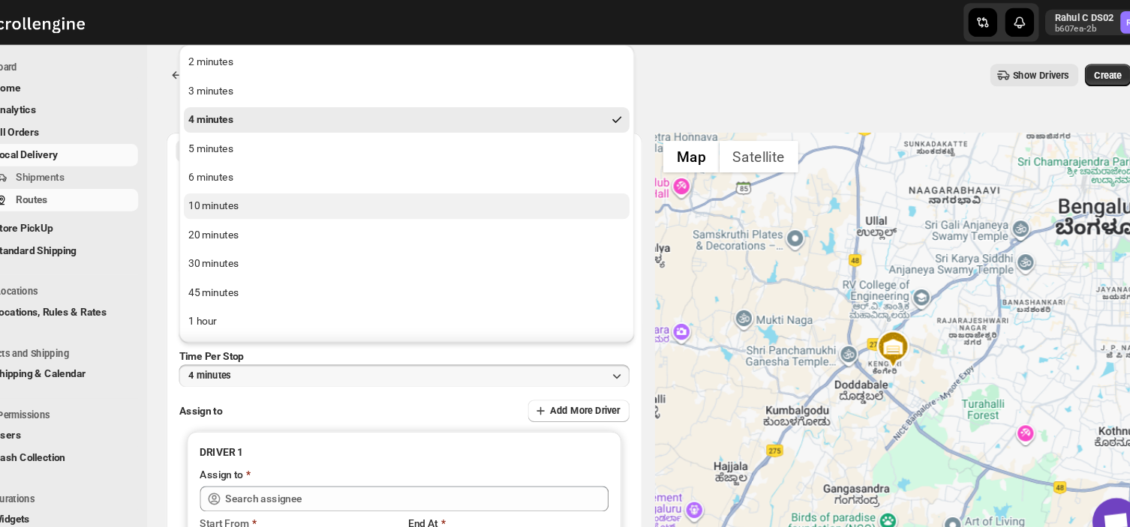
click at [258, 195] on div "10 minutes" at bounding box center [242, 193] width 47 height 15
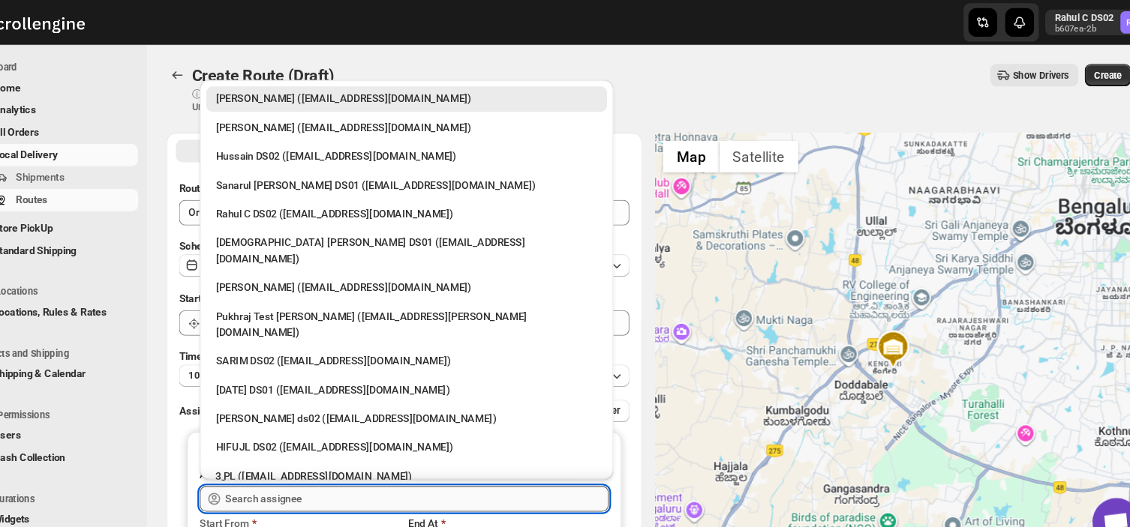
click at [353, 466] on input "text" at bounding box center [433, 468] width 359 height 24
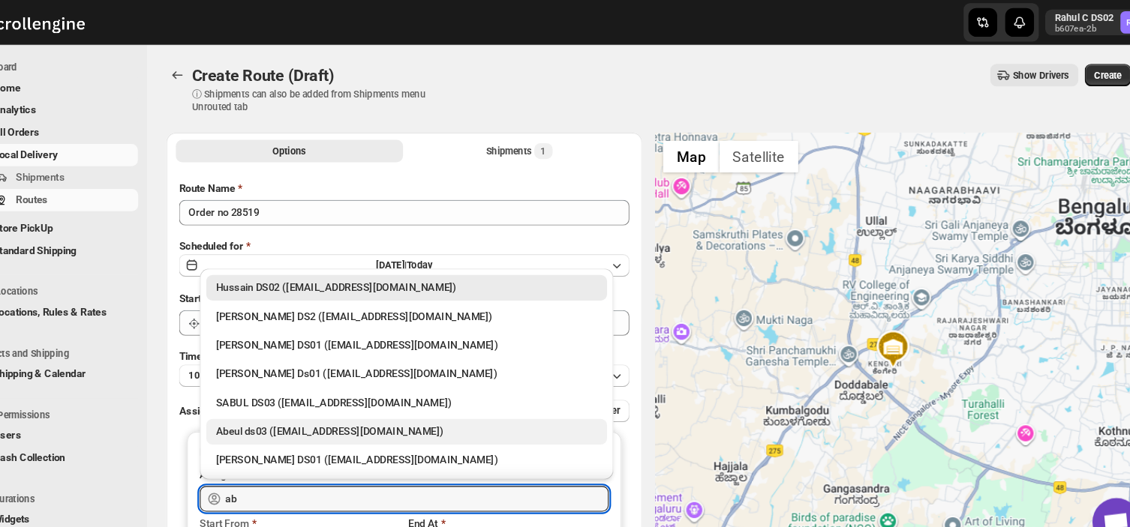
click at [315, 404] on div "Abeul ds03 ([EMAIL_ADDRESS][DOMAIN_NAME])" at bounding box center [424, 405] width 358 height 15
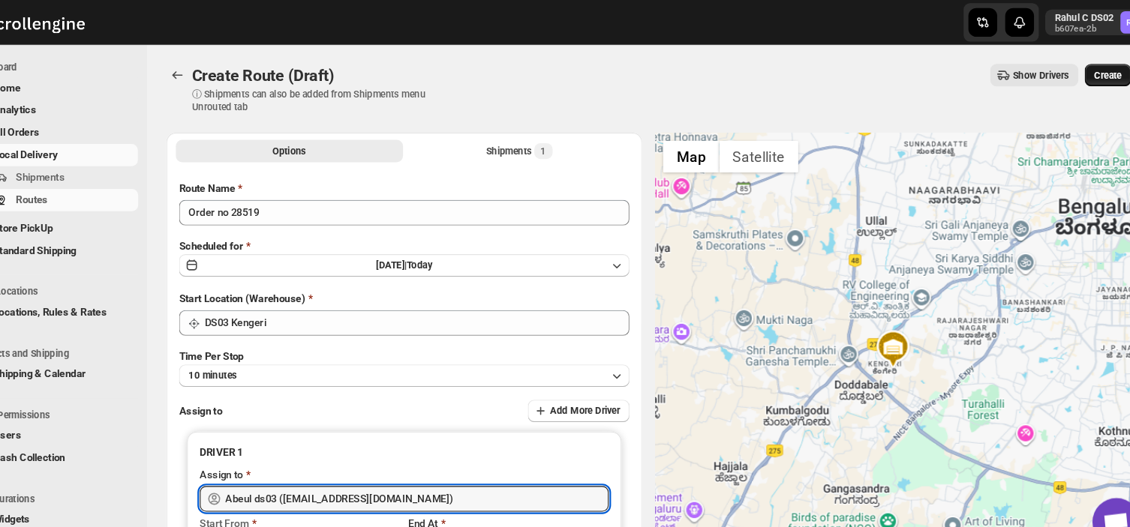
type input "Abeul ds03 ([EMAIL_ADDRESS][DOMAIN_NAME])"
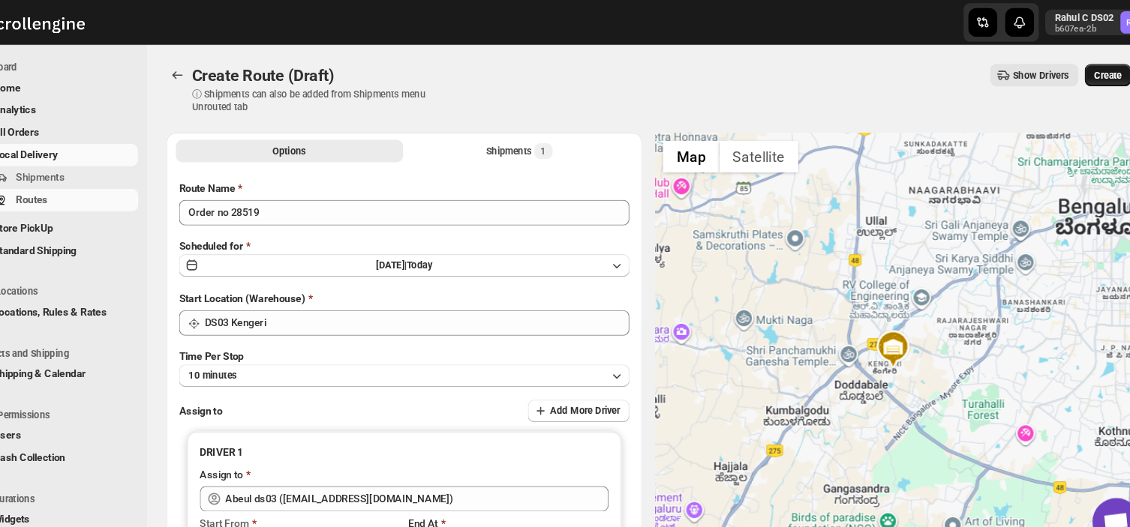
click at [1089, 69] on span "Create" at bounding box center [1081, 71] width 26 height 12
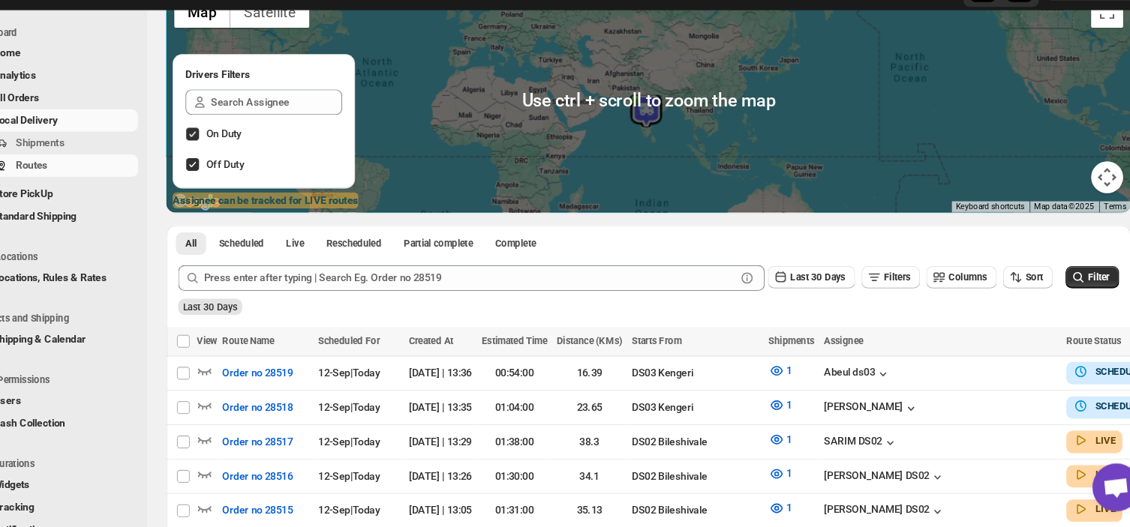
scroll to position [131, 0]
